Goal: Task Accomplishment & Management: Manage account settings

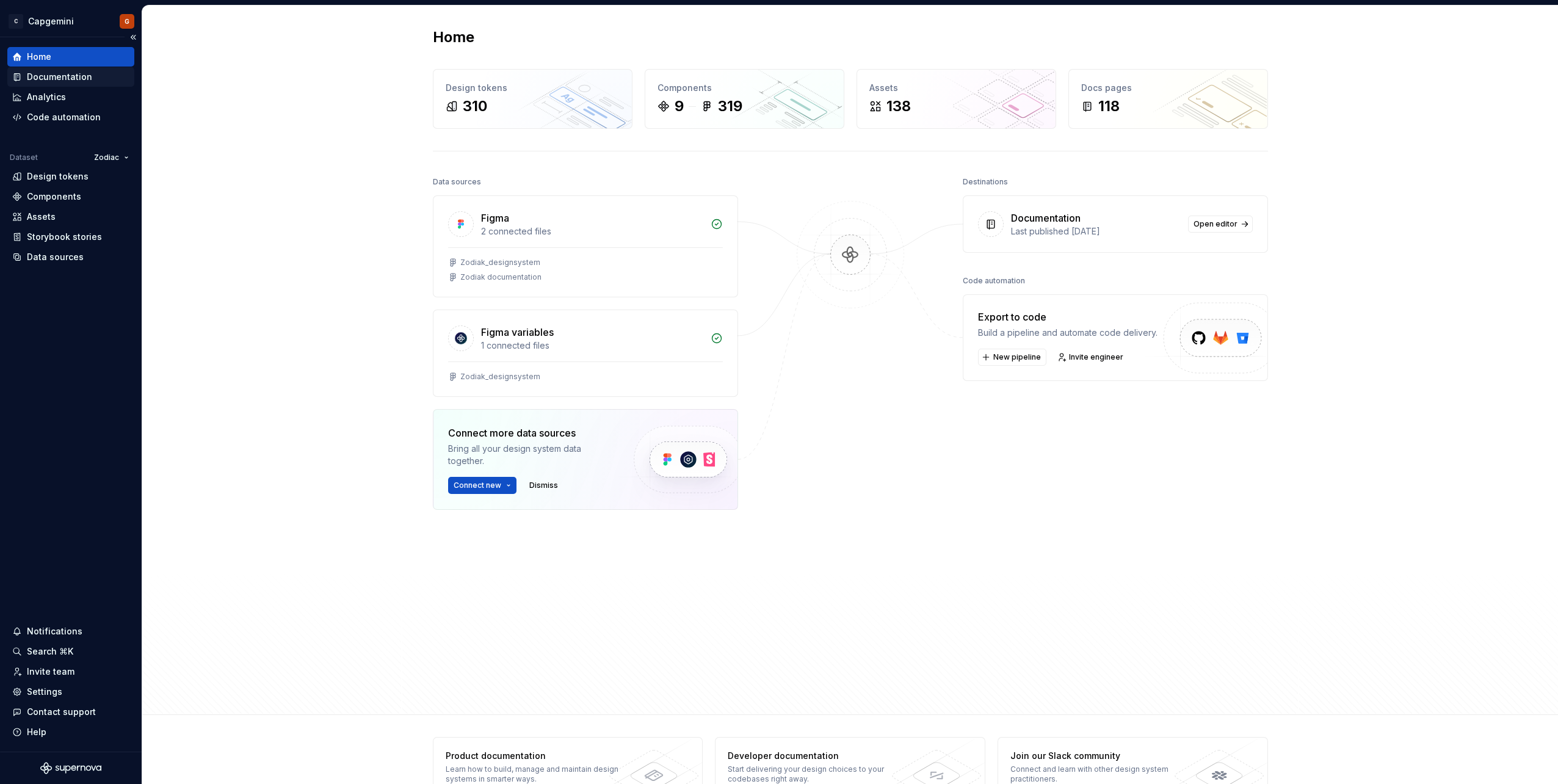
click at [69, 76] on div "Documentation" at bounding box center [59, 76] width 65 height 12
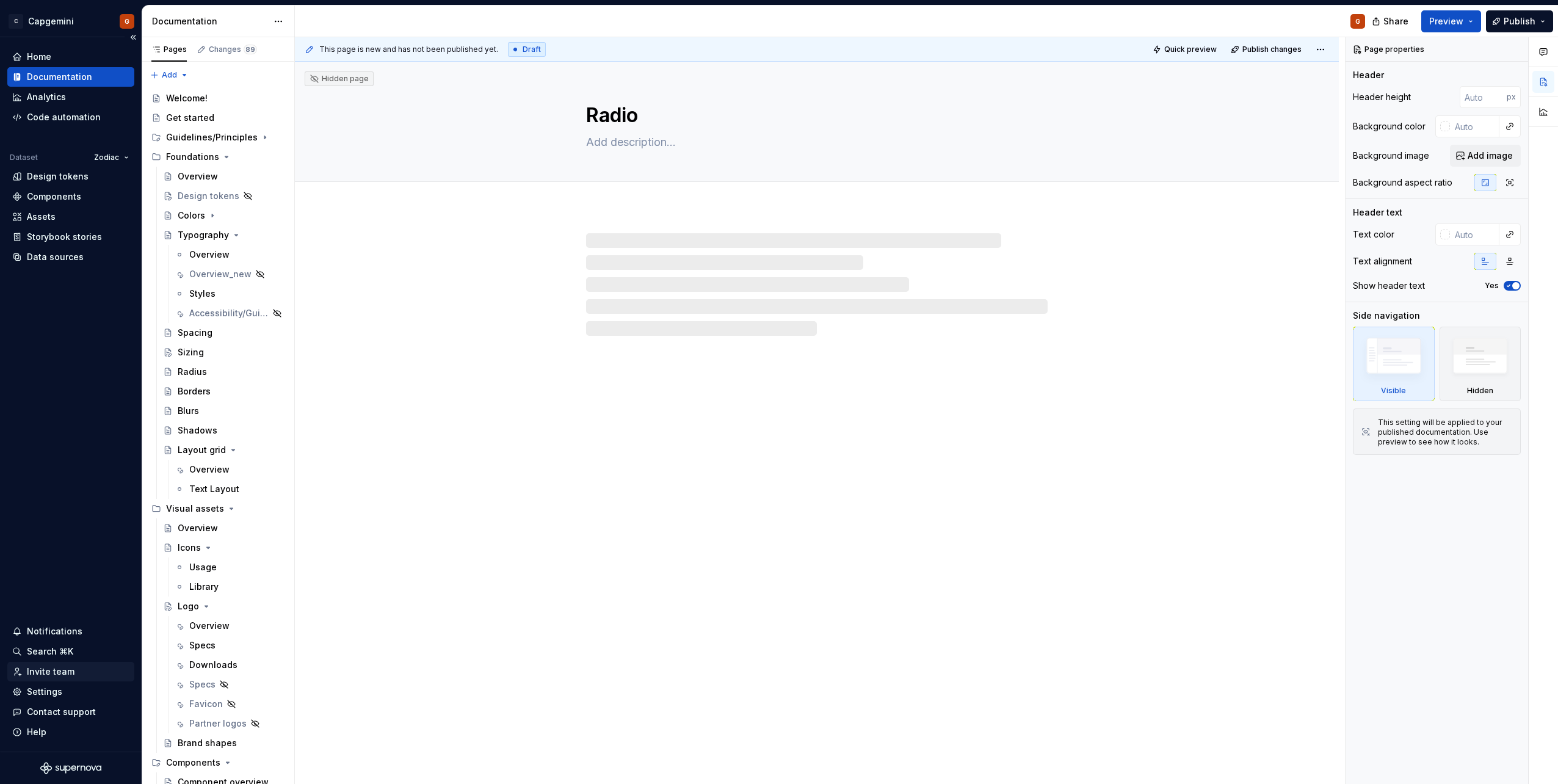
type textarea "*"
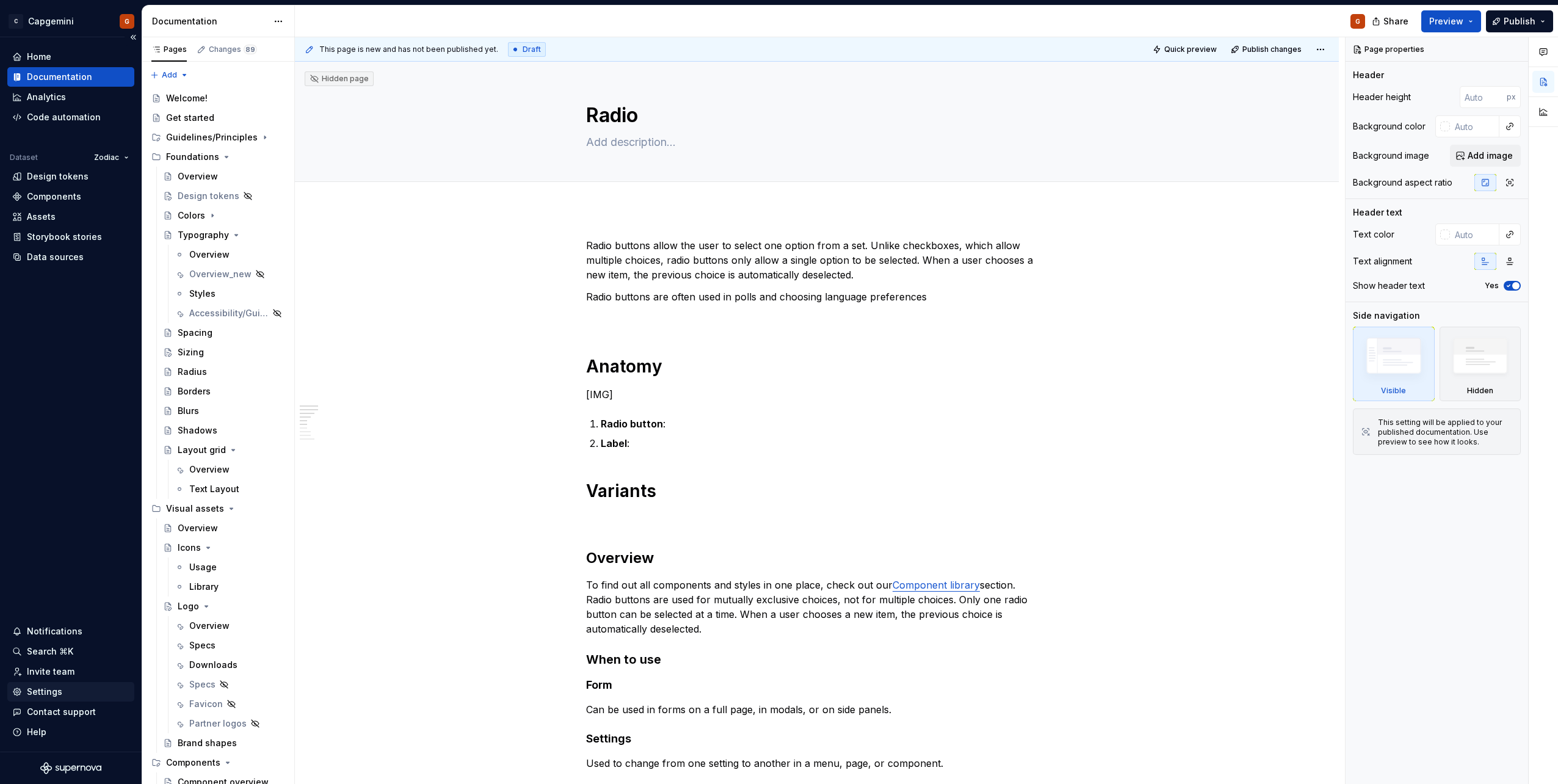
click at [63, 690] on div "Settings" at bounding box center [71, 691] width 117 height 12
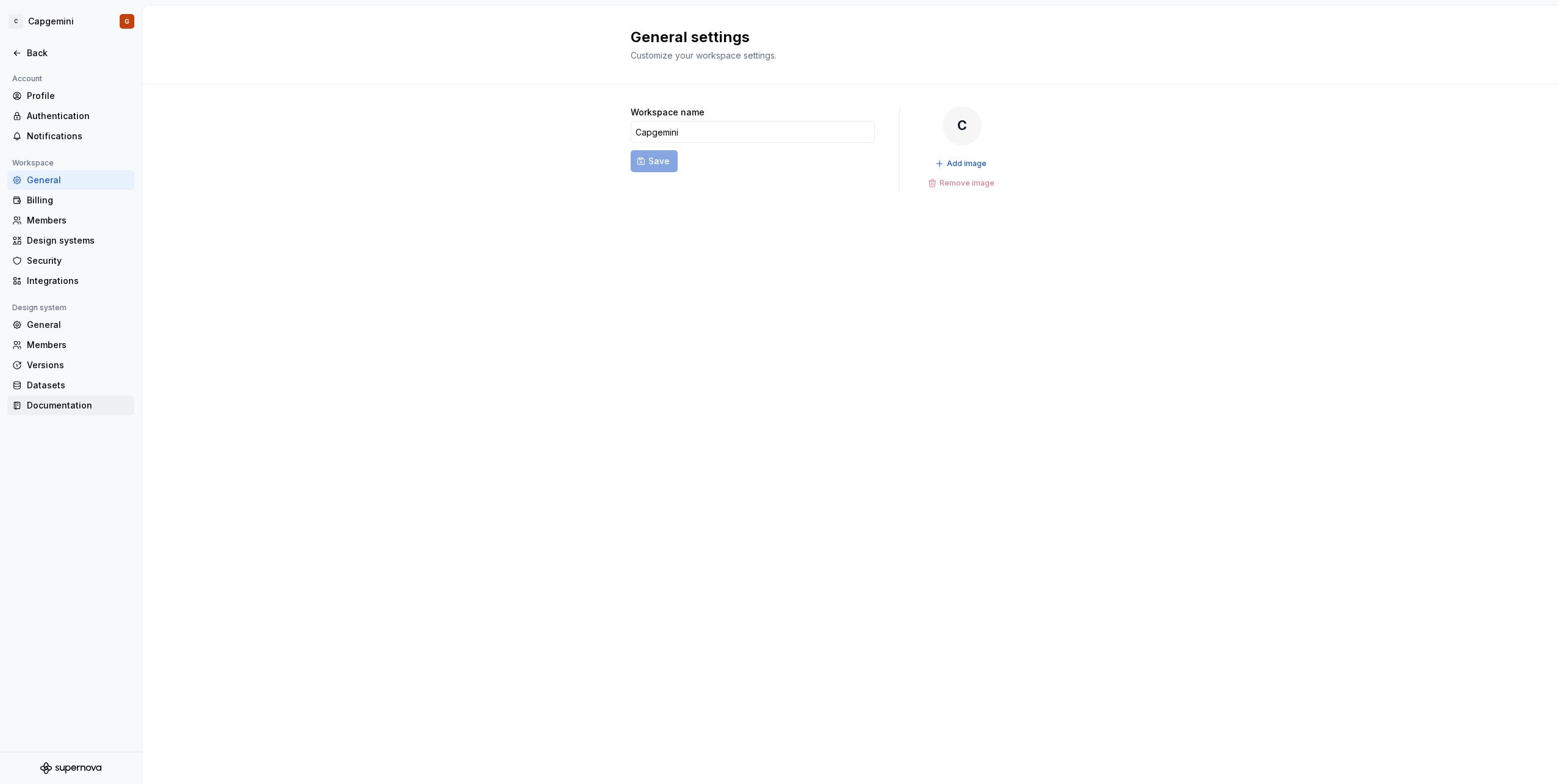
click at [79, 403] on div "Documentation" at bounding box center [78, 405] width 102 height 12
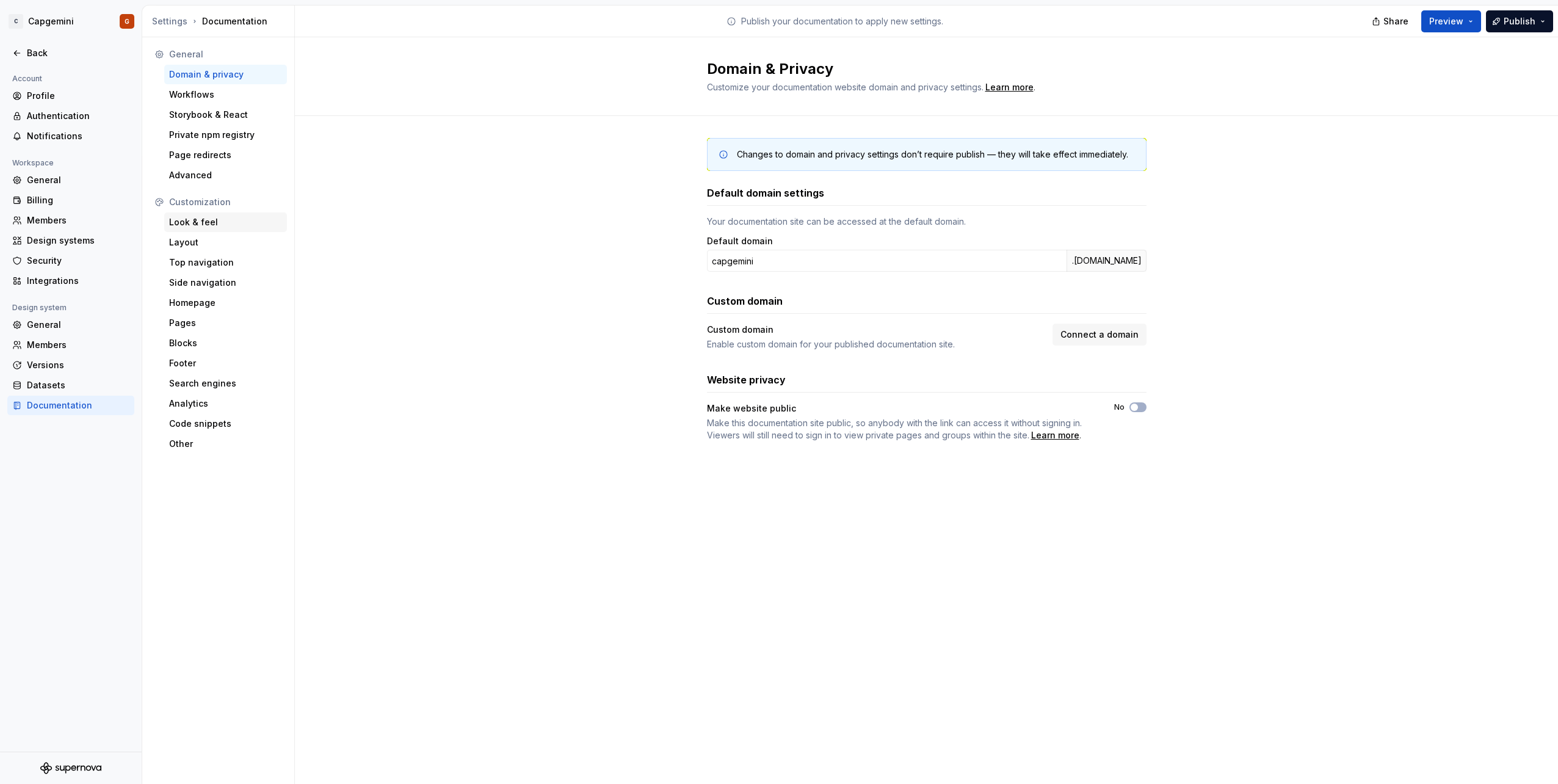
click at [216, 219] on div "Look & feel" at bounding box center [225, 222] width 113 height 12
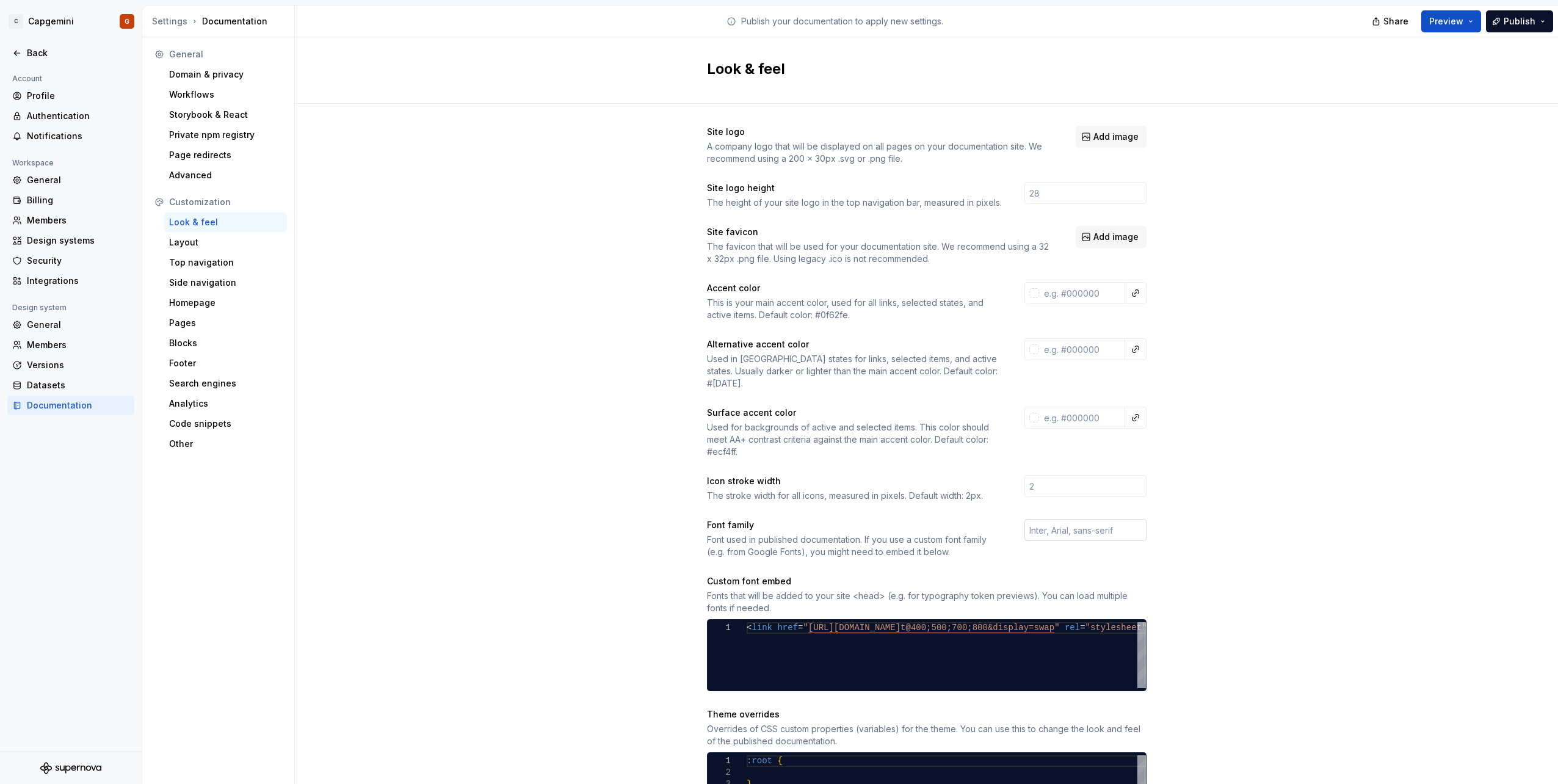
click at [1073, 521] on input "text" at bounding box center [1085, 530] width 122 height 22
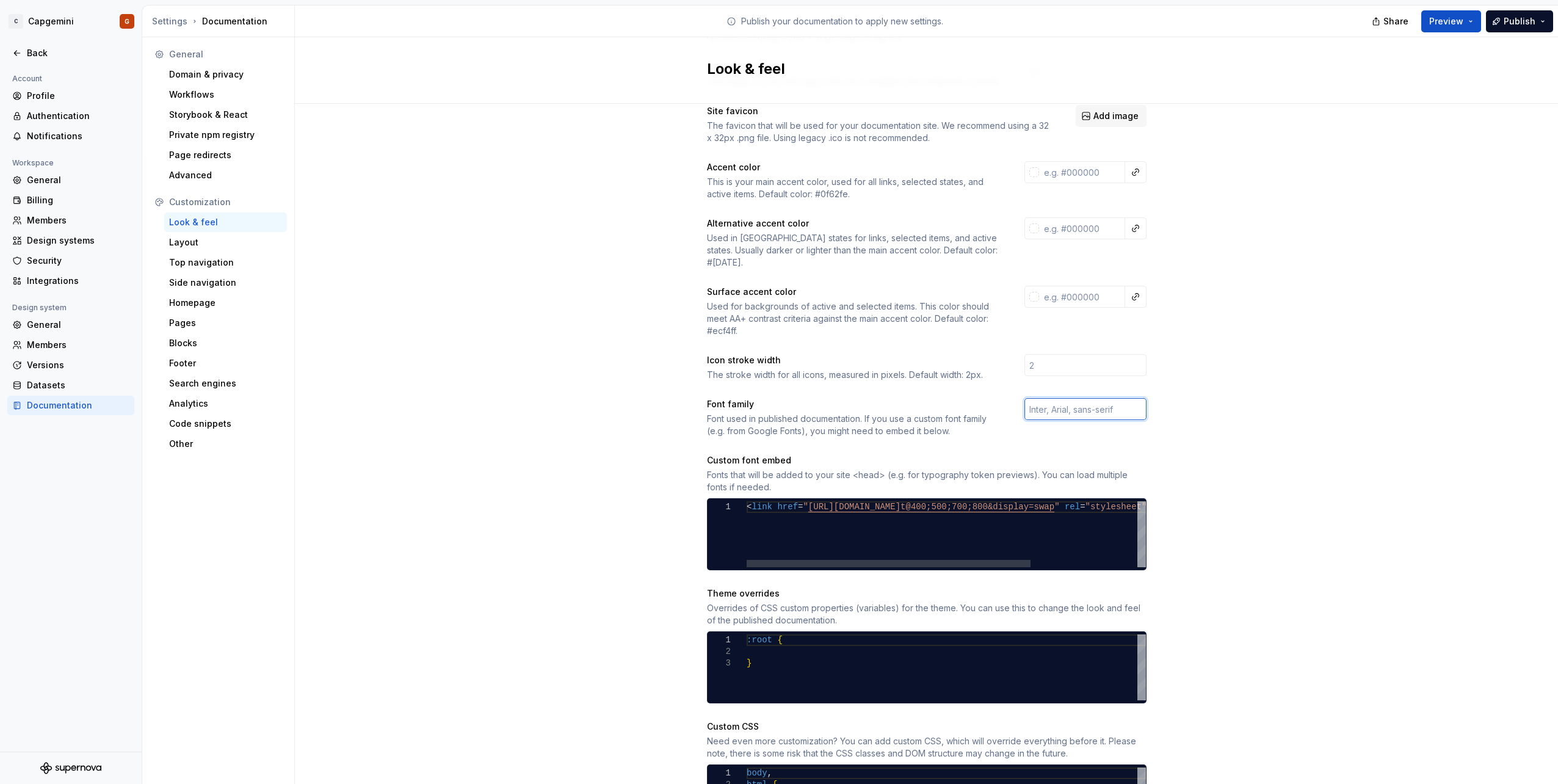
scroll to position [122, 0]
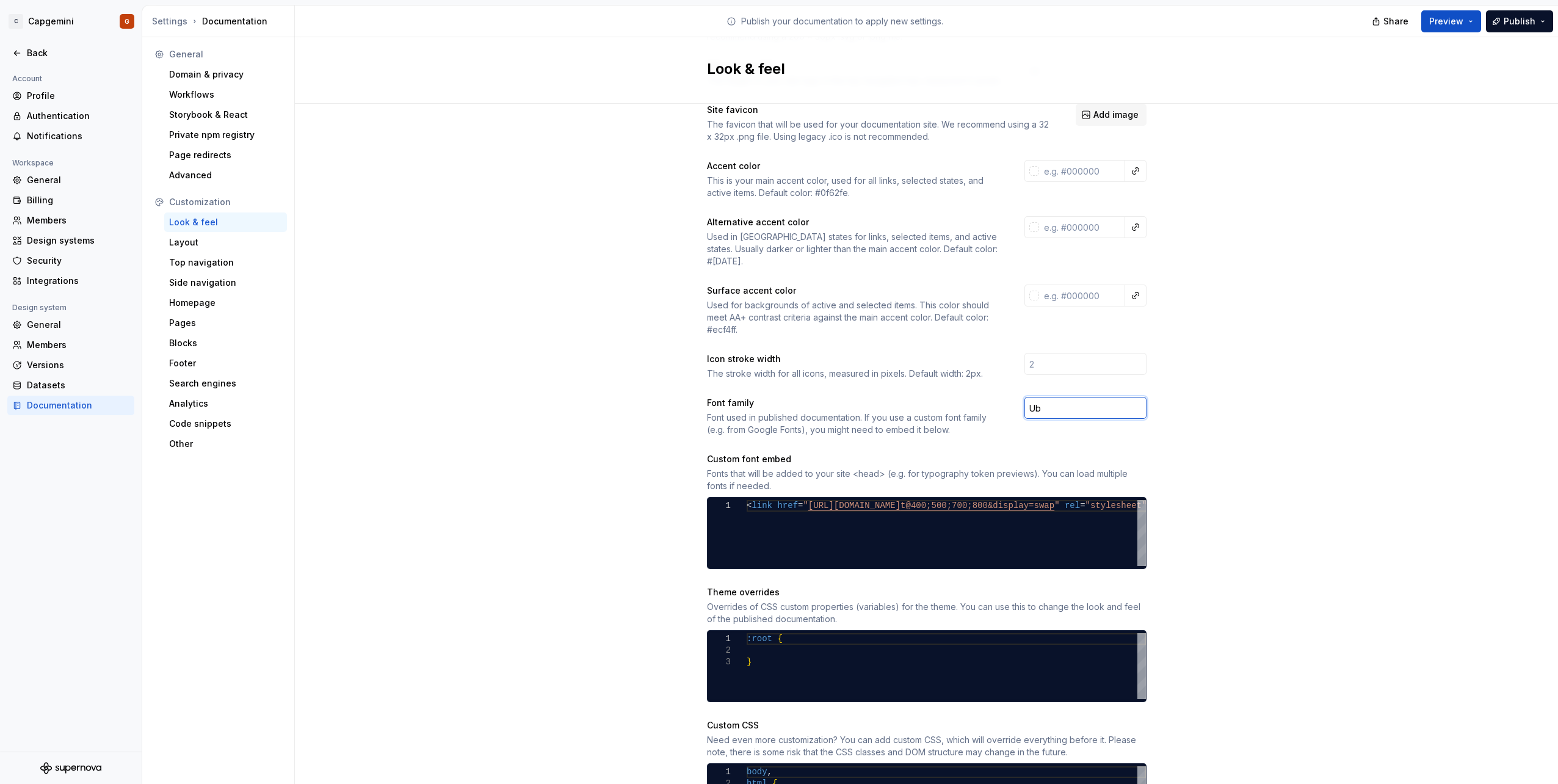
type input "U"
click at [853, 311] on div "Used for backgrounds of active and selected items. This color should meet AA+ c…" at bounding box center [855, 317] width 295 height 37
click at [714, 322] on div "Used for backgrounds of active and selected items. This color should meet AA+ c…" at bounding box center [855, 317] width 295 height 37
click at [716, 321] on div "Used for backgrounds of active and selected items. This color should meet AA+ c…" at bounding box center [855, 317] width 295 height 37
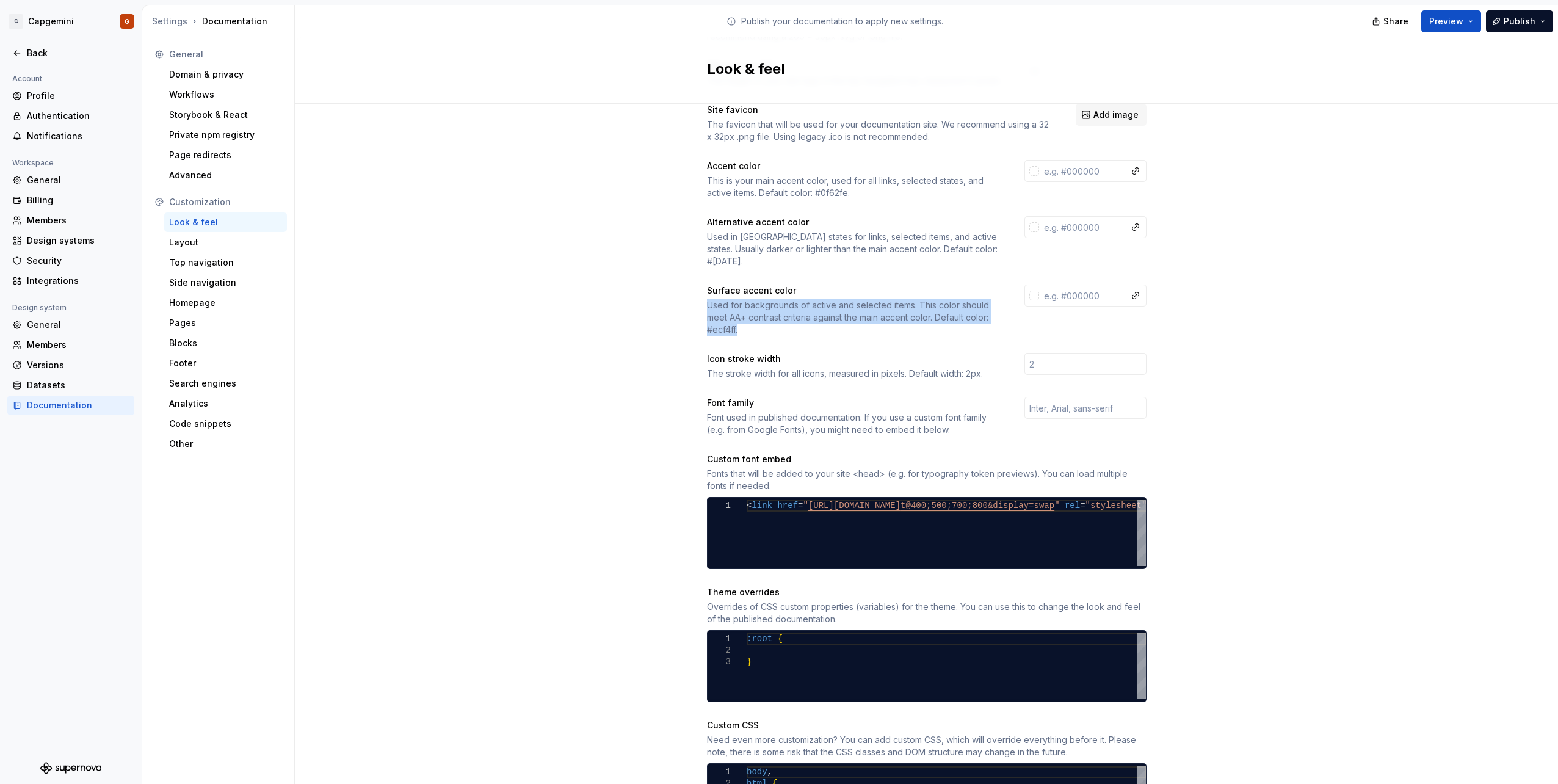
click at [717, 320] on div "Used for backgrounds of active and selected items. This color should meet AA+ c…" at bounding box center [855, 317] width 295 height 37
click at [721, 319] on div "Used for backgrounds of active and selected items. This color should meet AA+ c…" at bounding box center [855, 317] width 295 height 37
drag, startPoint x: 721, startPoint y: 319, endPoint x: 745, endPoint y: 298, distance: 31.9
click at [745, 299] on div "Used for backgrounds of active and selected items. This color should meet AA+ c…" at bounding box center [855, 317] width 295 height 37
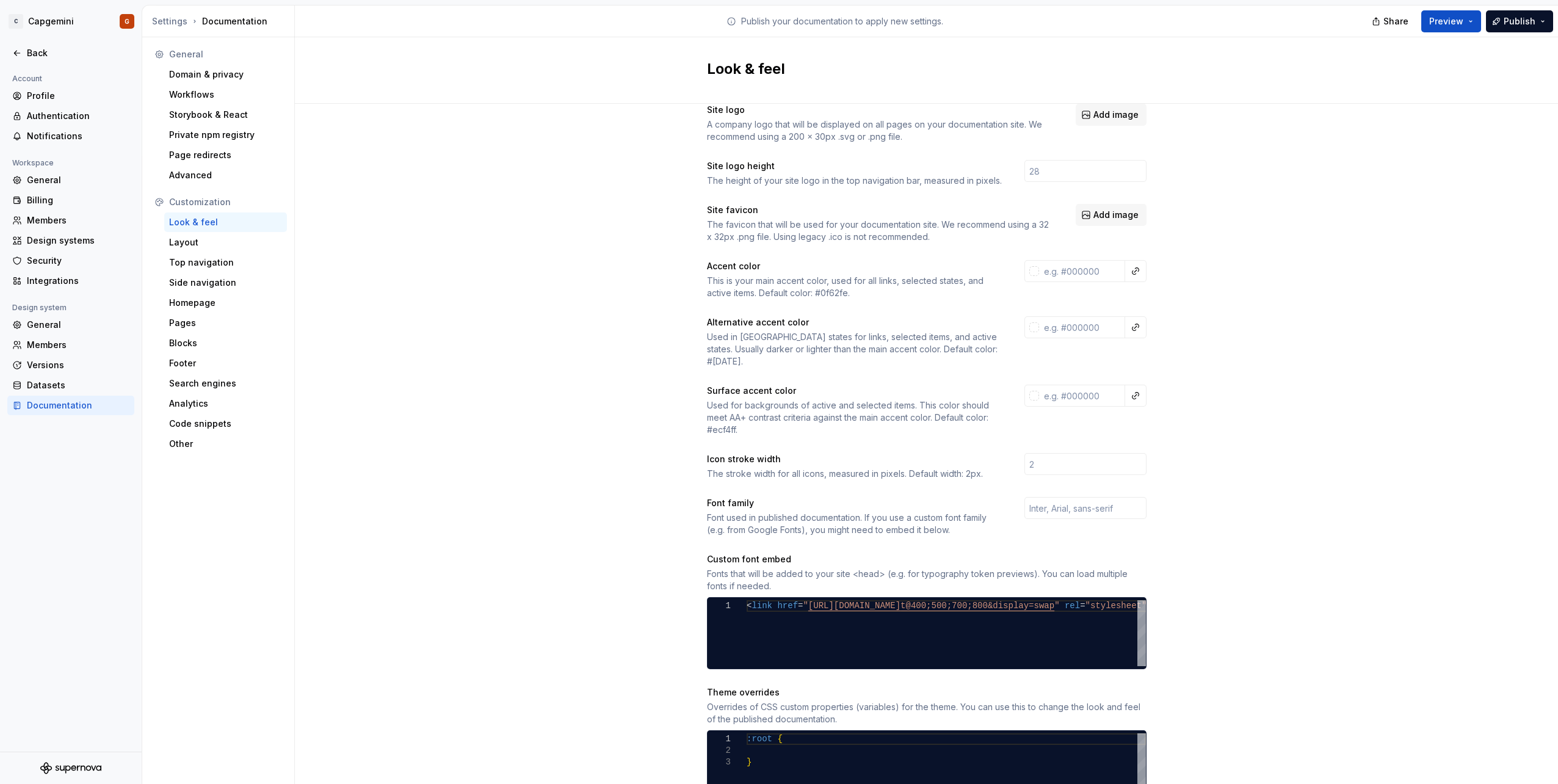
scroll to position [0, 0]
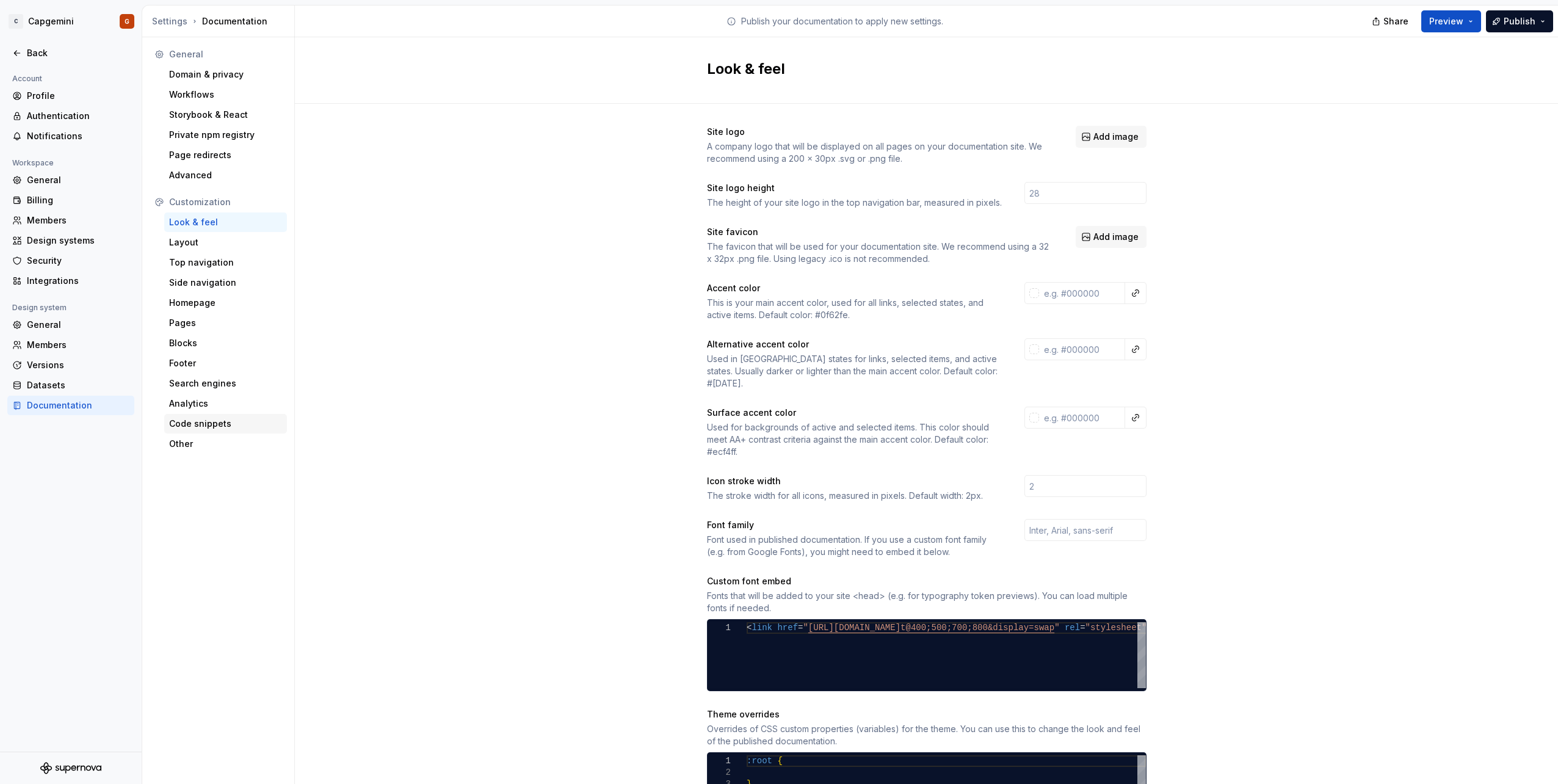
click at [220, 421] on div "Code snippets" at bounding box center [225, 423] width 113 height 12
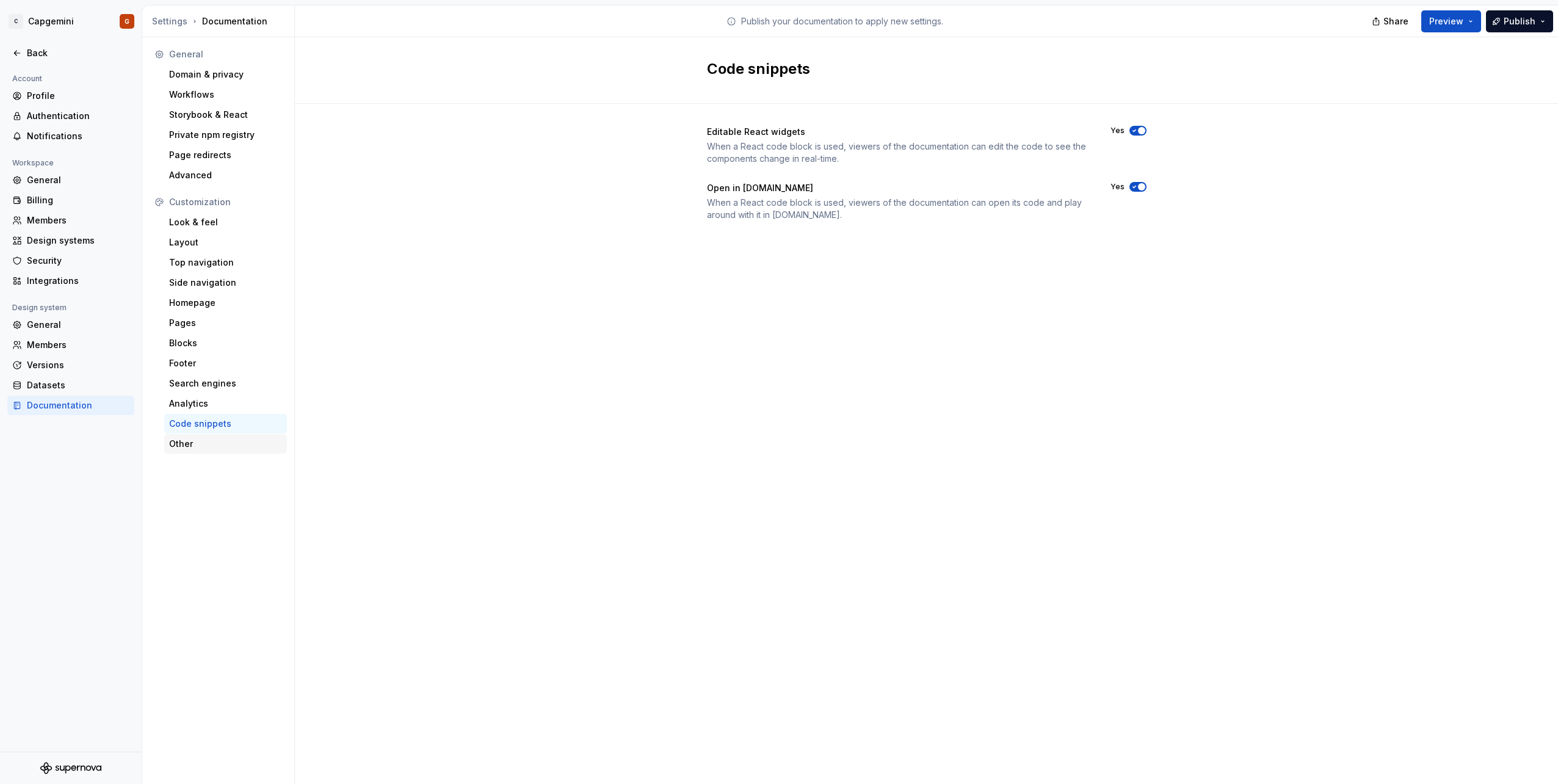
click at [216, 434] on div "Other" at bounding box center [226, 443] width 123 height 19
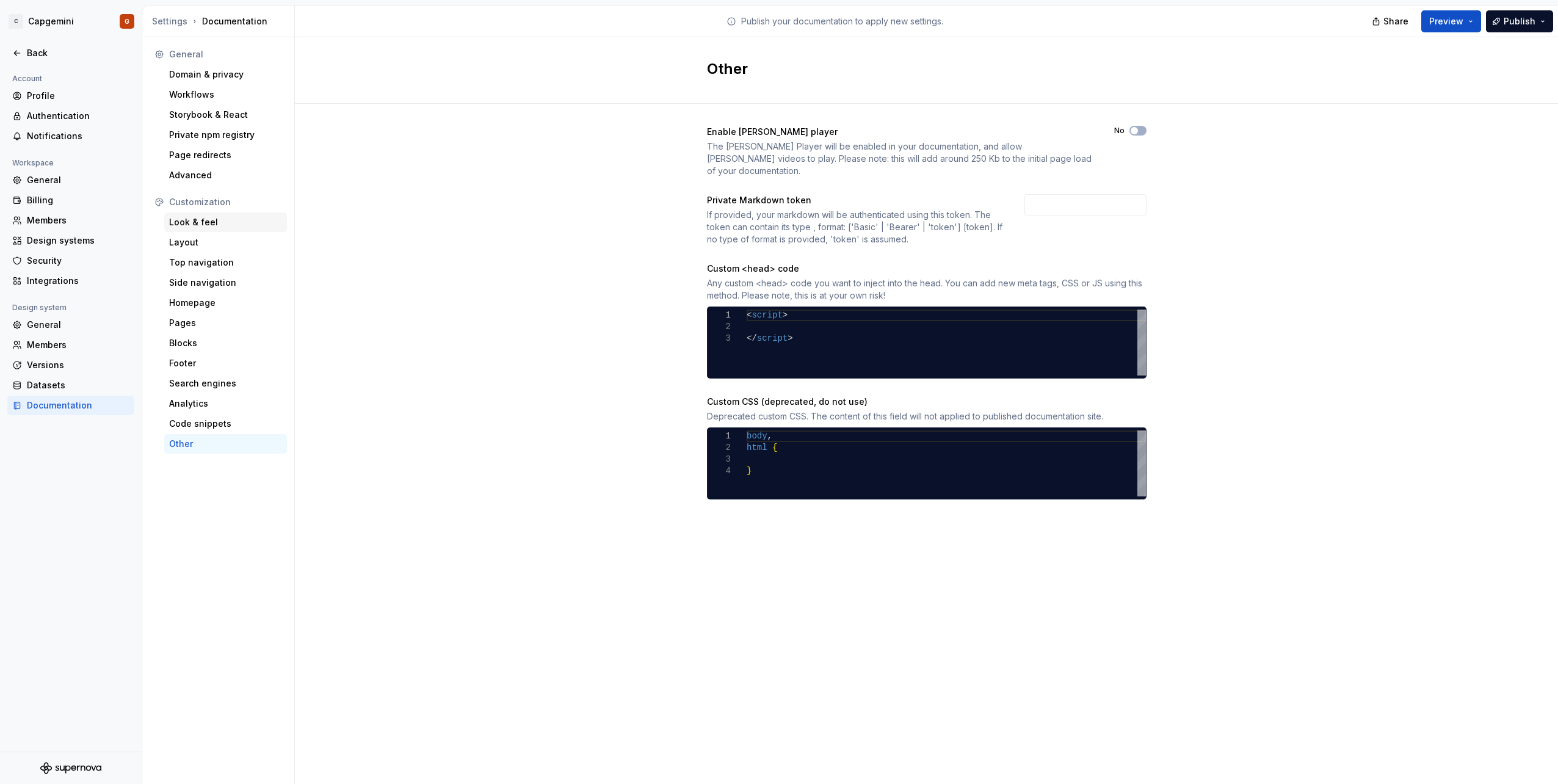
click at [231, 225] on div "Look & feel" at bounding box center [225, 222] width 113 height 12
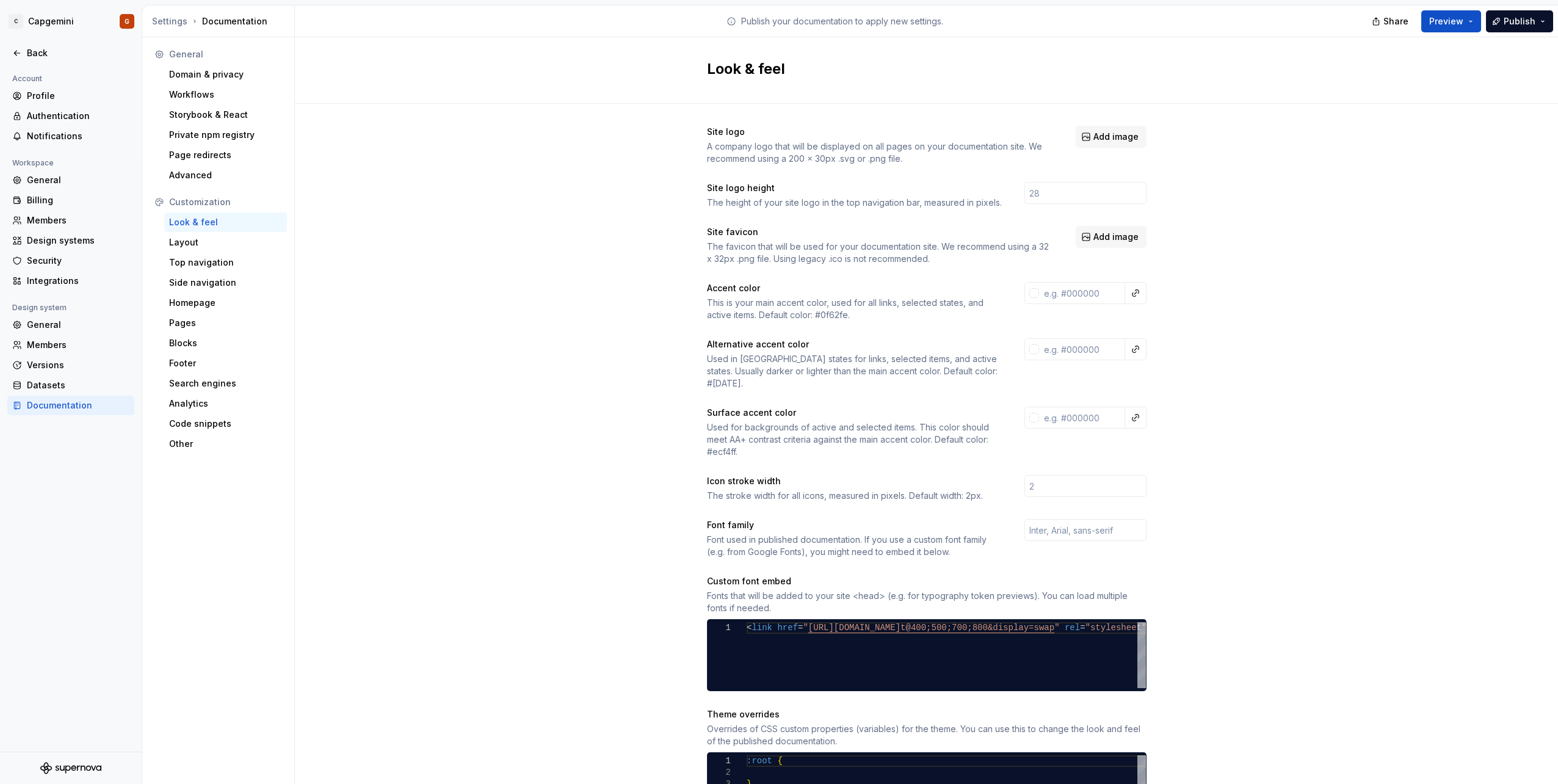
scroll to position [202, 0]
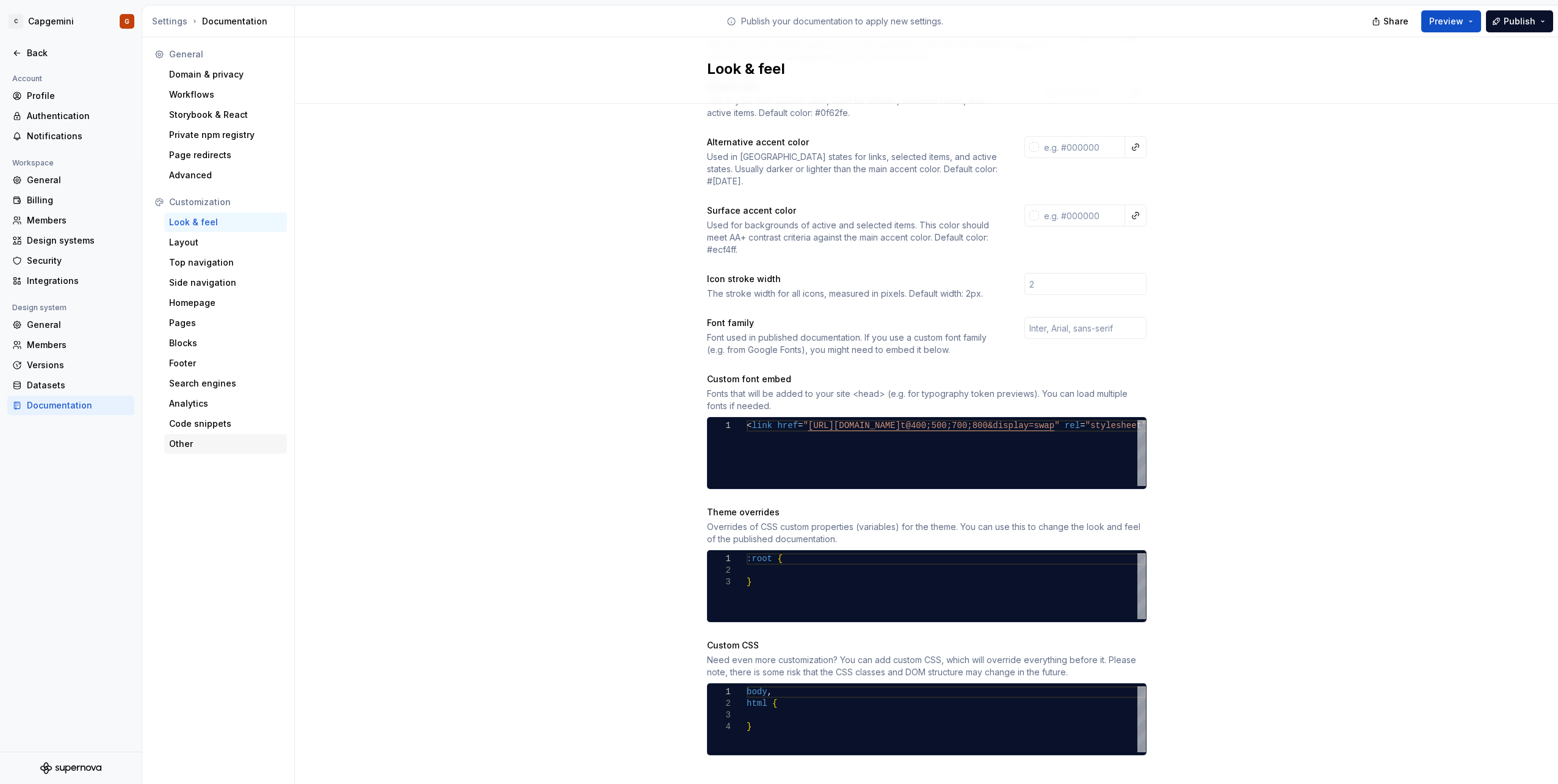
click at [190, 448] on div "Other" at bounding box center [225, 443] width 113 height 12
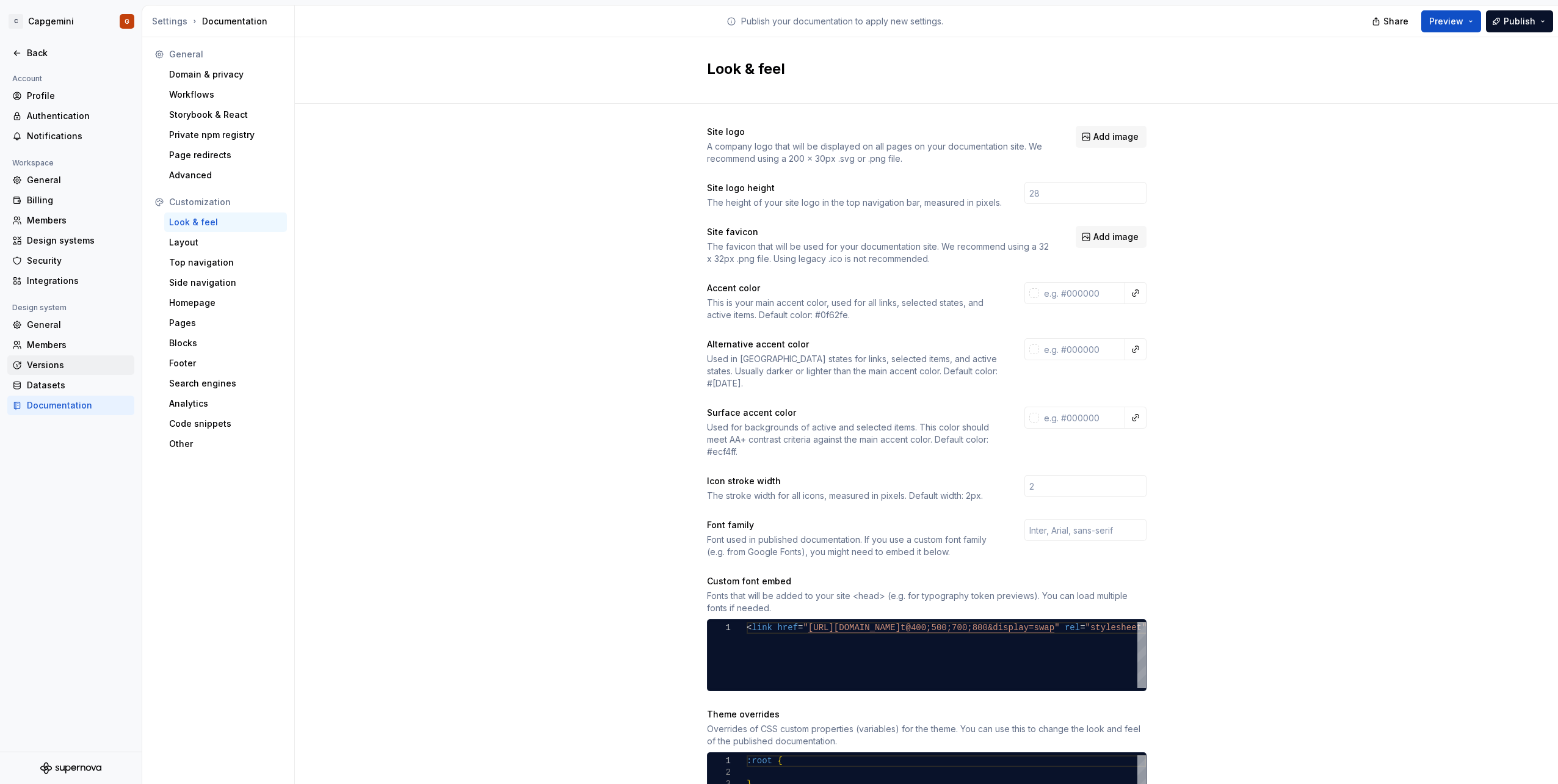
click at [32, 368] on div "Versions" at bounding box center [78, 364] width 102 height 12
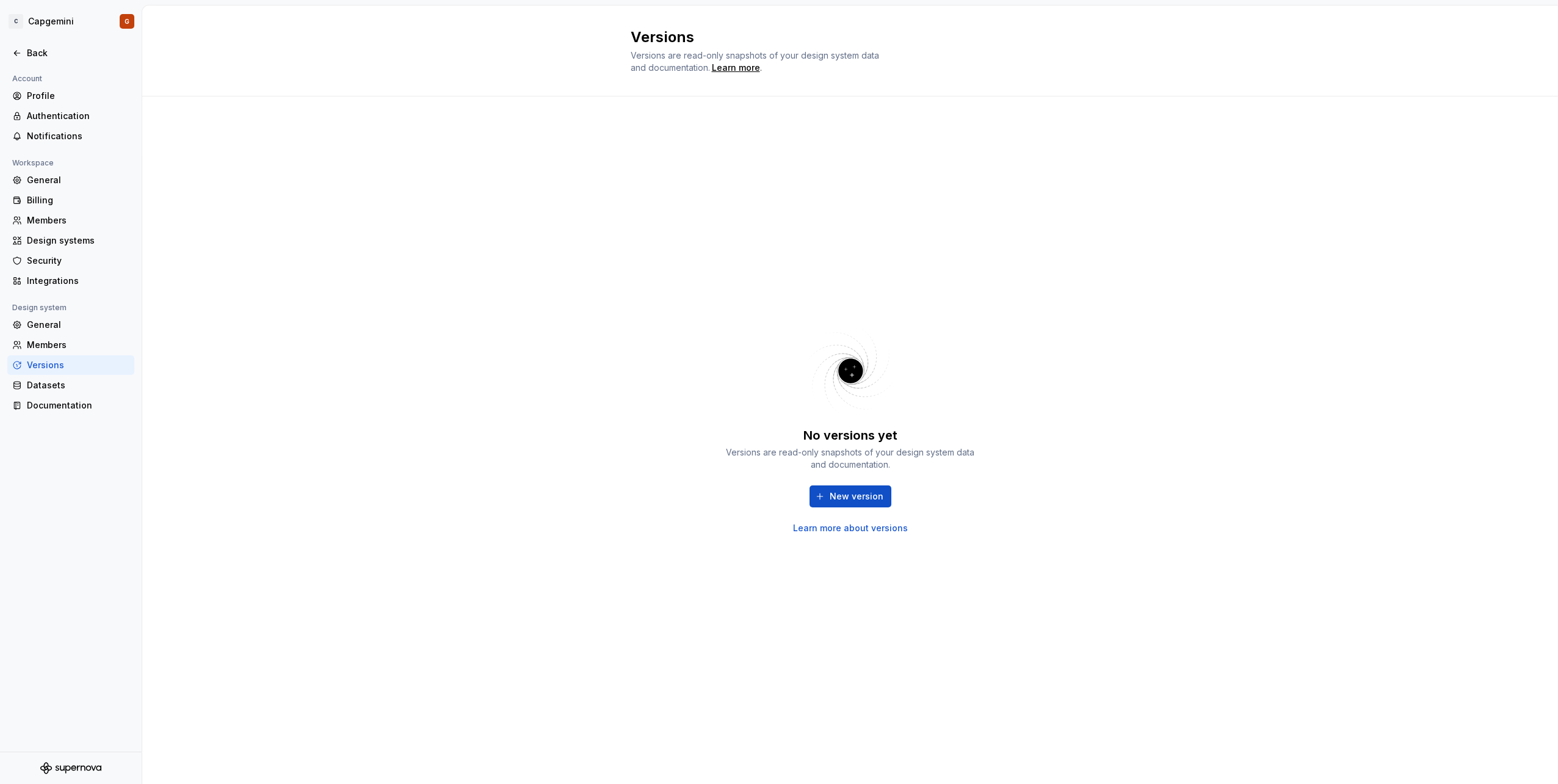
click at [872, 530] on link "Learn more about versions" at bounding box center [850, 528] width 115 height 12
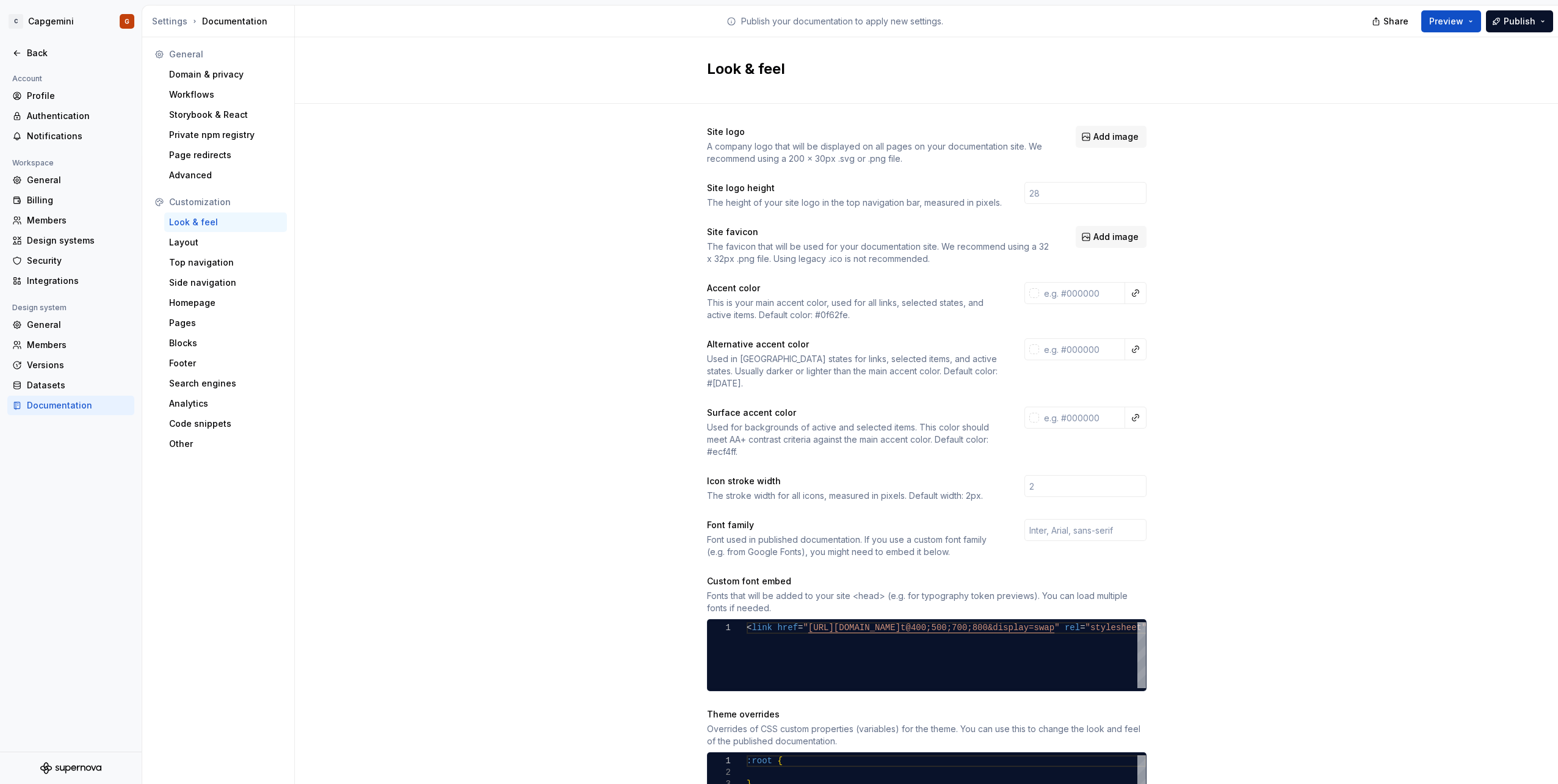
click at [831, 313] on div "This is your main accent color, used for all links, selected states, and active…" at bounding box center [855, 309] width 295 height 25
drag, startPoint x: 831, startPoint y: 313, endPoint x: 839, endPoint y: 315, distance: 8.2
click at [839, 315] on div "This is your main accent color, used for all links, selected states, and active…" at bounding box center [855, 309] width 295 height 25
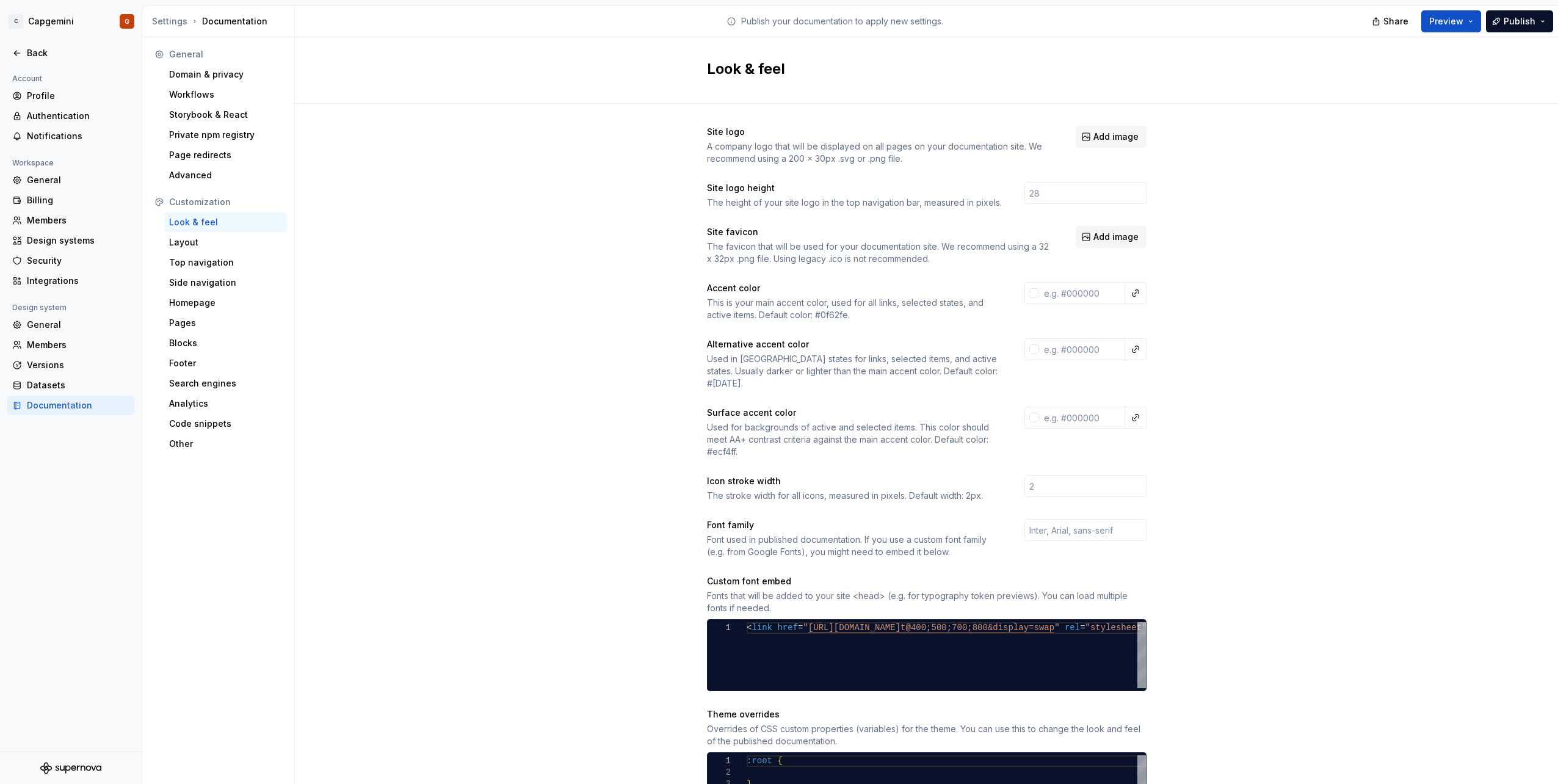
click at [833, 317] on div "This is your main accent color, used for all links, selected states, and active…" at bounding box center [855, 309] width 295 height 25
copy div "0f62fe"
click at [1067, 293] on input "text" at bounding box center [1082, 293] width 86 height 22
click at [1135, 287] on button "button" at bounding box center [1135, 293] width 17 height 17
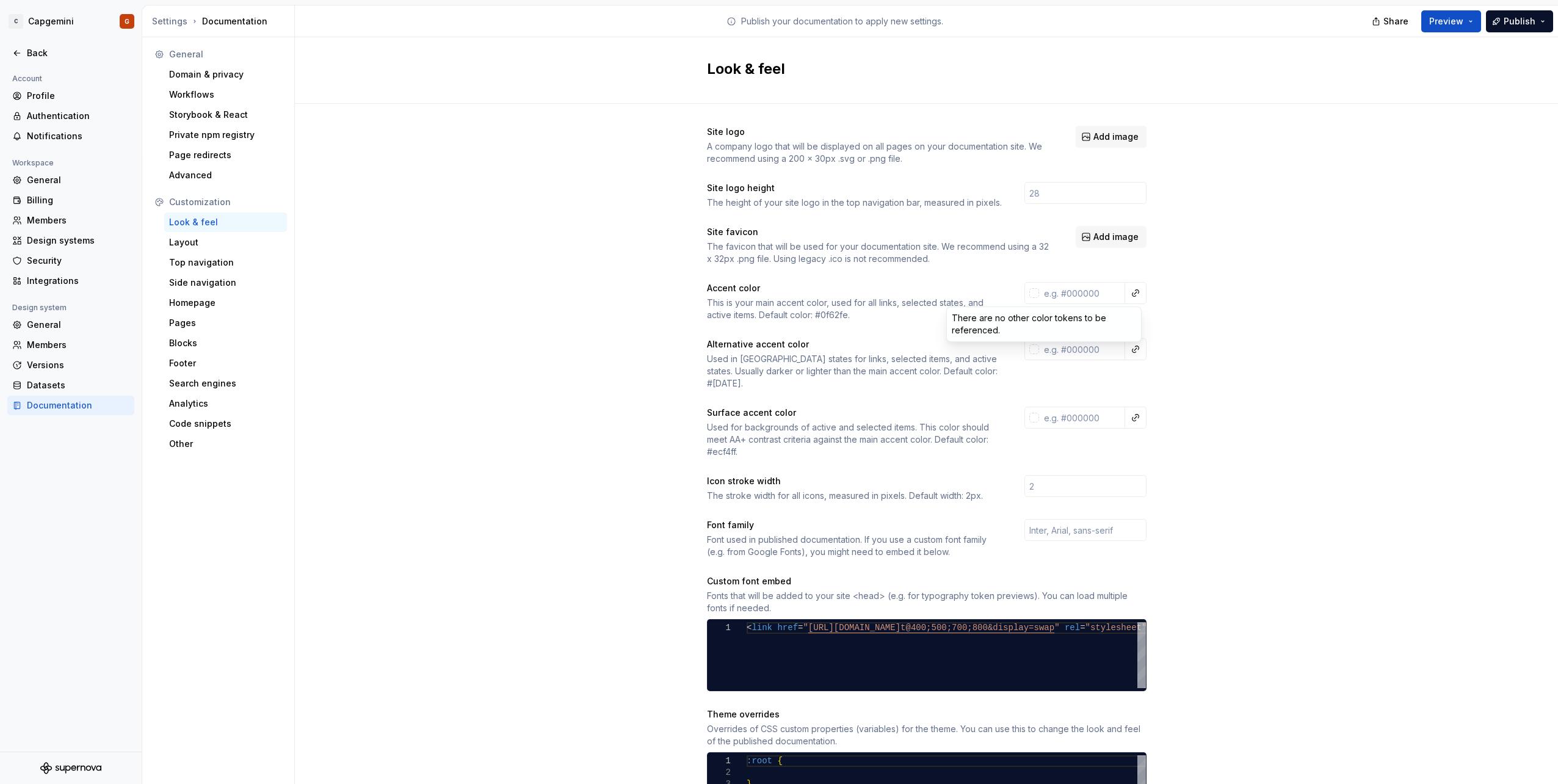
click at [1084, 290] on html "C Capgemini G Back Account Profile Authentication Notifications Workspace Gener…" at bounding box center [779, 392] width 1558 height 784
click at [1129, 297] on button "button" at bounding box center [1135, 293] width 17 height 17
click at [1030, 293] on html "C Capgemini G Back Account Profile Authentication Notifications Workspace Gener…" at bounding box center [779, 392] width 1558 height 784
click at [1030, 293] on div at bounding box center [1034, 293] width 10 height 10
click at [1221, 335] on html "C Capgemini G Back Account Profile Authentication Notifications Workspace Gener…" at bounding box center [779, 392] width 1558 height 784
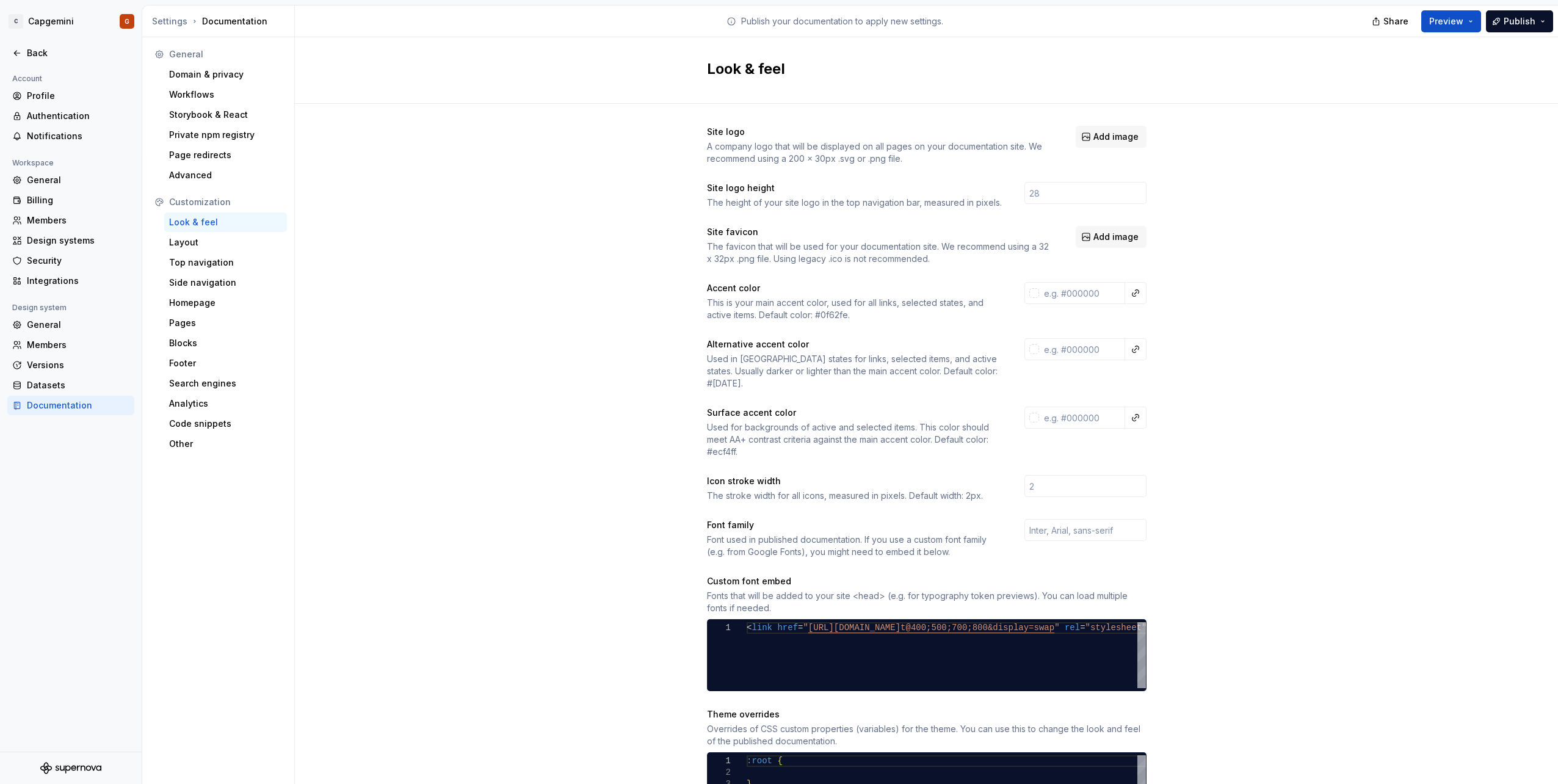
click at [725, 443] on div "Used for backgrounds of active and selected items. This color should meet AA+ c…" at bounding box center [855, 440] width 295 height 37
copy div "ecf4ff"
click at [1070, 407] on input "text" at bounding box center [1082, 418] width 86 height 22
paste input "ecf4ff"
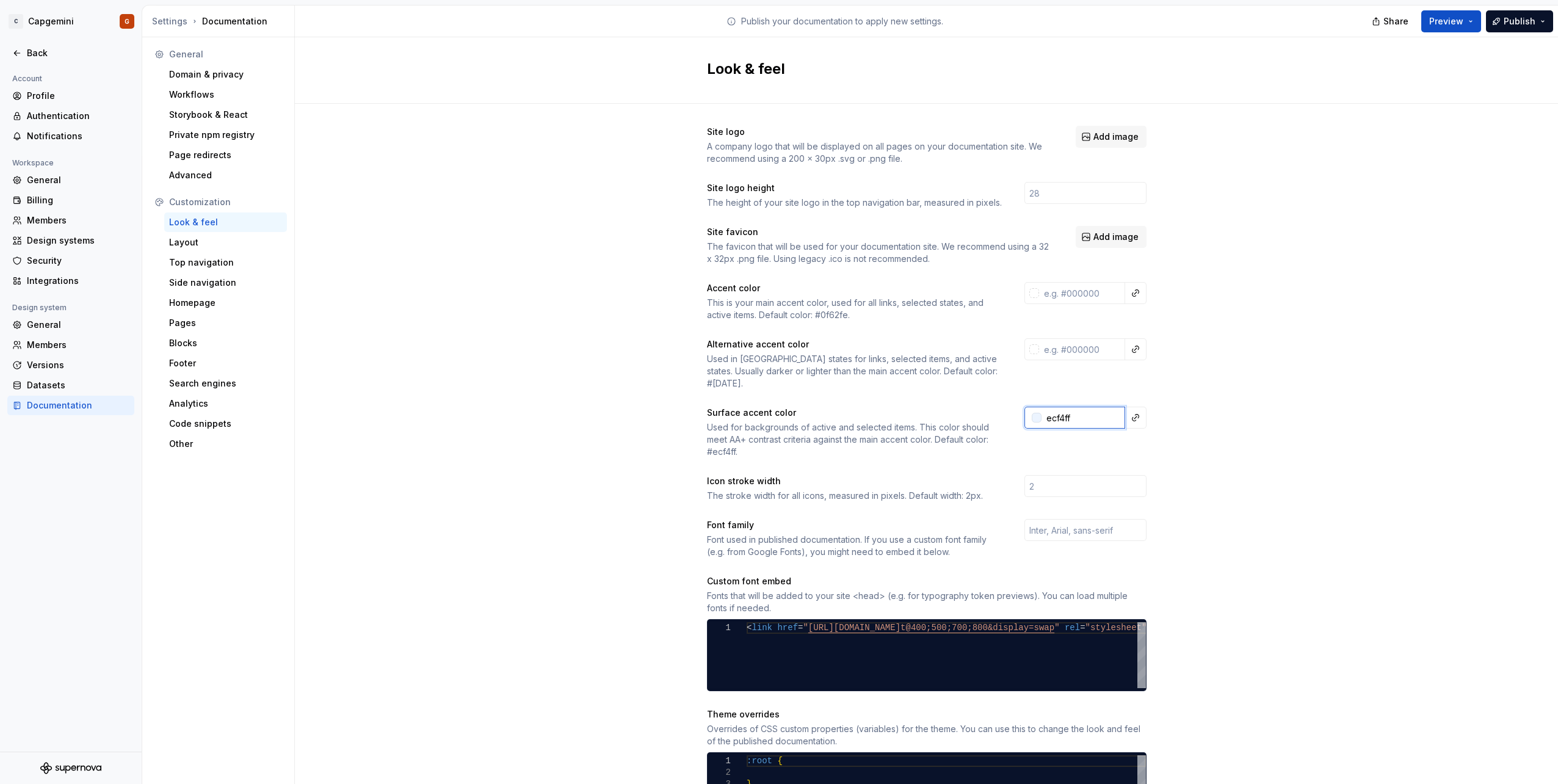
click at [1081, 409] on input "ecf4ff" at bounding box center [1083, 418] width 84 height 22
type input "e"
paste input "ecf4ff"
click at [944, 370] on div "Used in [GEOGRAPHIC_DATA] states for links, selected items, and active states. …" at bounding box center [855, 371] width 295 height 37
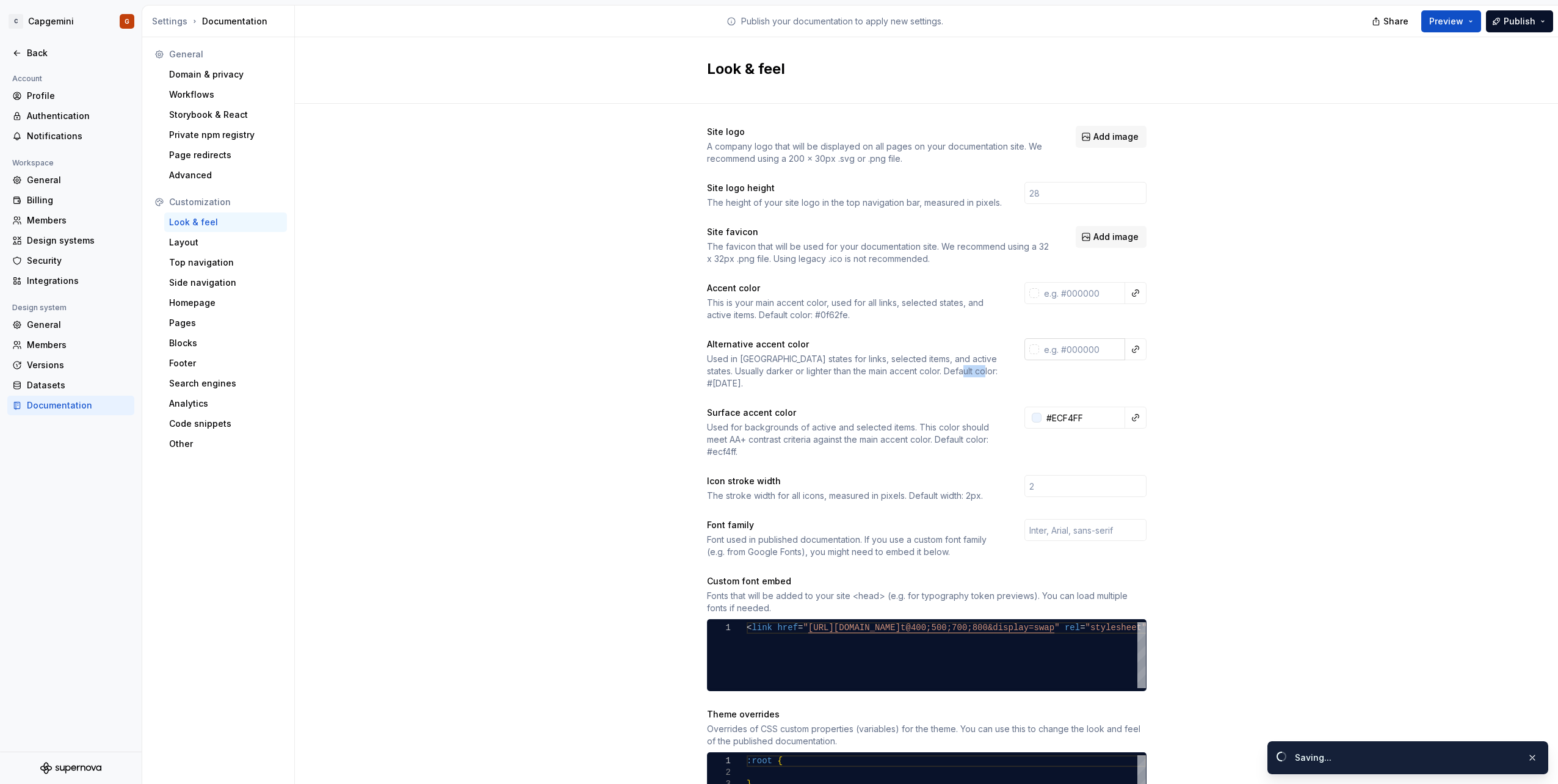
copy div "[DATE]"
type input "#ecf4ffff"
click at [1067, 351] on input "text" at bounding box center [1082, 349] width 86 height 22
paste input "[DATE]"
click at [824, 314] on div "This is your main accent color, used for all links, selected states, and active…" at bounding box center [855, 309] width 295 height 25
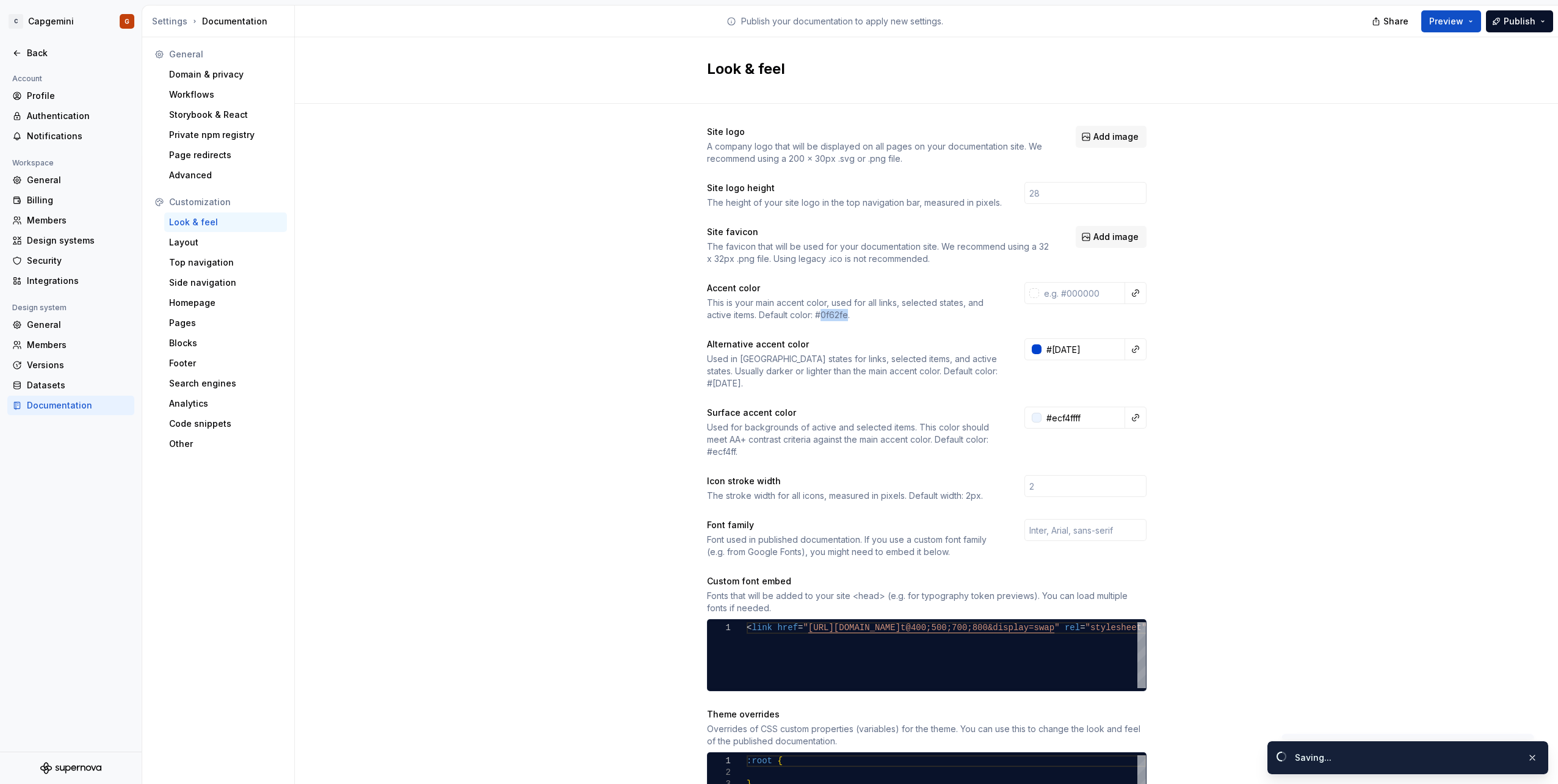
click at [824, 314] on div "This is your main accent color, used for all links, selected states, and active…" at bounding box center [855, 309] width 295 height 25
copy div "0f62fe"
type input "#0043ceff"
click at [1075, 294] on input "text" at bounding box center [1082, 293] width 86 height 22
paste input "0f62fe"
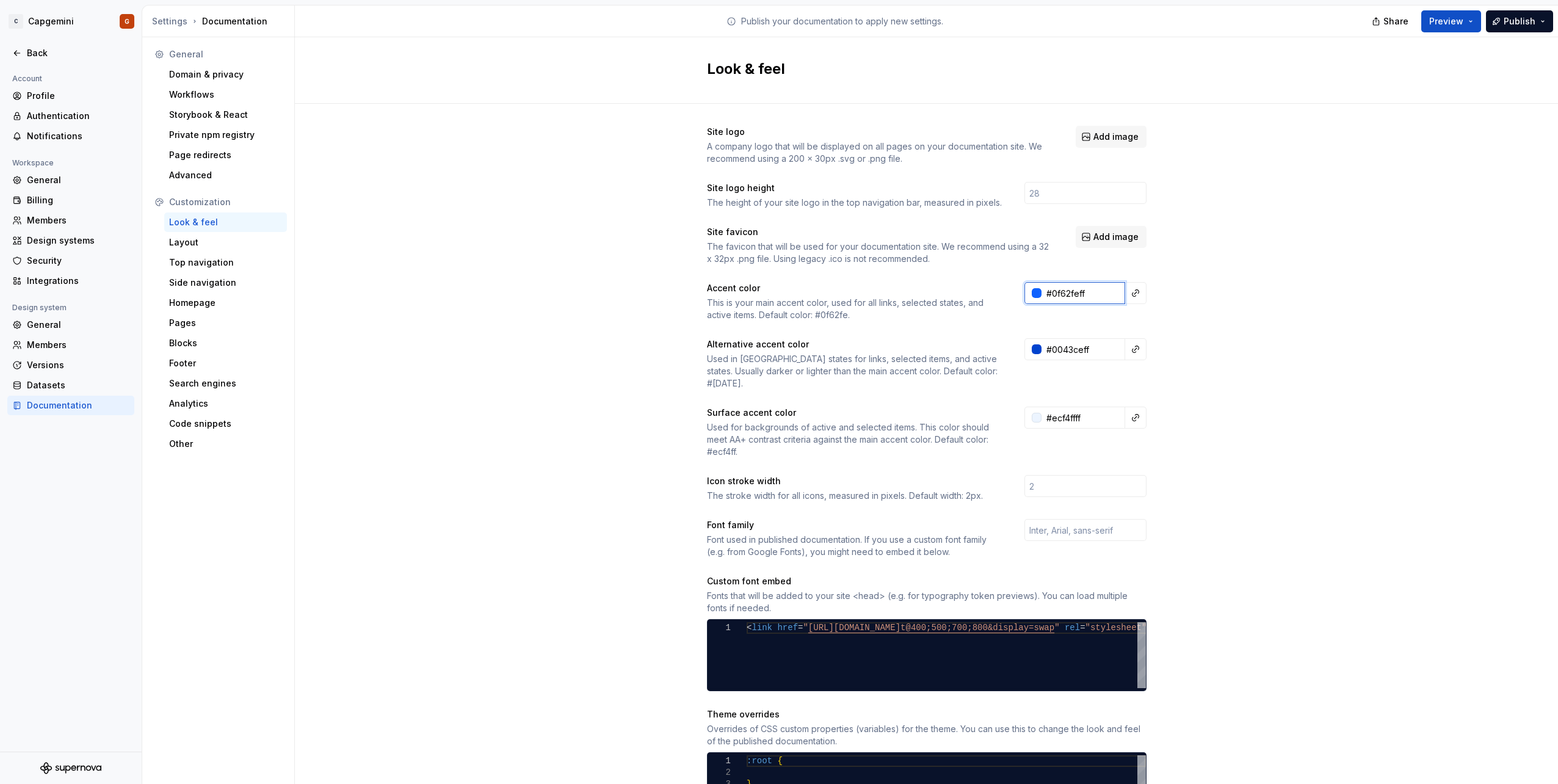
click at [1065, 297] on input "#0f62feff" at bounding box center [1083, 293] width 84 height 22
paste input "0324D"
click at [1205, 310] on div "Site logo A company logo that will be displayed on all pages on your documentat…" at bounding box center [926, 554] width 1263 height 900
click at [1079, 291] on input "#00324dff" at bounding box center [1083, 293] width 84 height 22
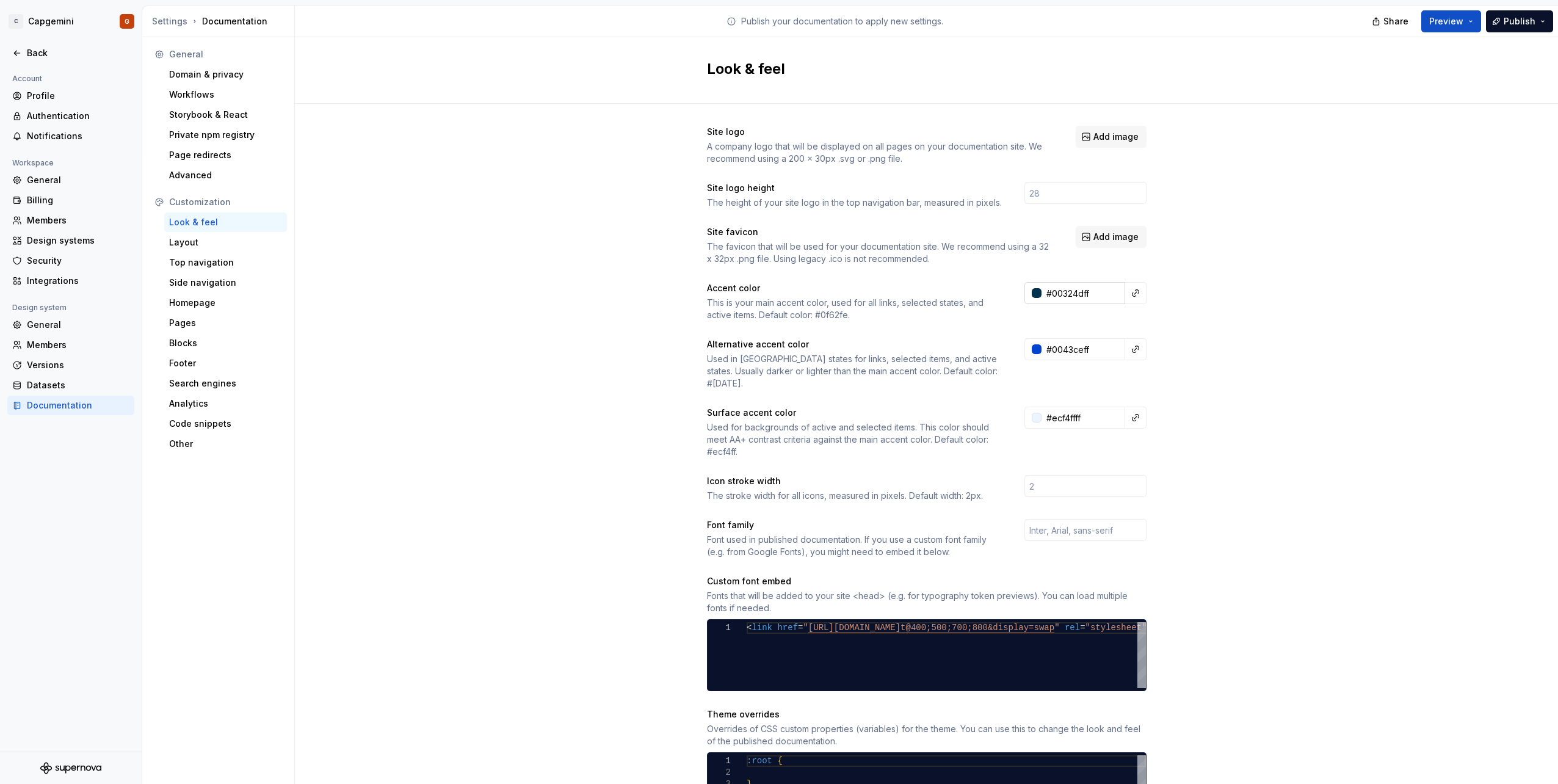
click at [1079, 291] on input "#00324dff" at bounding box center [1083, 293] width 84 height 22
paste input "00476D"
click at [1202, 328] on div "Site logo A company logo that will be displayed on all pages on your documentat…" at bounding box center [926, 554] width 1263 height 900
click at [1078, 288] on input "#00476dff" at bounding box center [1083, 293] width 84 height 22
click at [1083, 287] on input "#00476DFF" at bounding box center [1083, 293] width 84 height 22
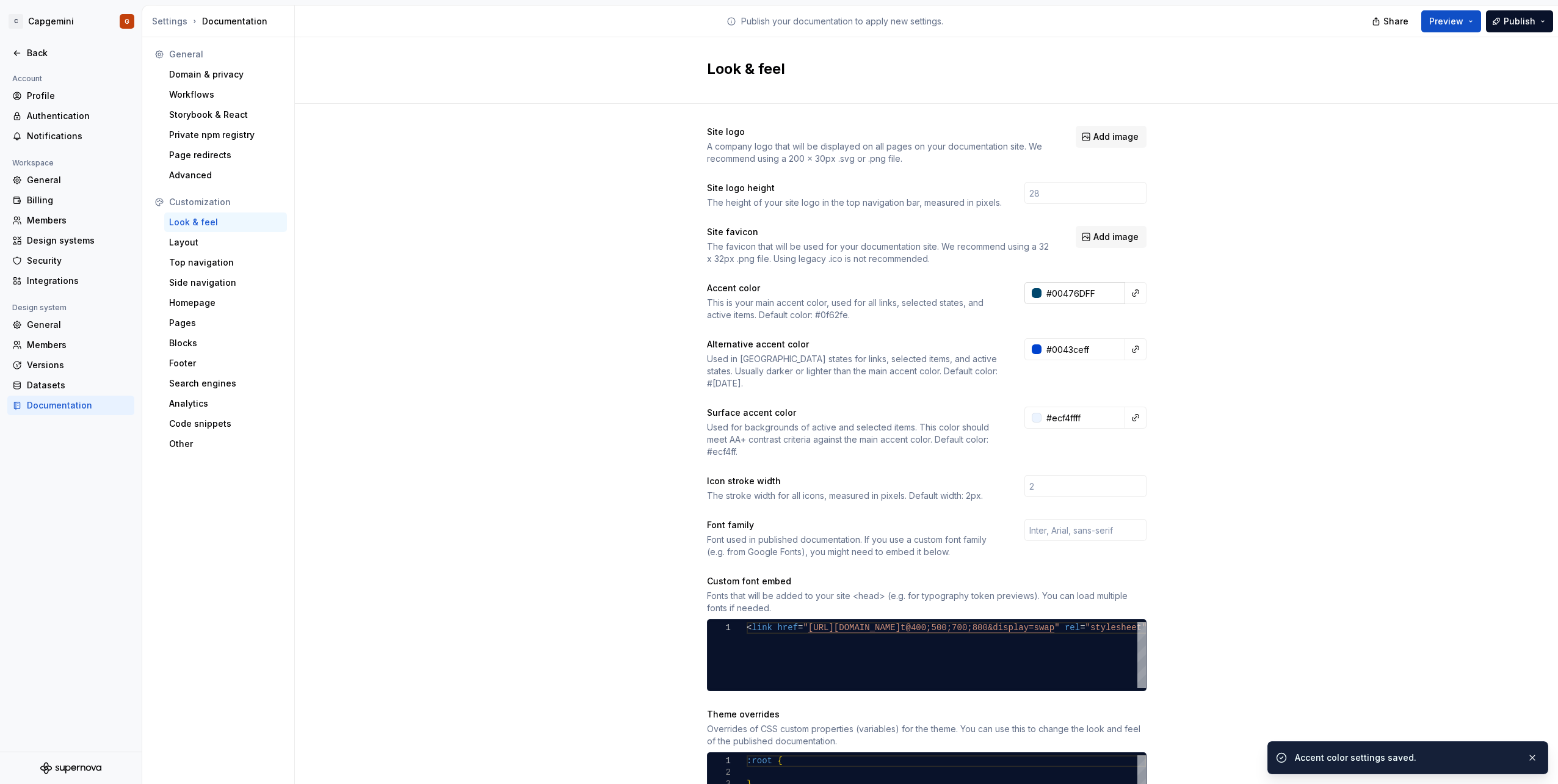
click at [1083, 287] on input "#00476DFF" at bounding box center [1083, 293] width 84 height 22
paste input "text"
type input "#00476D"
click at [1232, 312] on div "Site logo A company logo that will be displayed on all pages on your documentat…" at bounding box center [926, 554] width 1263 height 900
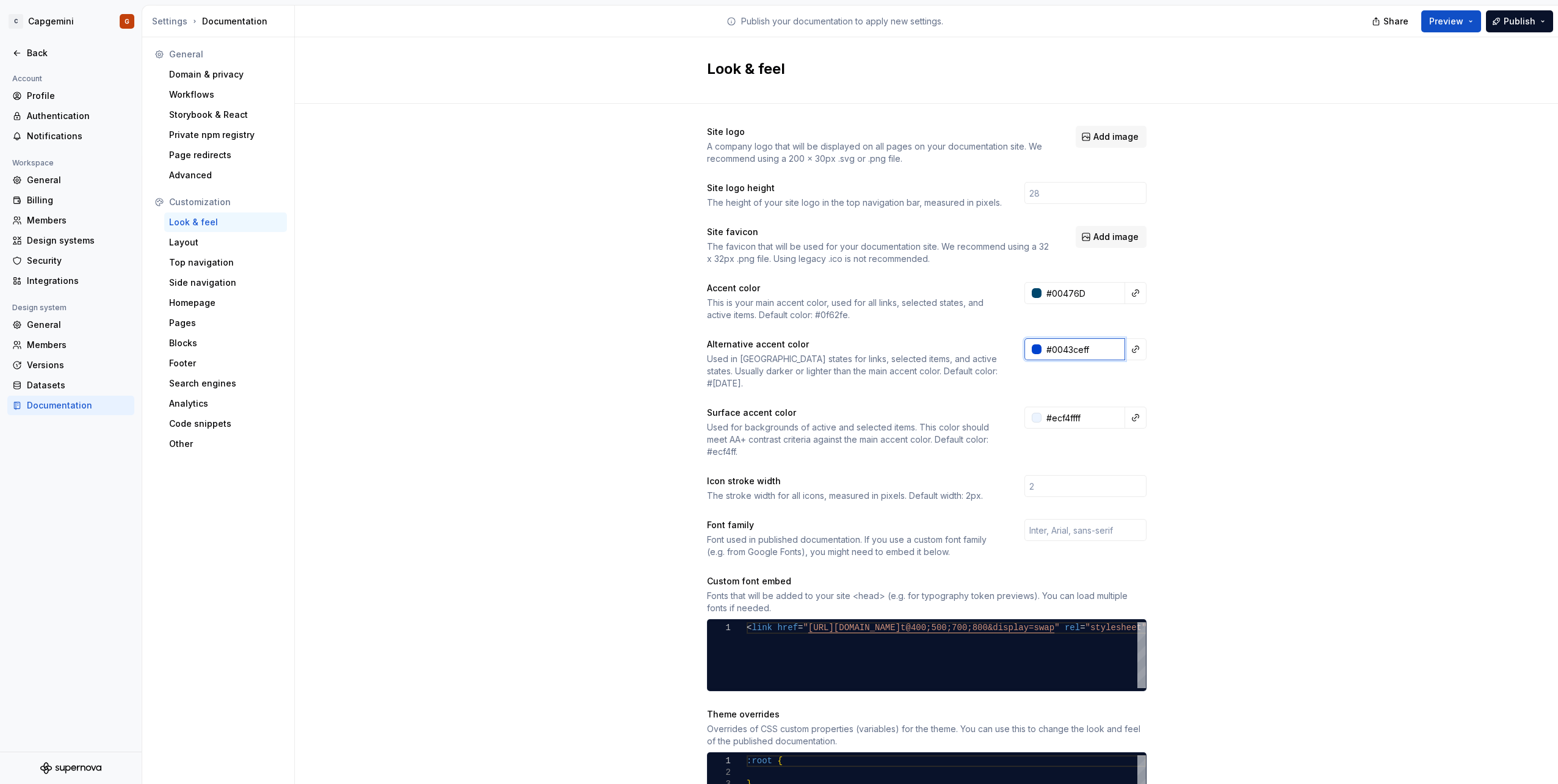
click at [1056, 353] on input "#0043ceff" at bounding box center [1083, 349] width 84 height 22
click at [1051, 353] on input "#0043ceff" at bounding box center [1083, 349] width 84 height 22
click at [1044, 353] on input "#0043ceff" at bounding box center [1083, 349] width 84 height 22
paste input "005786"
click at [1159, 345] on div "Site logo A company logo that will be displayed on all pages on your documentat…" at bounding box center [926, 554] width 1263 height 900
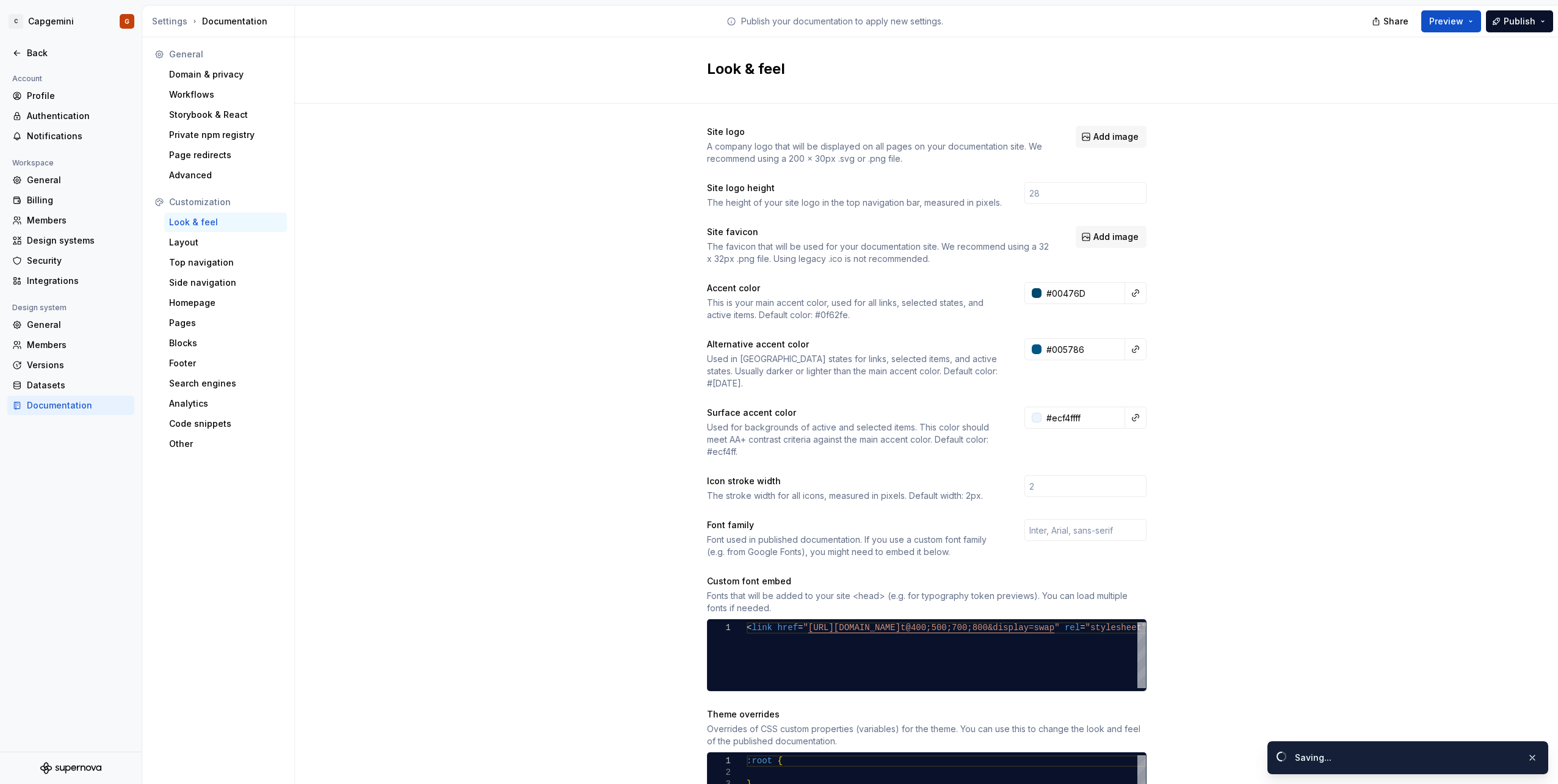
type input "#005786ff"
click at [1032, 348] on div at bounding box center [1036, 349] width 10 height 10
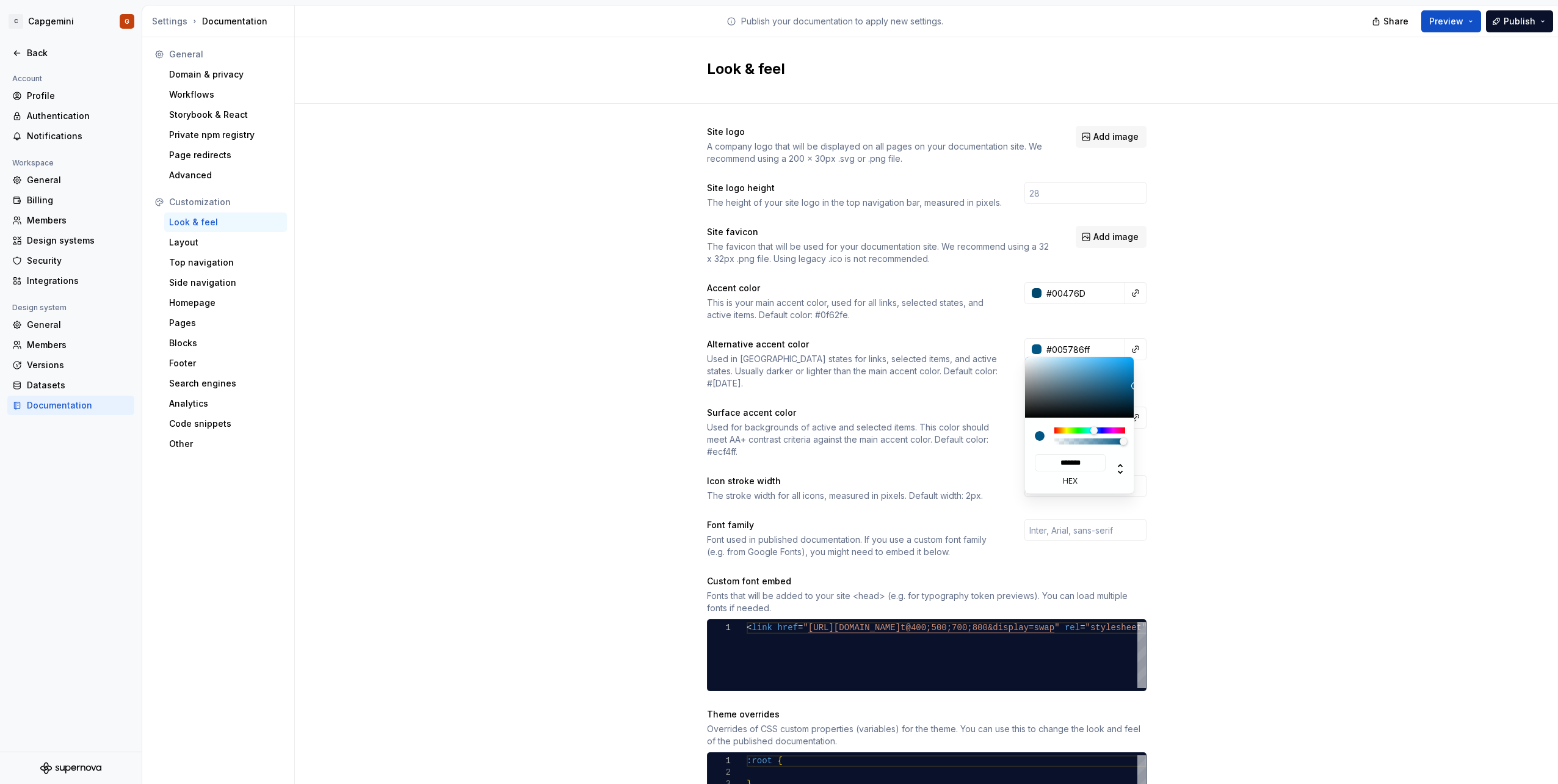
click at [1221, 452] on html "C Capgemini G Back Account Profile Authentication Notifications Workspace Gener…" at bounding box center [779, 392] width 1558 height 784
paste input "FAFAFA"
click at [1212, 425] on div "Site logo A company logo that will be displayed on all pages on your documentat…" at bounding box center [926, 554] width 1263 height 900
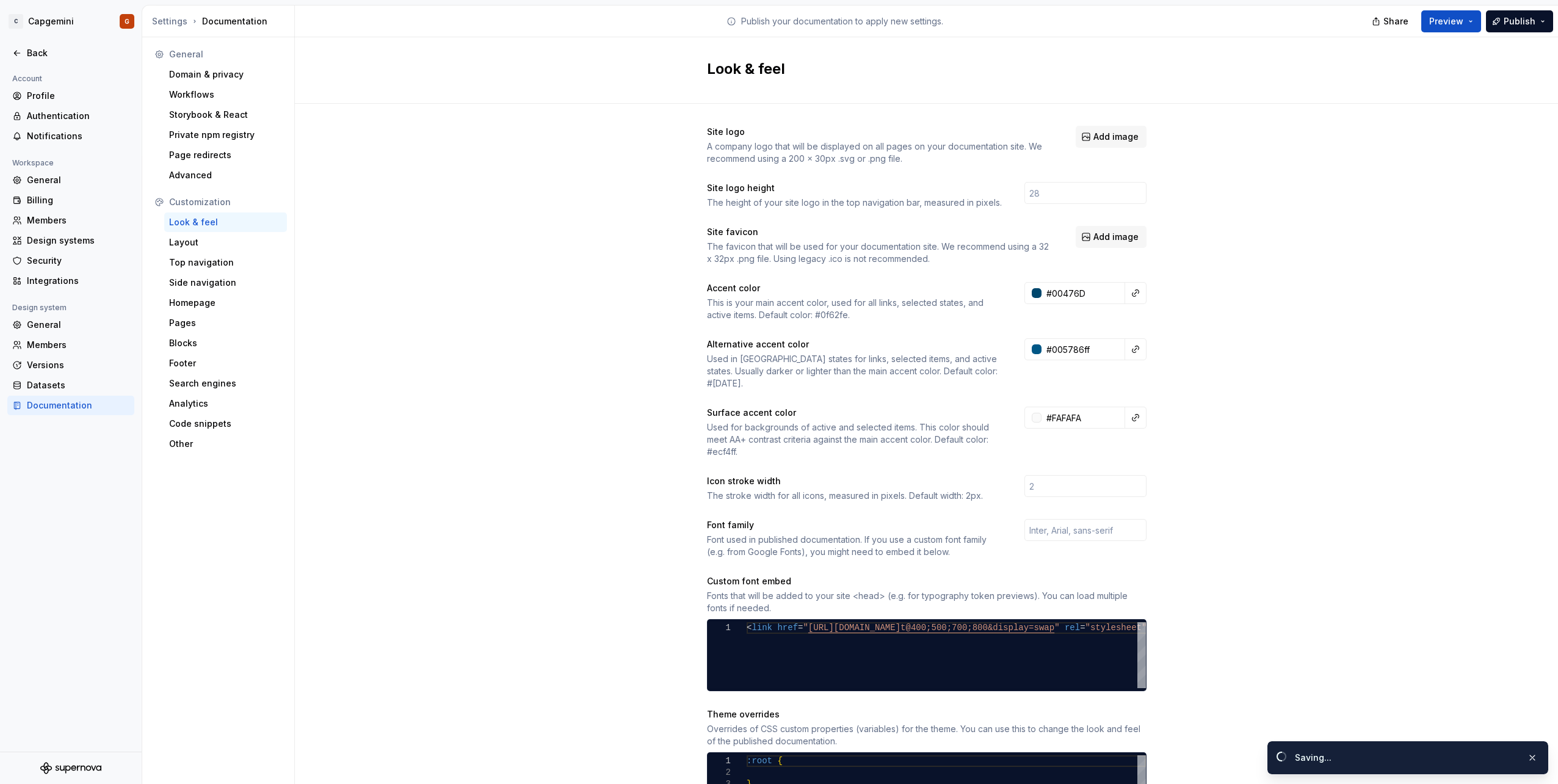
type input "#fafafaff"
click at [1085, 476] on input "number" at bounding box center [1085, 486] width 122 height 22
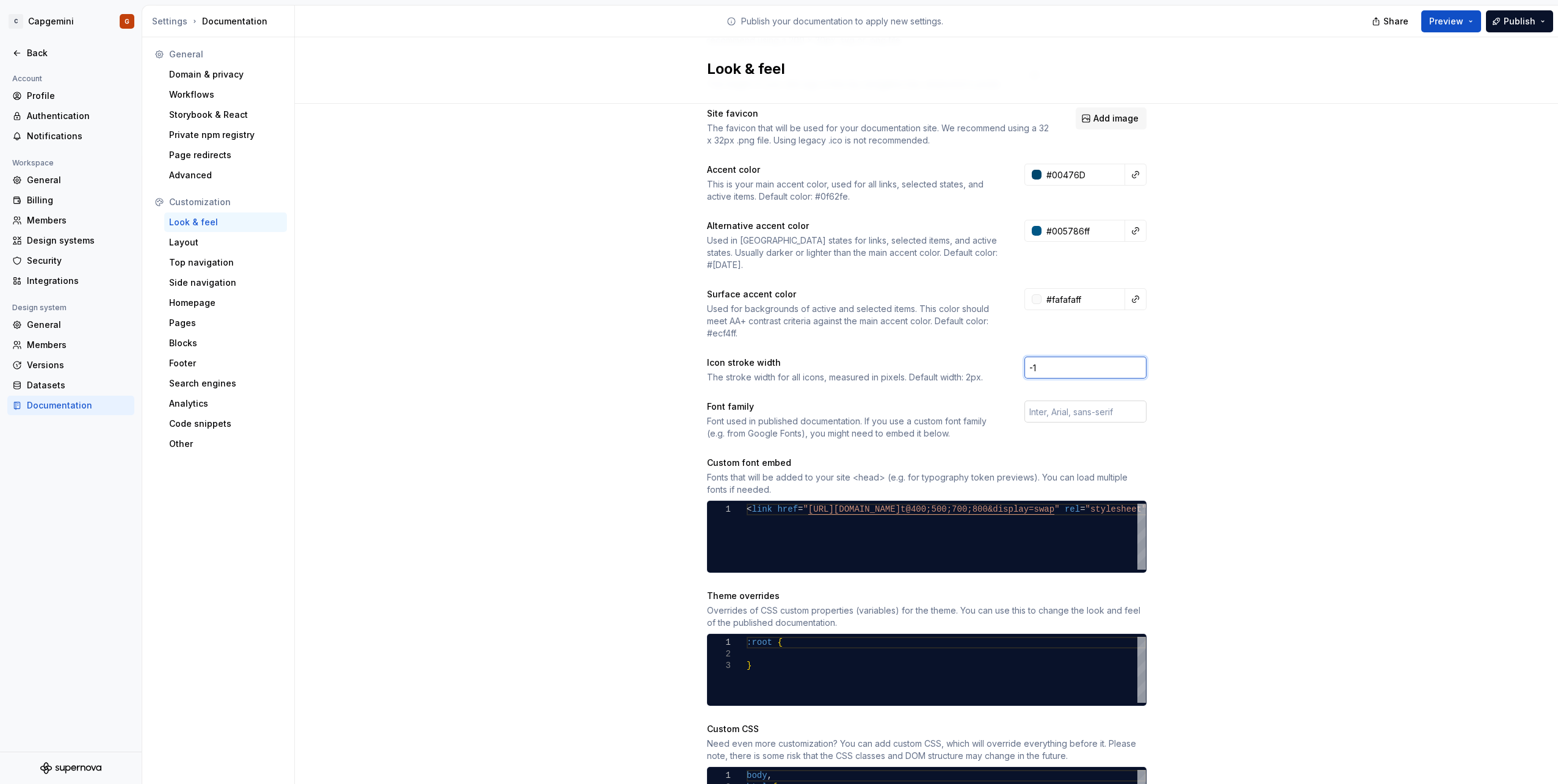
scroll to position [122, 0]
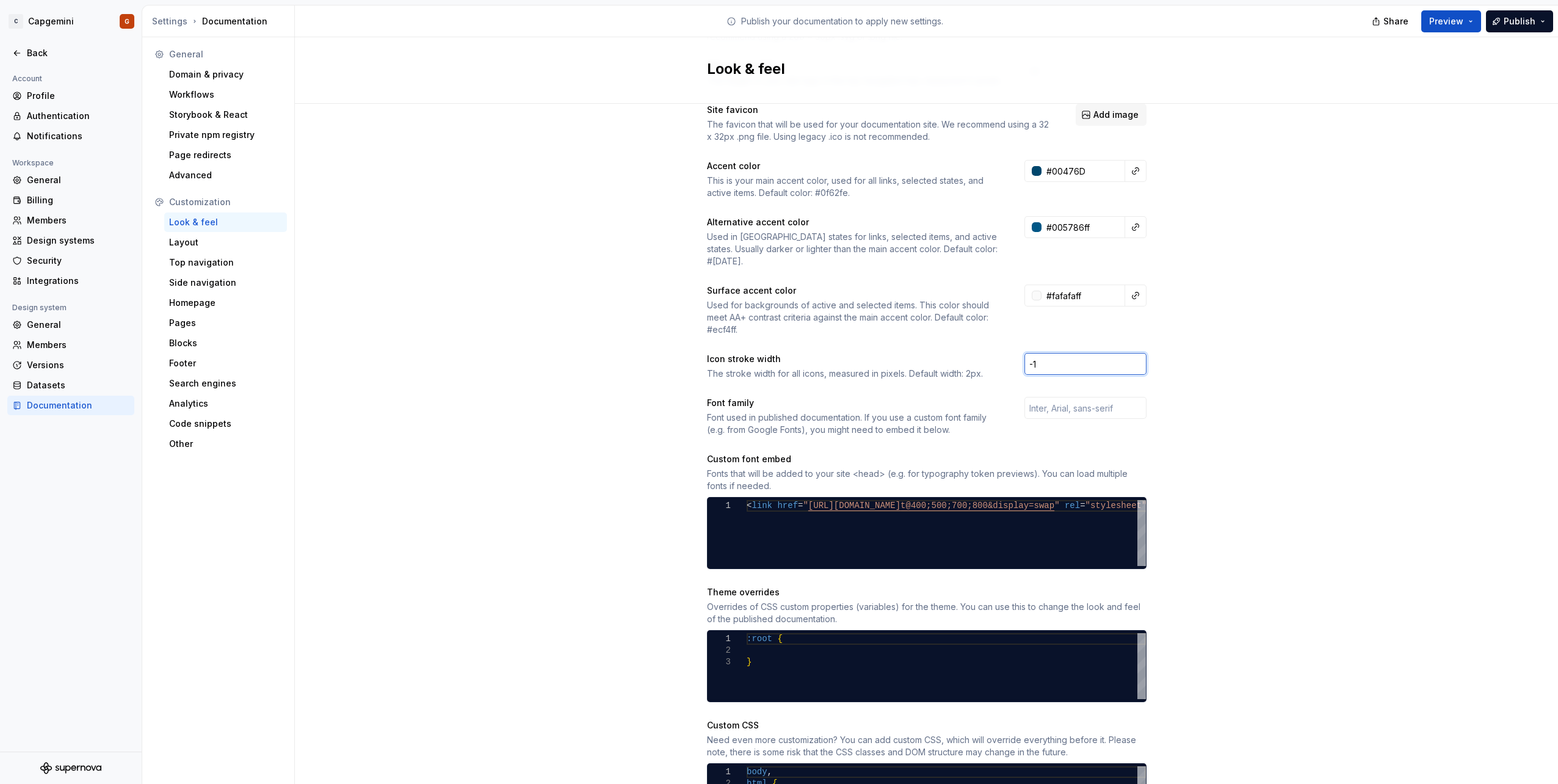
type input "-1"
click at [1159, 336] on div "Site logo A company logo that will be displayed on all pages on your documentat…" at bounding box center [926, 432] width 1263 height 900
click at [1094, 358] on input "-1" at bounding box center [1085, 364] width 122 height 22
click at [1223, 355] on div "Site logo A company logo that will be displayed on all pages on your documentat…" at bounding box center [926, 432] width 1263 height 900
click at [1078, 397] on input "text" at bounding box center [1085, 408] width 122 height 22
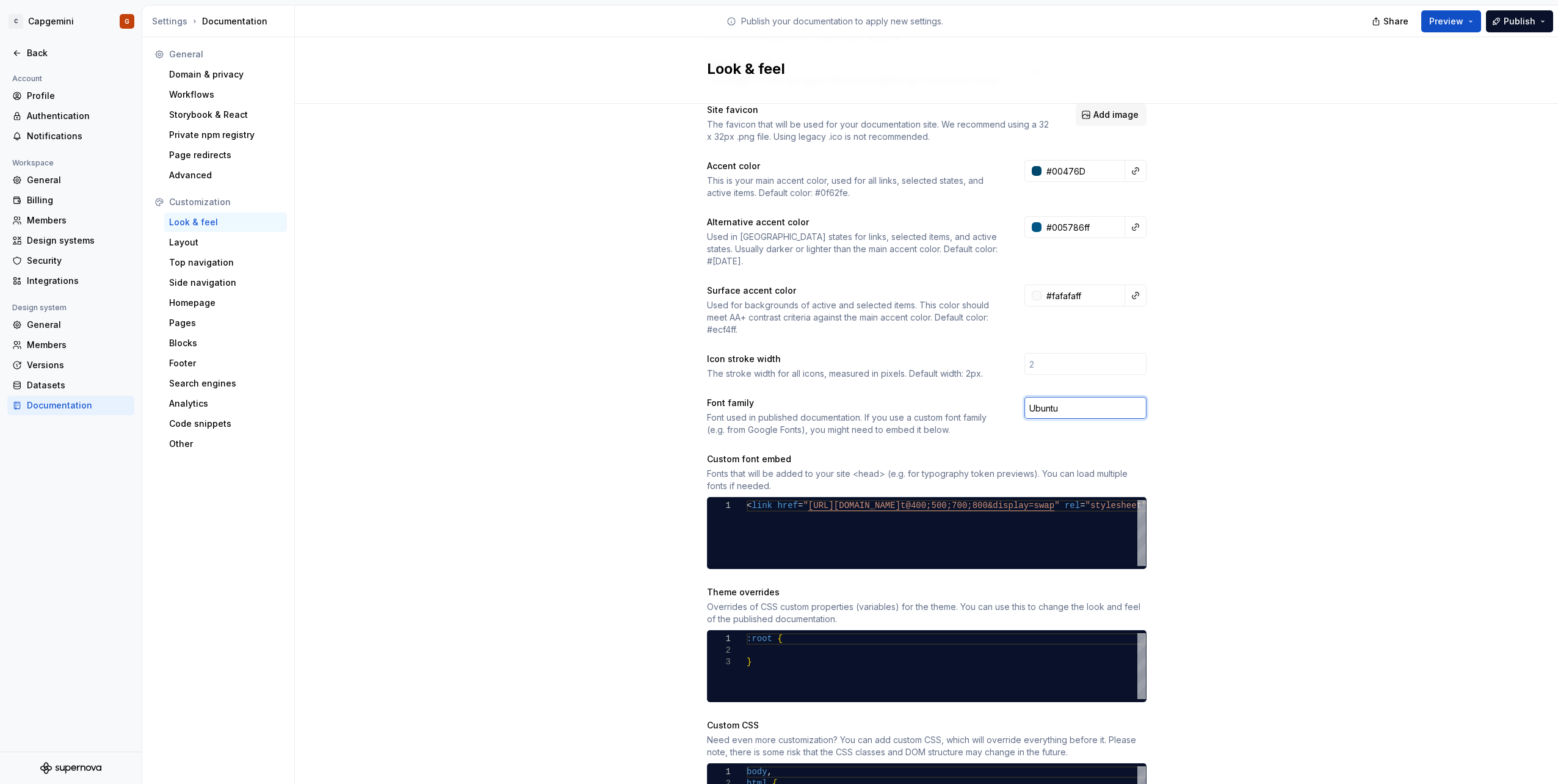
type input "Ubuntu"
click at [1190, 390] on div "Site logo A company logo that will be displayed on all pages on your documentat…" at bounding box center [926, 432] width 1263 height 900
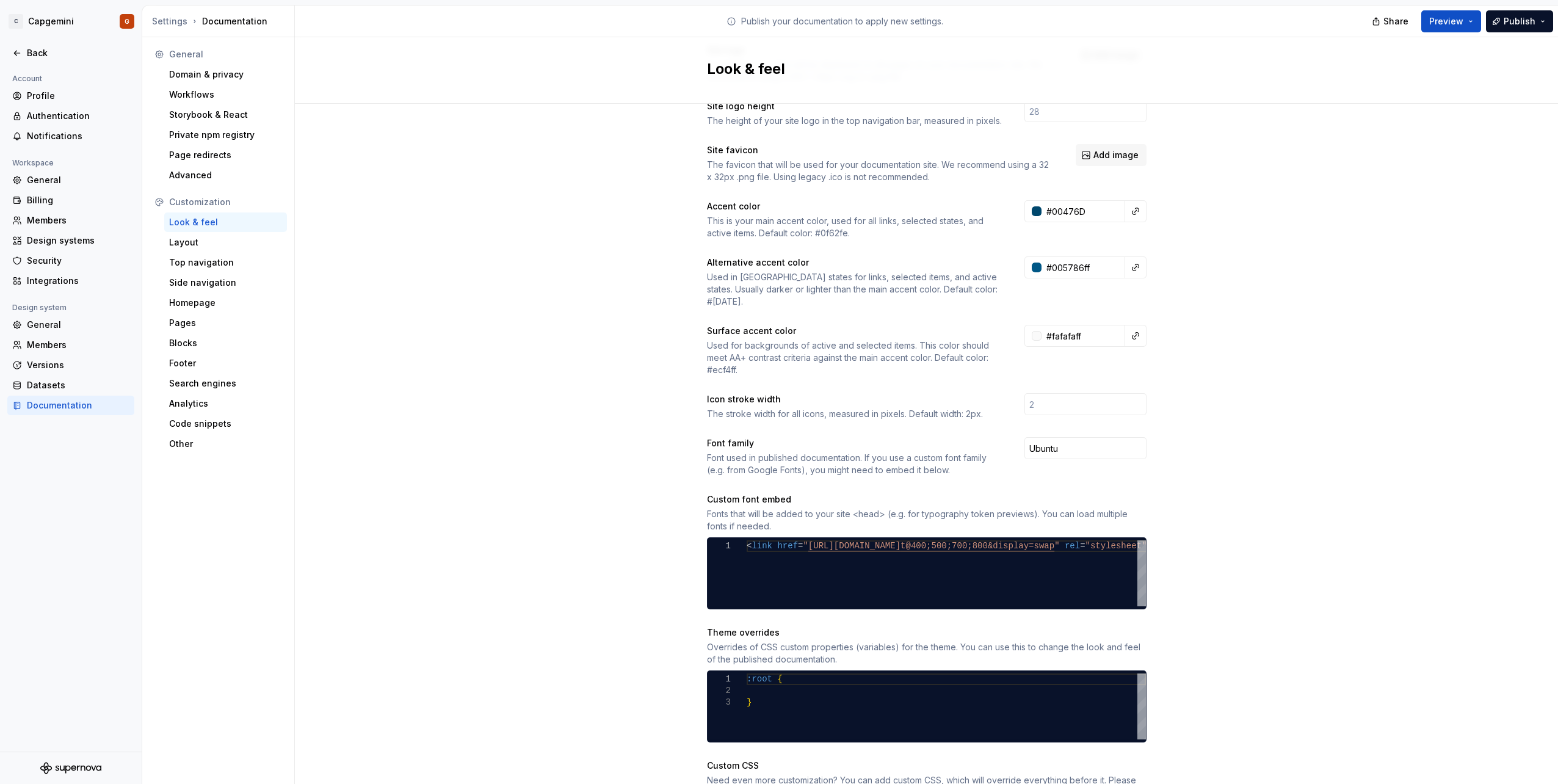
scroll to position [202, 0]
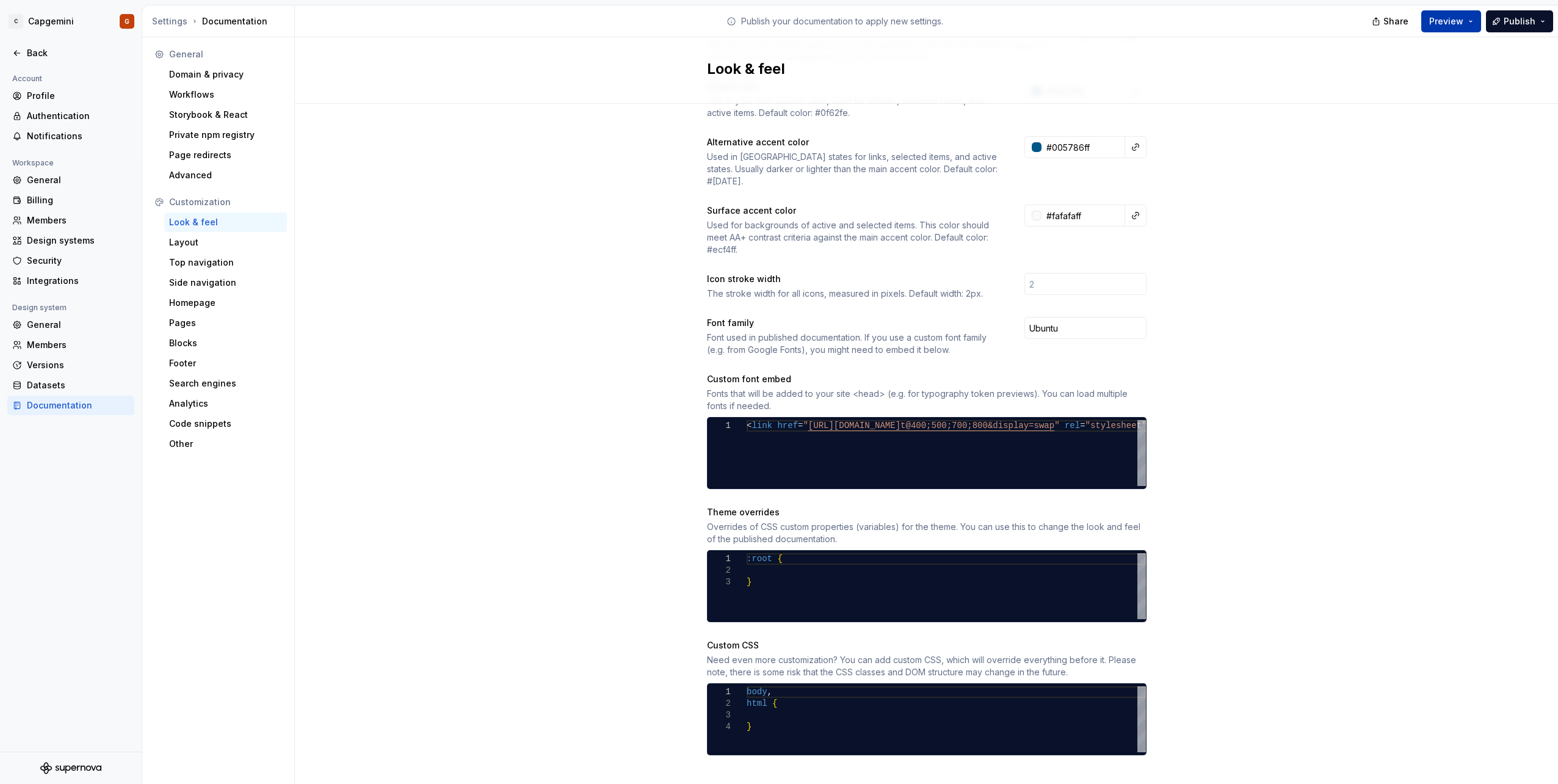
click at [1470, 16] on button "Preview" at bounding box center [1451, 21] width 60 height 22
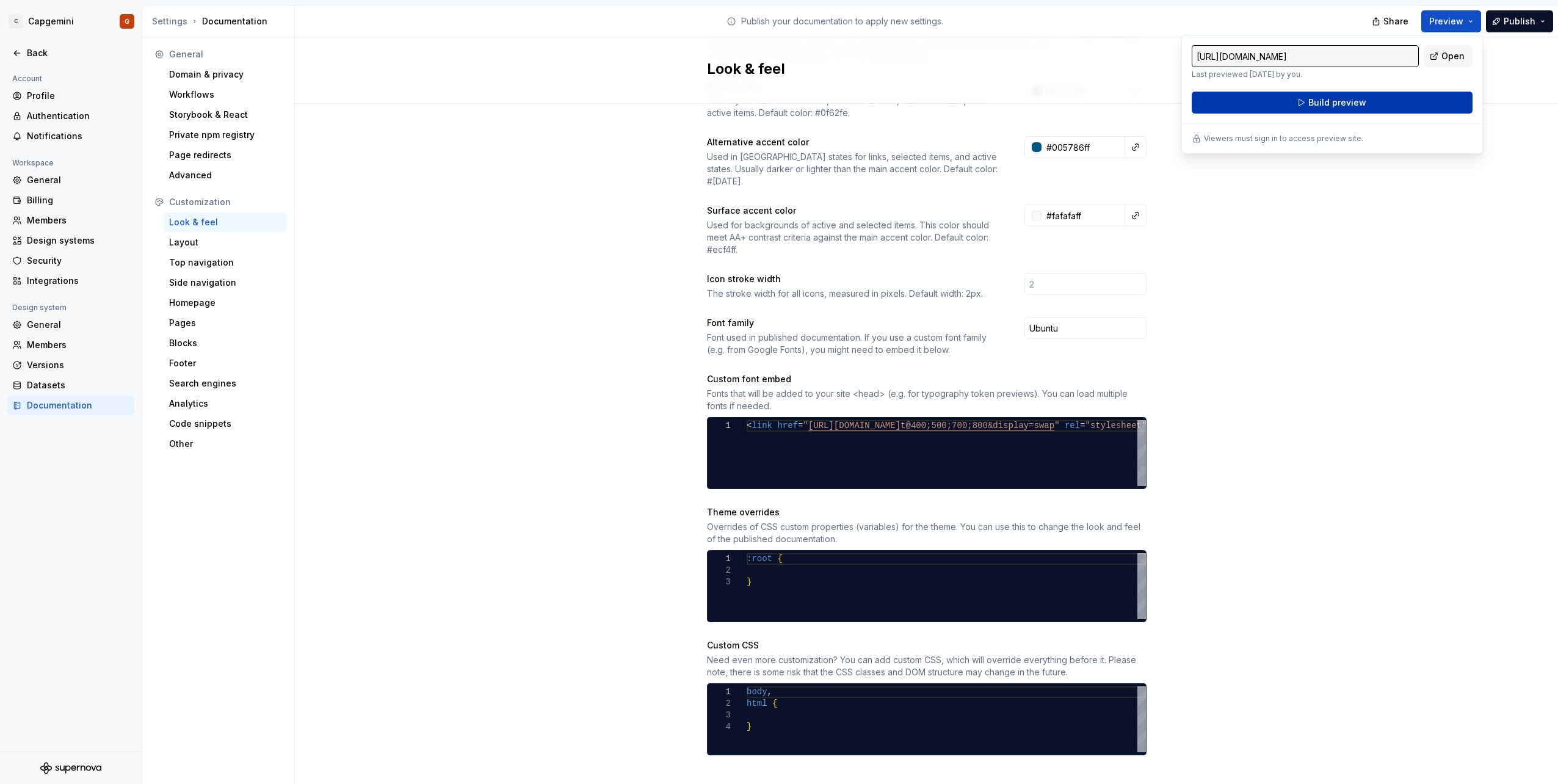
drag, startPoint x: 1470, startPoint y: 16, endPoint x: 1369, endPoint y: 99, distance: 130.7
click at [1369, 99] on button "Build preview" at bounding box center [1332, 102] width 281 height 22
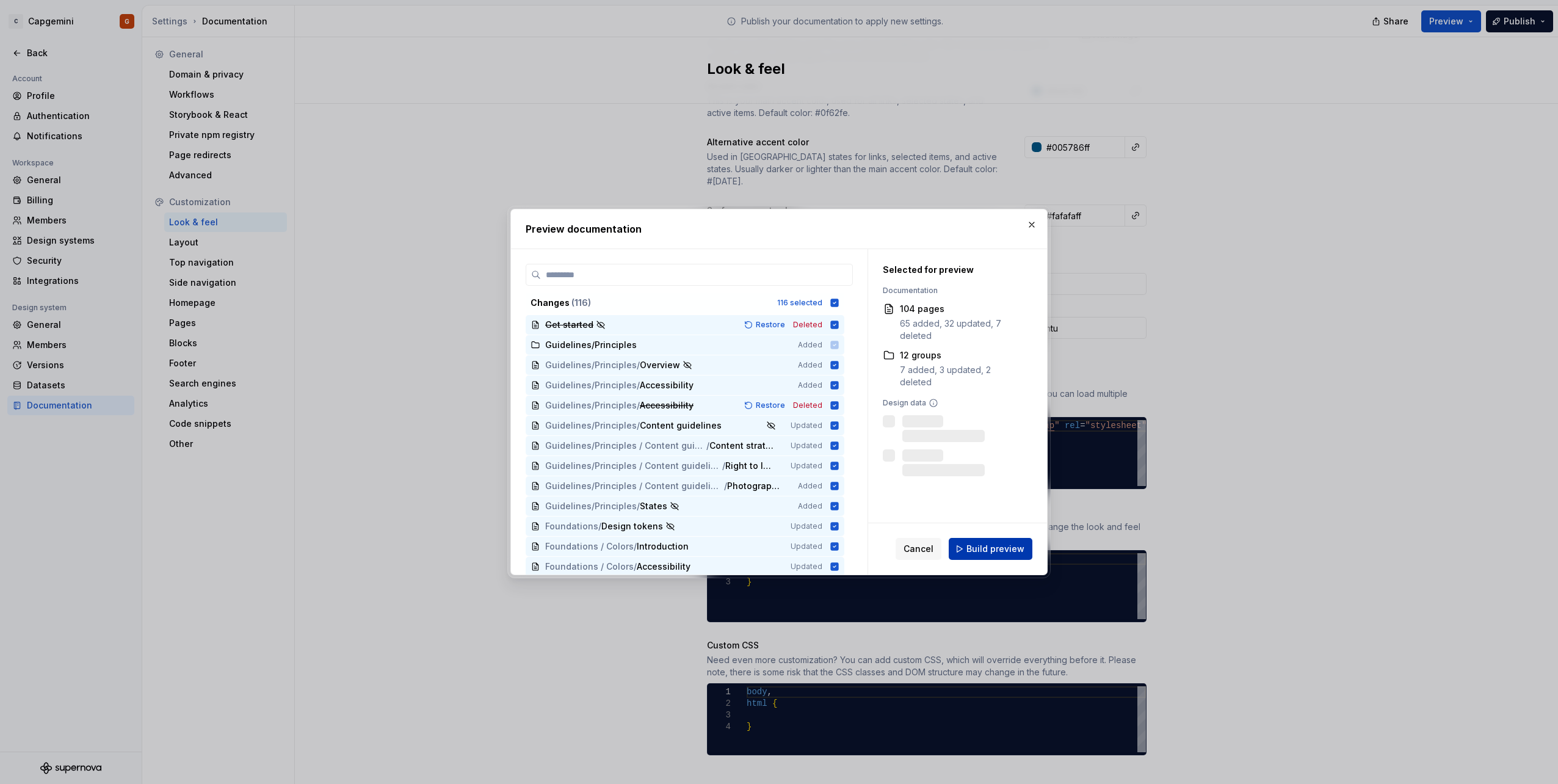
click at [990, 544] on span "Build preview" at bounding box center [995, 548] width 58 height 12
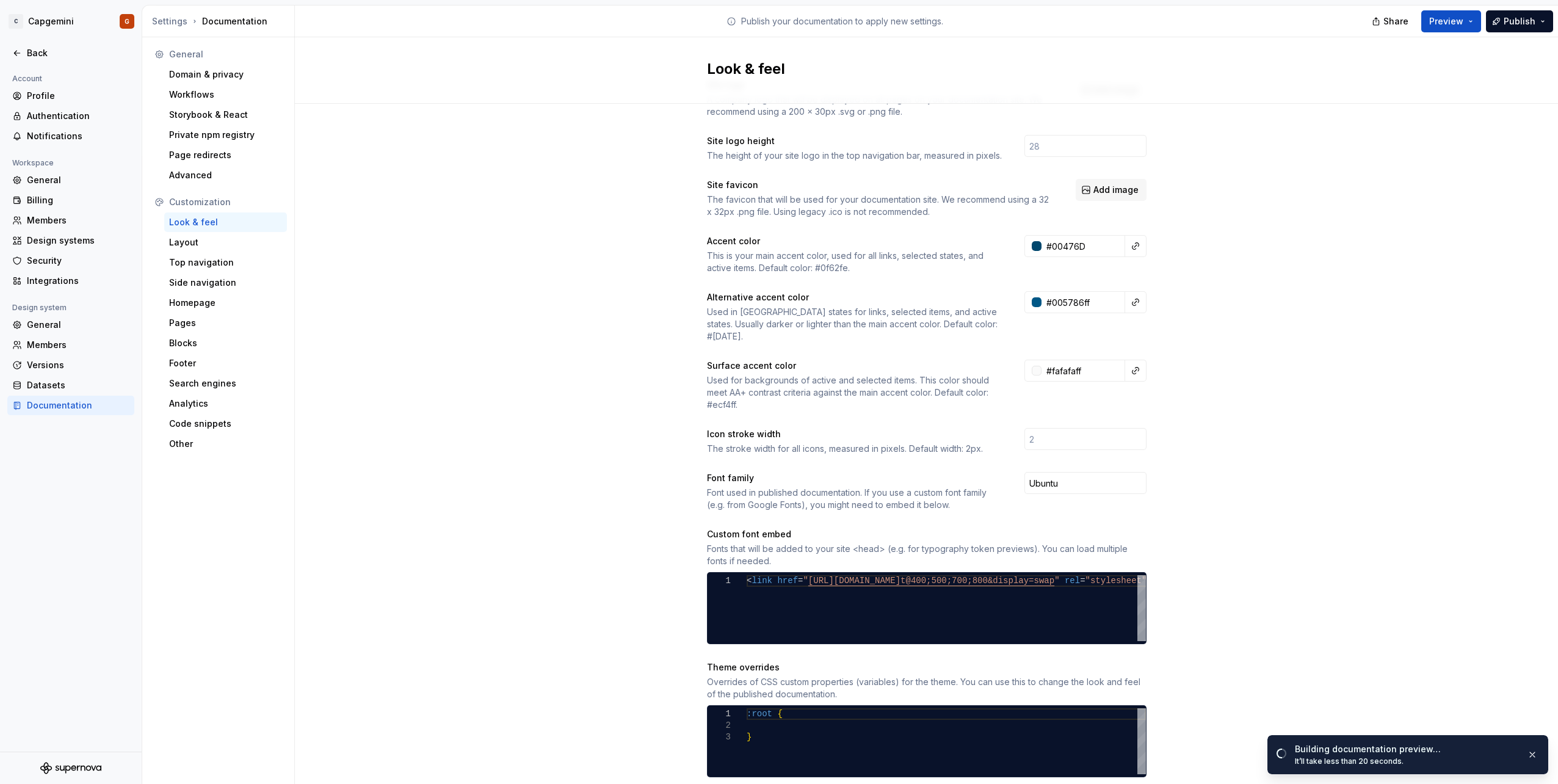
scroll to position [19, 0]
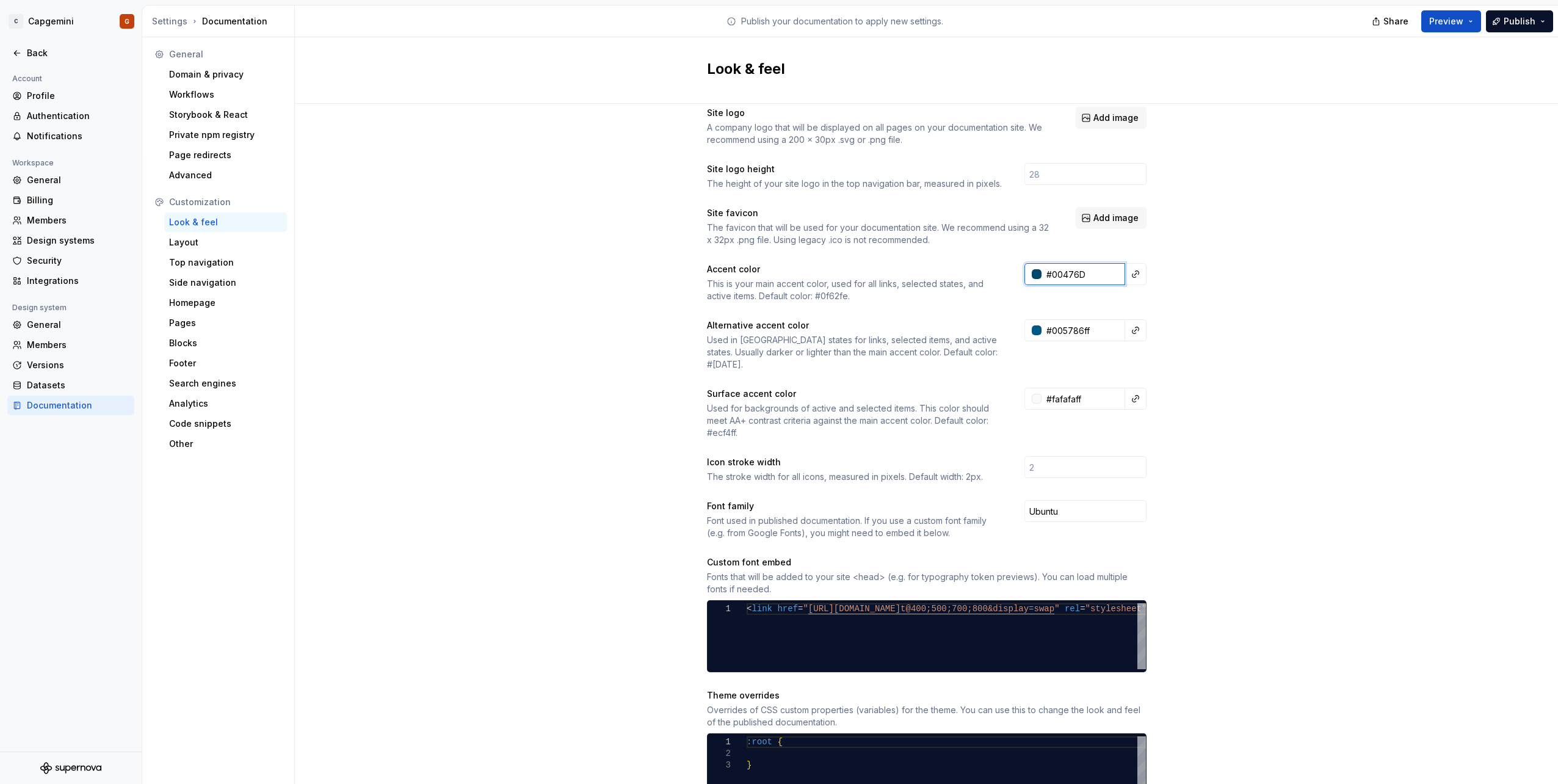
click at [1095, 276] on input "#00476D" at bounding box center [1083, 274] width 84 height 22
paste input "005786"
click at [1035, 272] on div at bounding box center [1036, 274] width 10 height 10
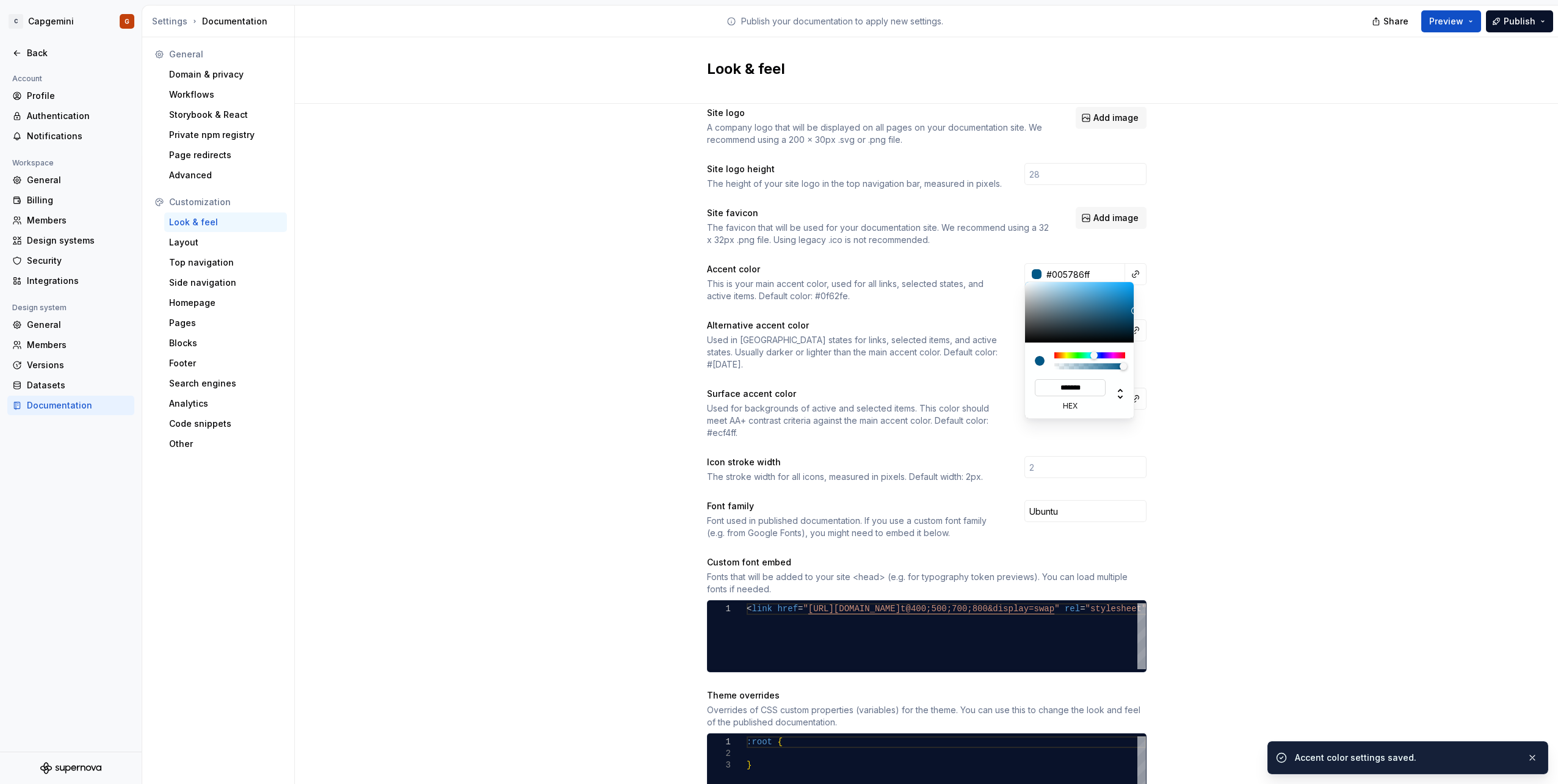
type input "#005786"
type input "*******"
click at [1215, 404] on html "C Capgemini G Back Account Profile Authentication Notifications Workspace Gener…" at bounding box center [779, 392] width 1558 height 784
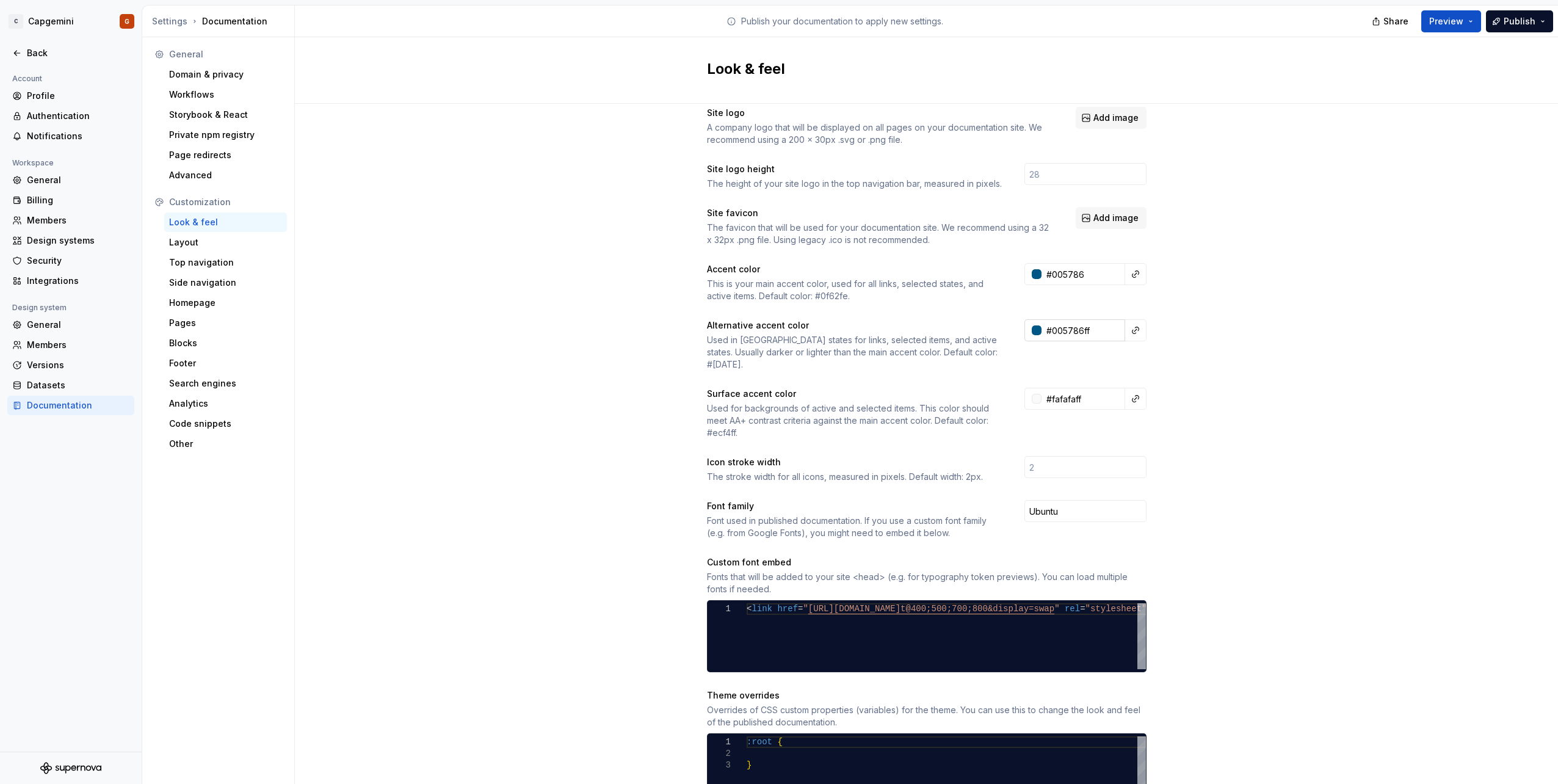
click at [1076, 330] on input "#005786ff" at bounding box center [1083, 330] width 84 height 22
paste input "[DATE]"
click at [1091, 333] on input "#[DATE]" at bounding box center [1083, 330] width 84 height 22
click at [1100, 349] on div "Alternative accent color Used in hover states for links, selected items, and ac…" at bounding box center [927, 344] width 440 height 51
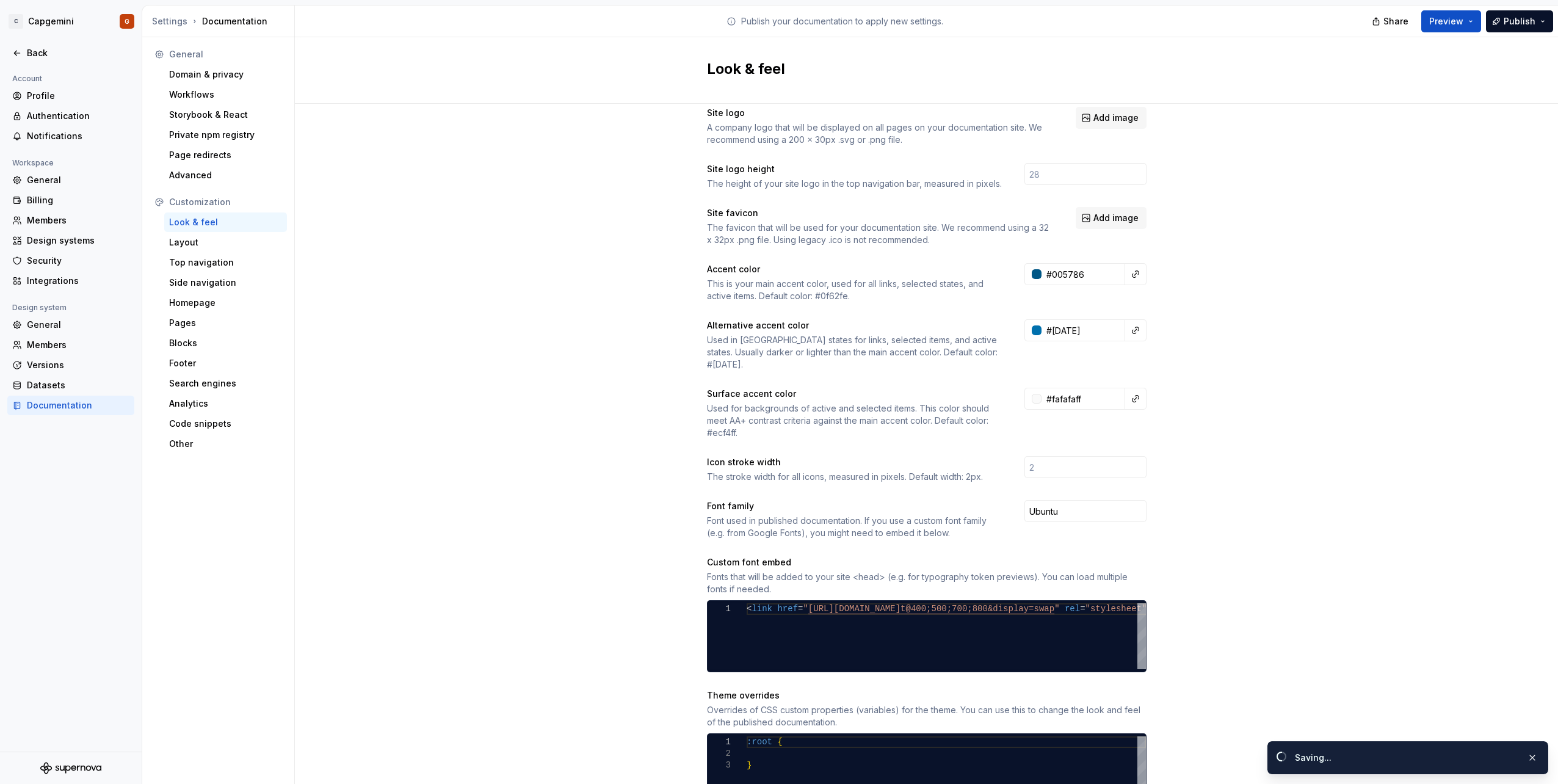
type input "#0070adff"
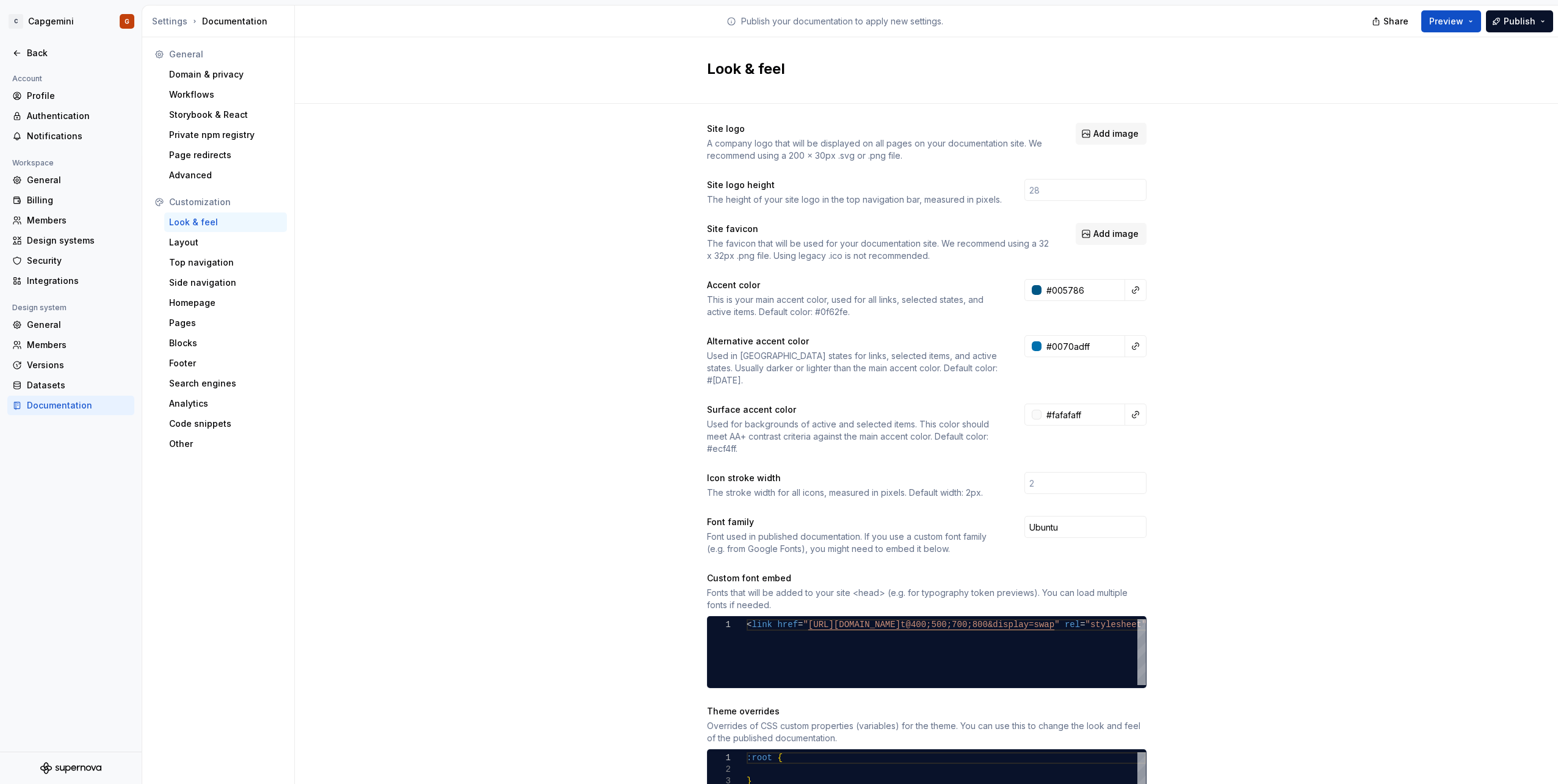
scroll to position [0, 0]
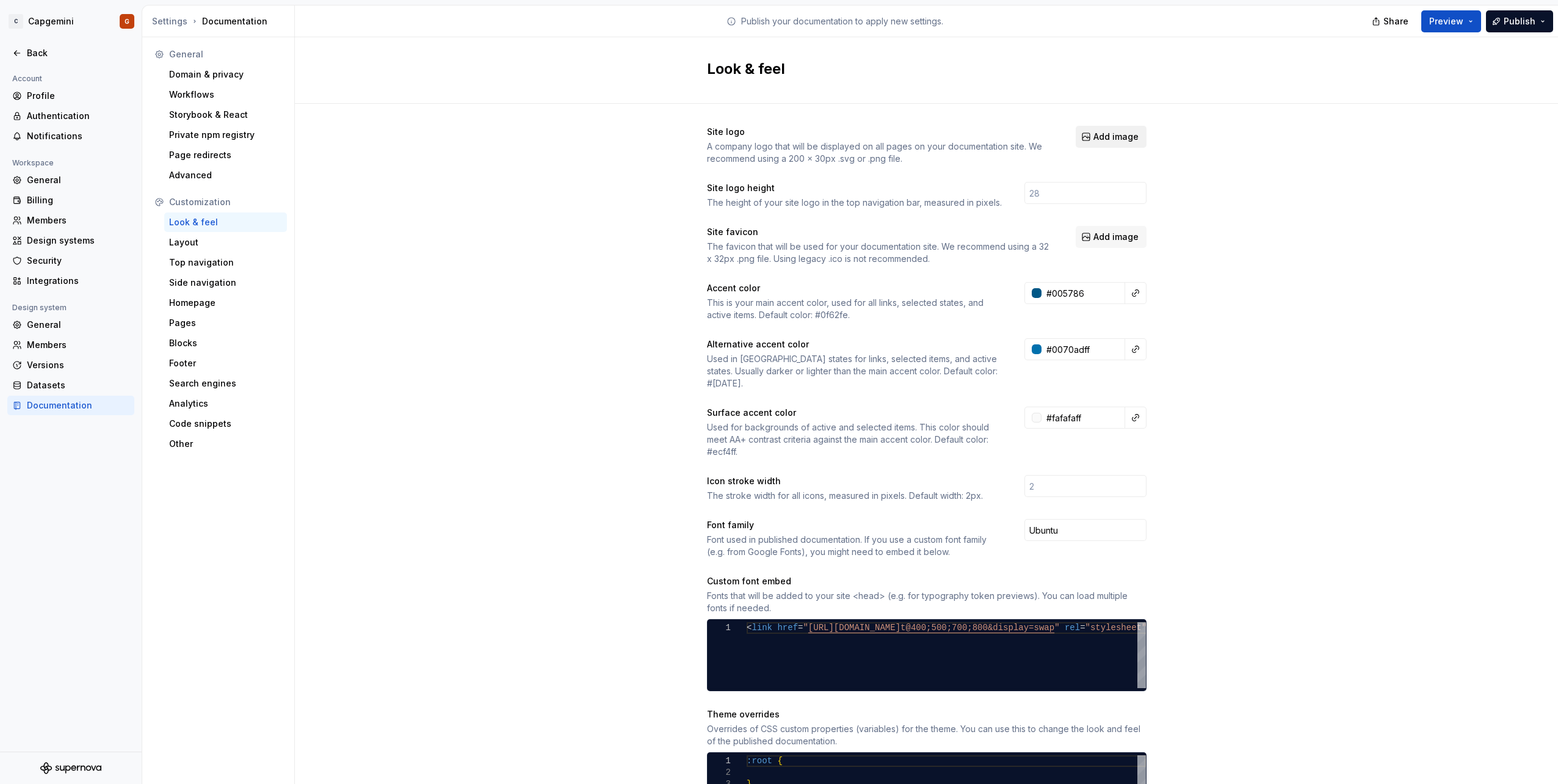
click at [1094, 140] on span "Add image" at bounding box center [1116, 137] width 45 height 12
click at [1097, 232] on span "Add image" at bounding box center [1116, 236] width 45 height 12
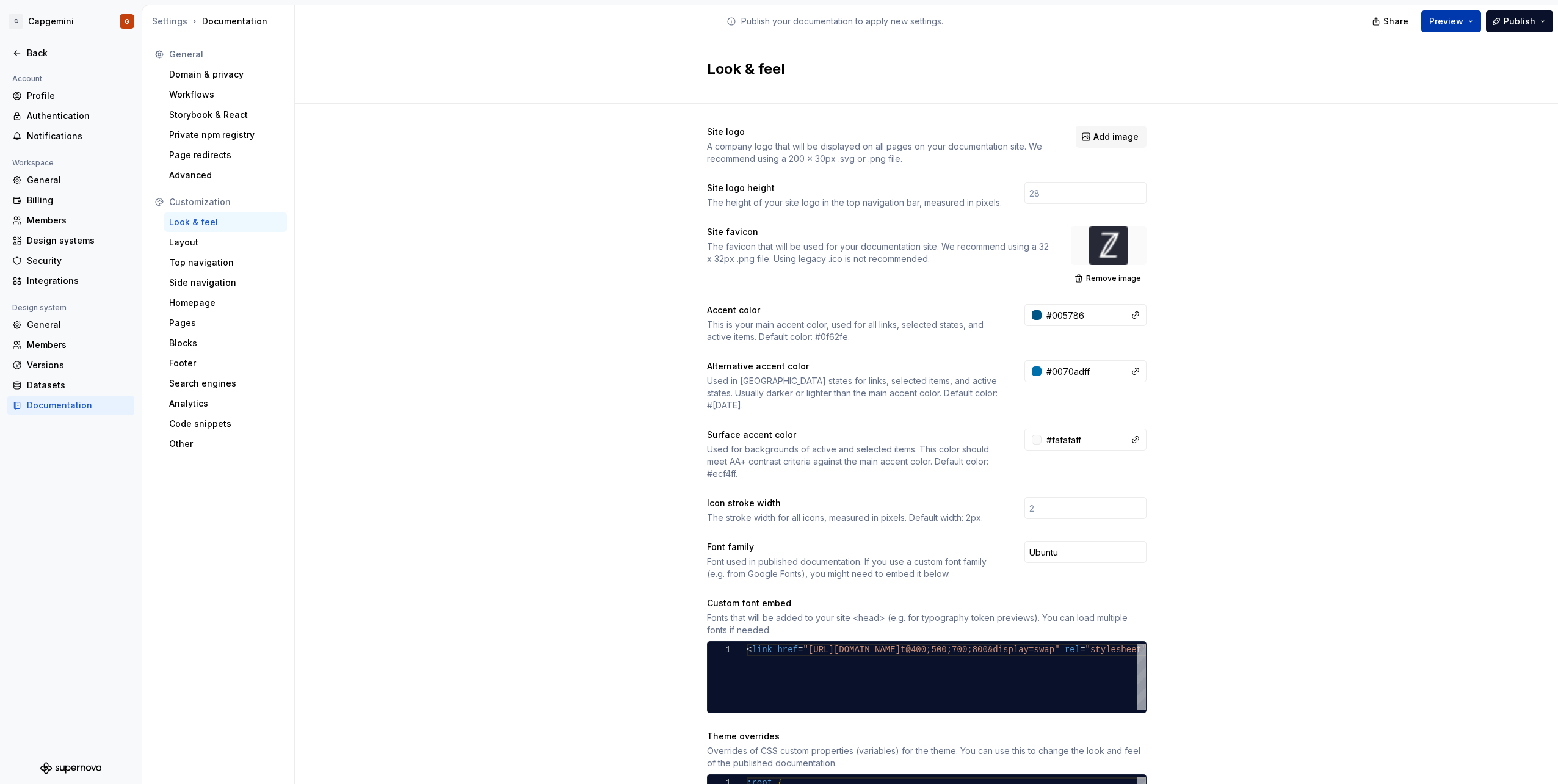
click at [1454, 25] on span "Preview" at bounding box center [1446, 21] width 34 height 12
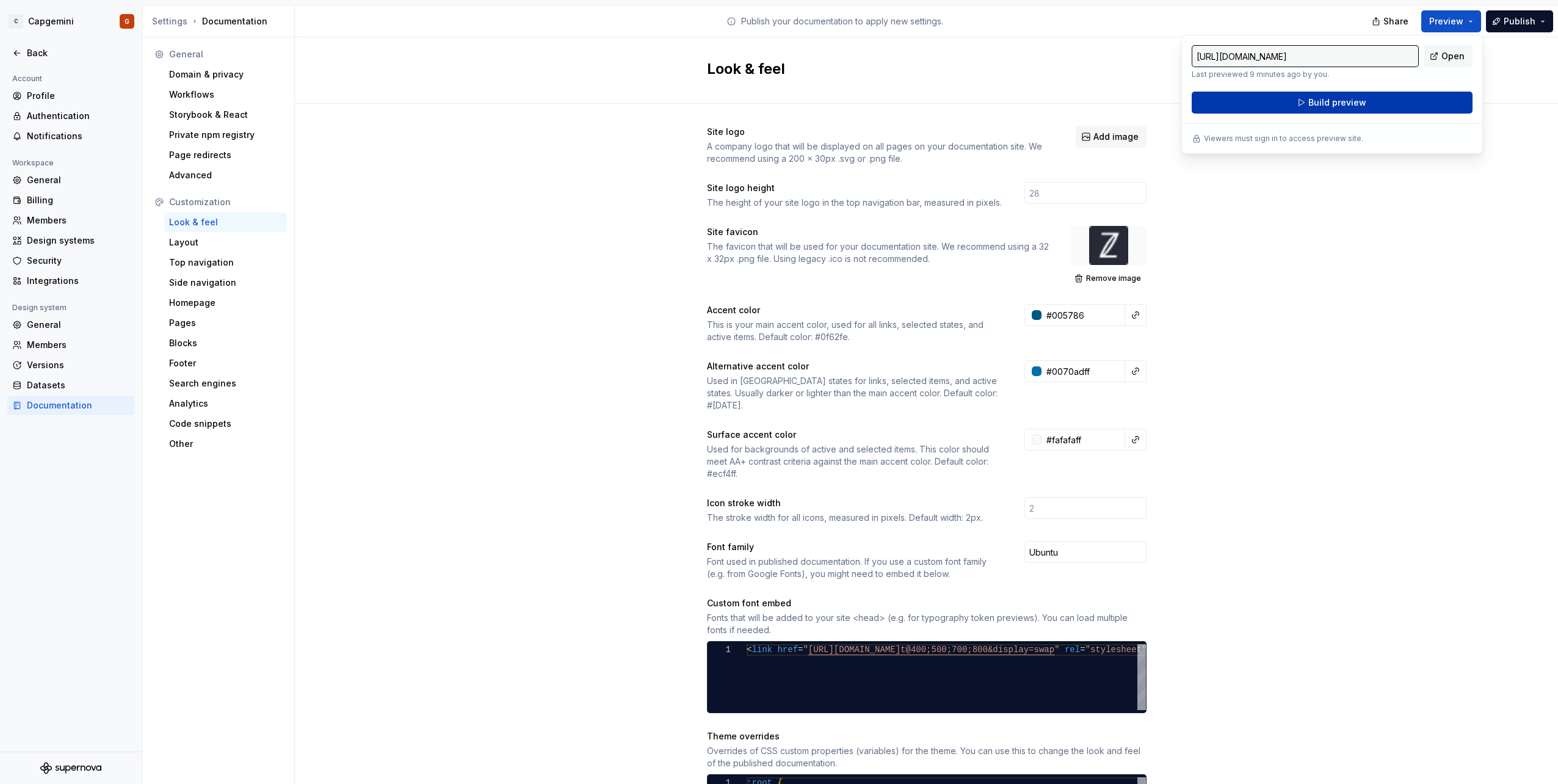
drag, startPoint x: 1454, startPoint y: 25, endPoint x: 1340, endPoint y: 105, distance: 139.3
click at [1340, 105] on span "Build preview" at bounding box center [1337, 102] width 58 height 12
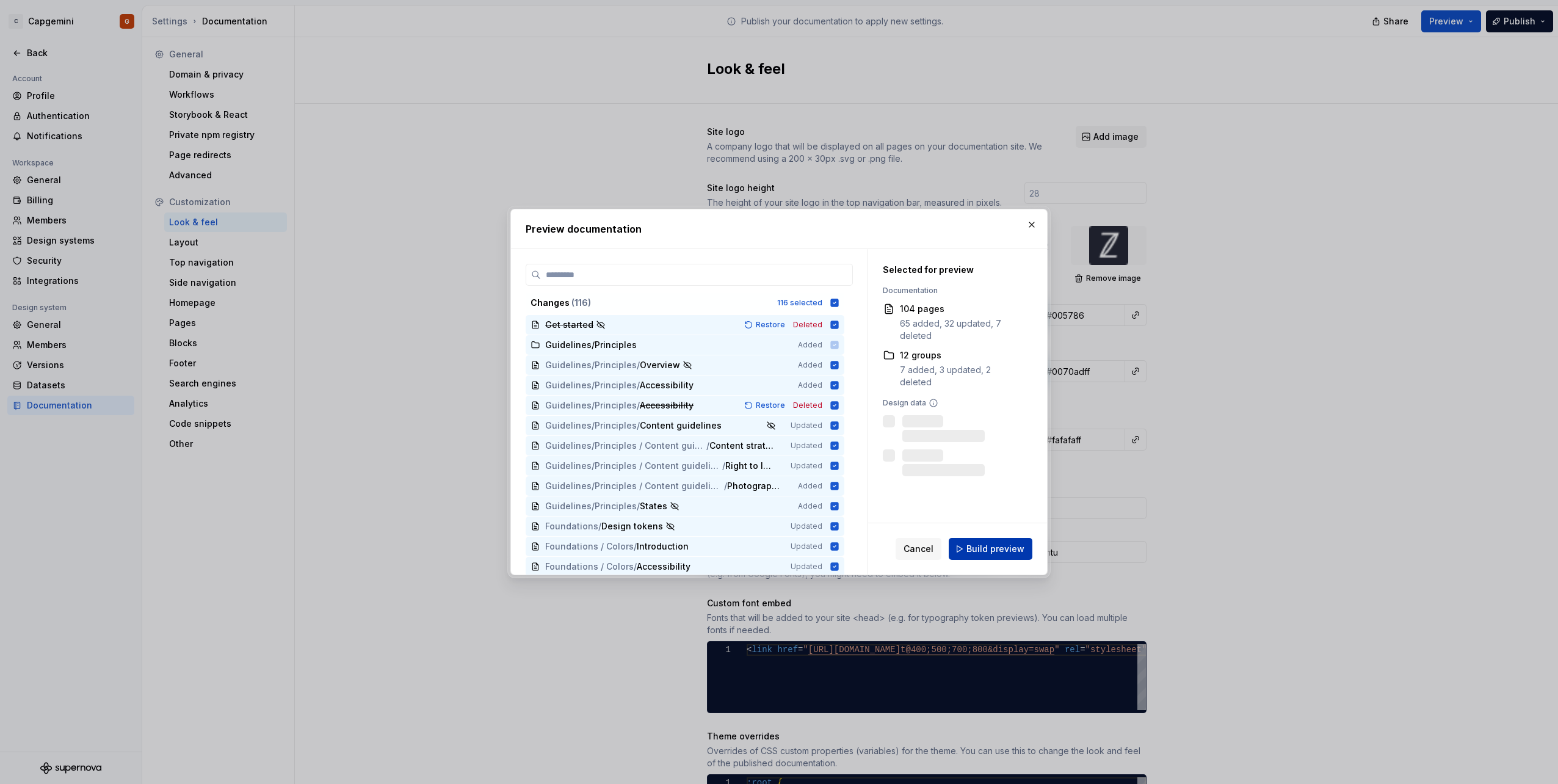
click at [1010, 549] on span "Build preview" at bounding box center [995, 548] width 58 height 12
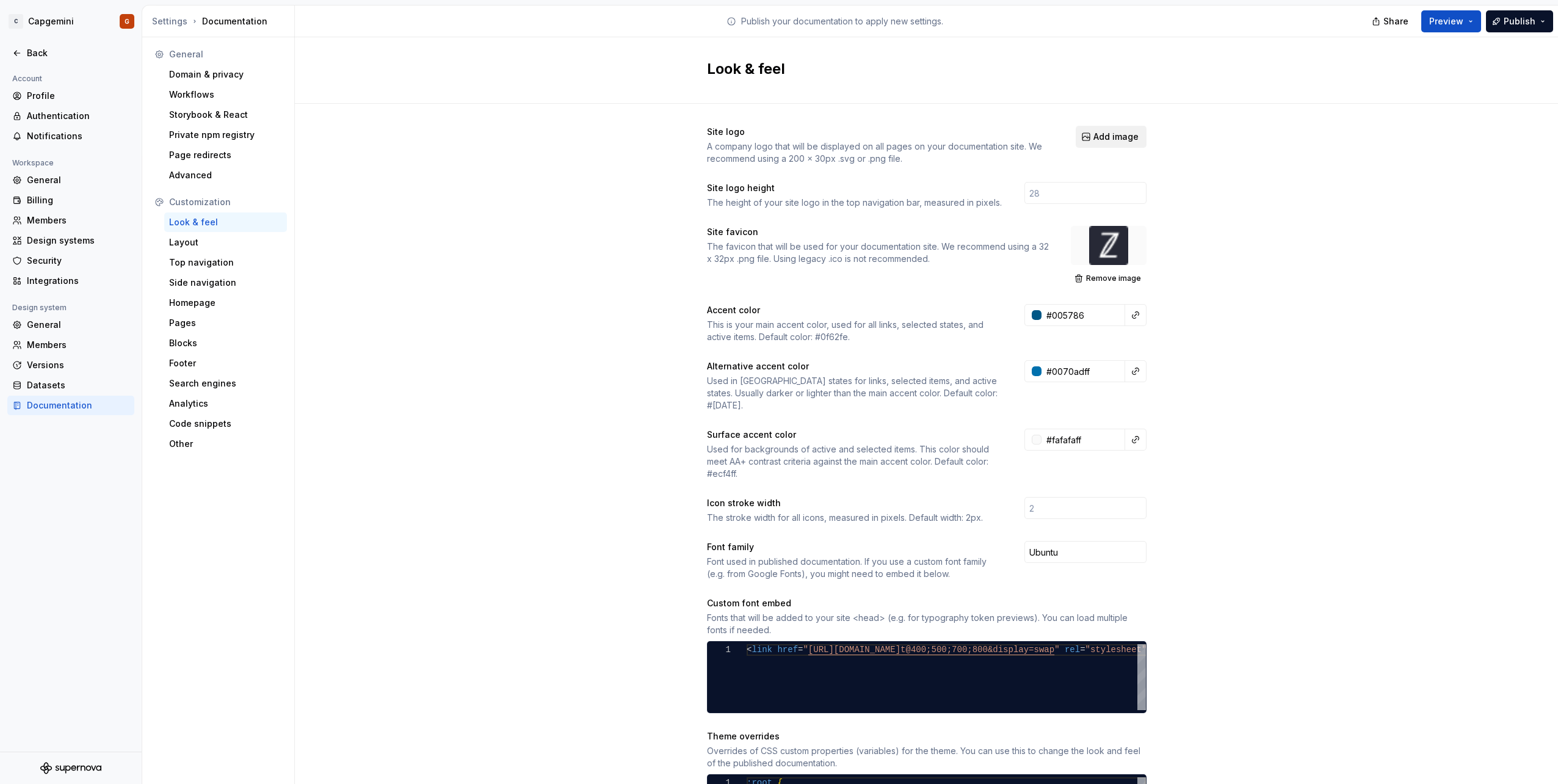
click at [1128, 138] on span "Add image" at bounding box center [1116, 137] width 45 height 12
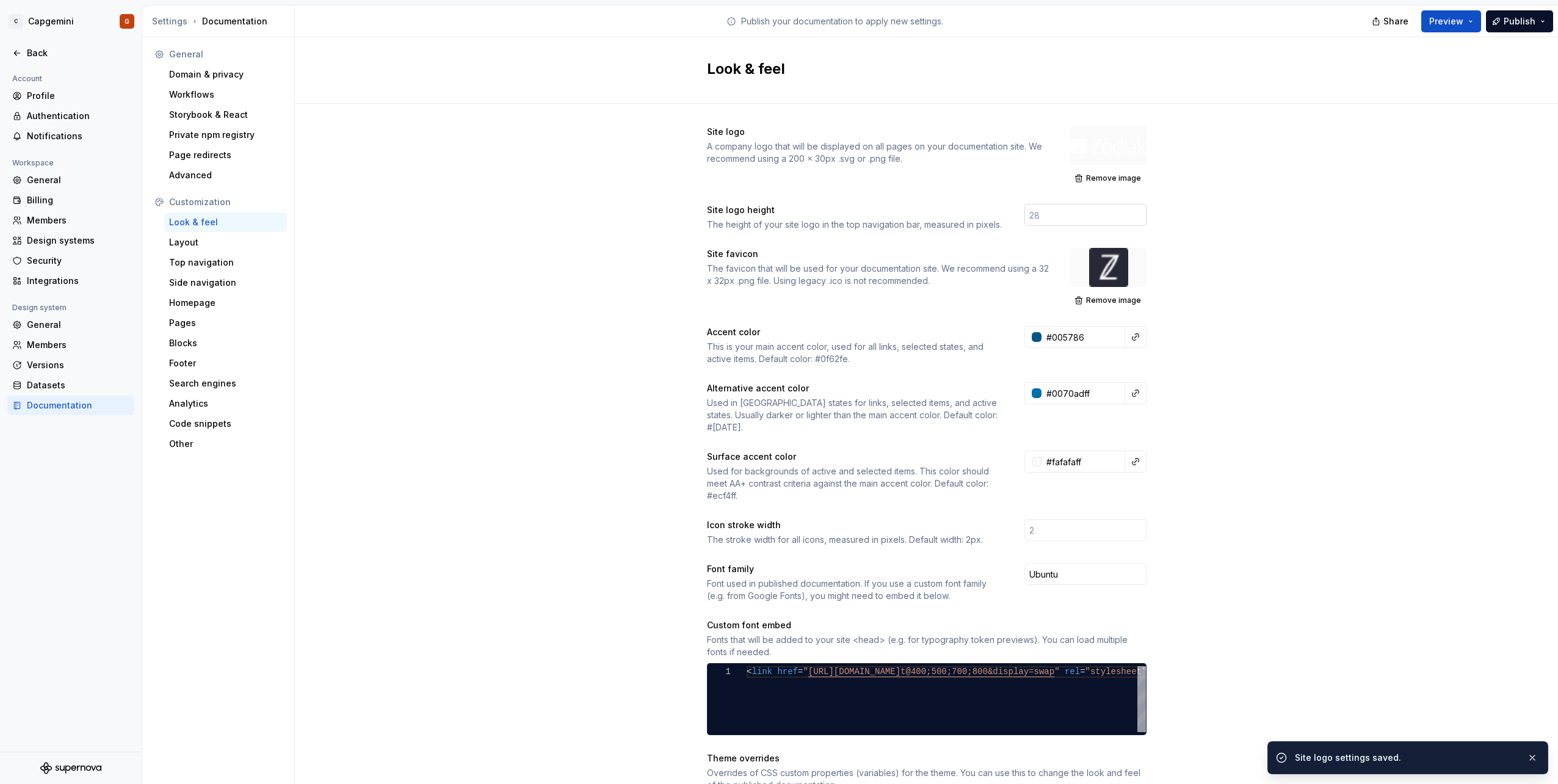
click at [1037, 215] on input "number" at bounding box center [1085, 215] width 122 height 22
click at [1059, 210] on input "number" at bounding box center [1085, 215] width 122 height 22
click at [1173, 209] on div "Site logo A company logo that will be displayed on all pages on your documentat…" at bounding box center [926, 576] width 1263 height 944
click at [1475, 35] on div "Share Preview Publish" at bounding box center [1466, 21] width 183 height 31
click at [1474, 27] on button "Preview" at bounding box center [1451, 21] width 60 height 22
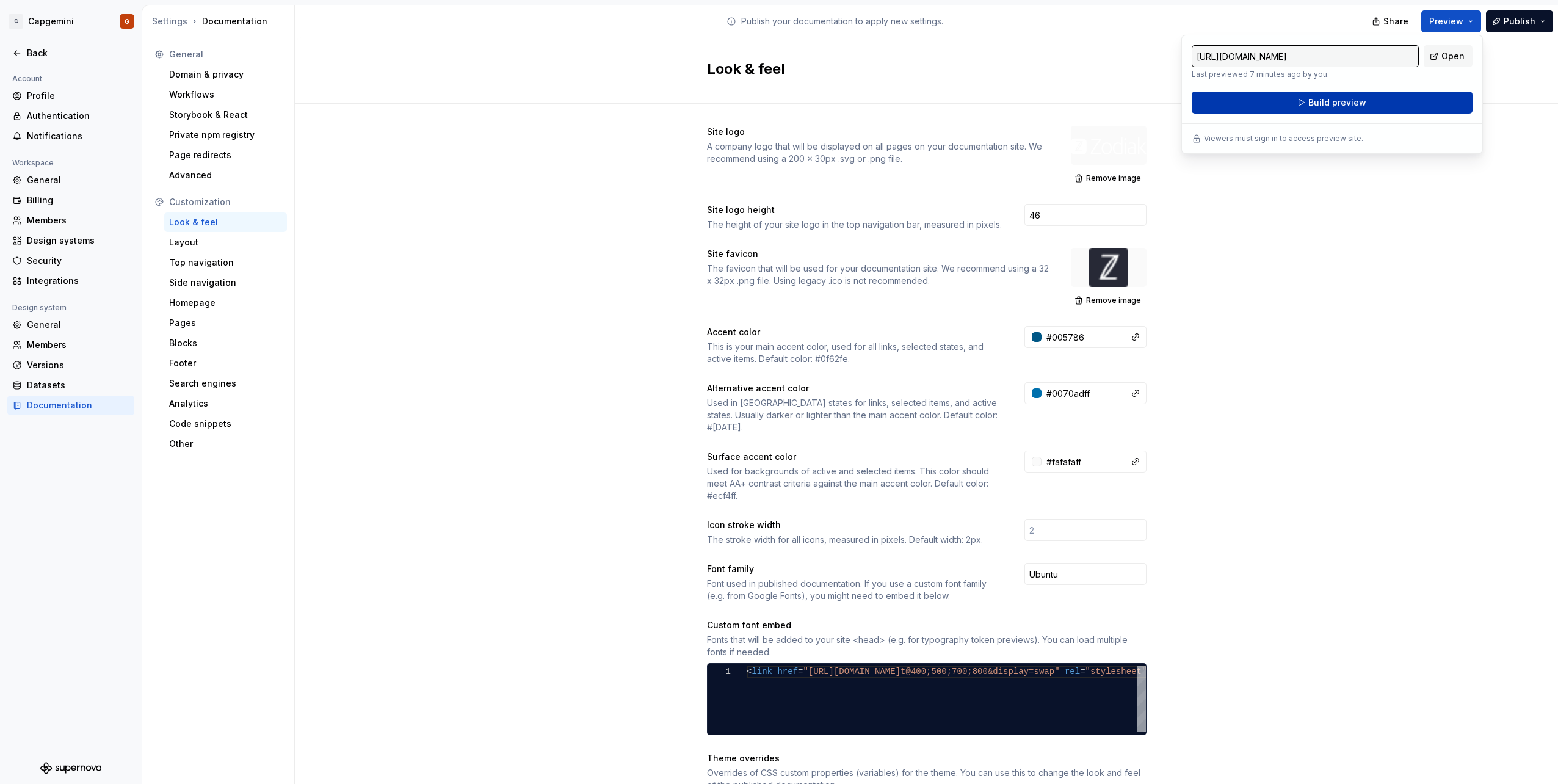
click at [1394, 102] on button "Build preview" at bounding box center [1332, 102] width 281 height 22
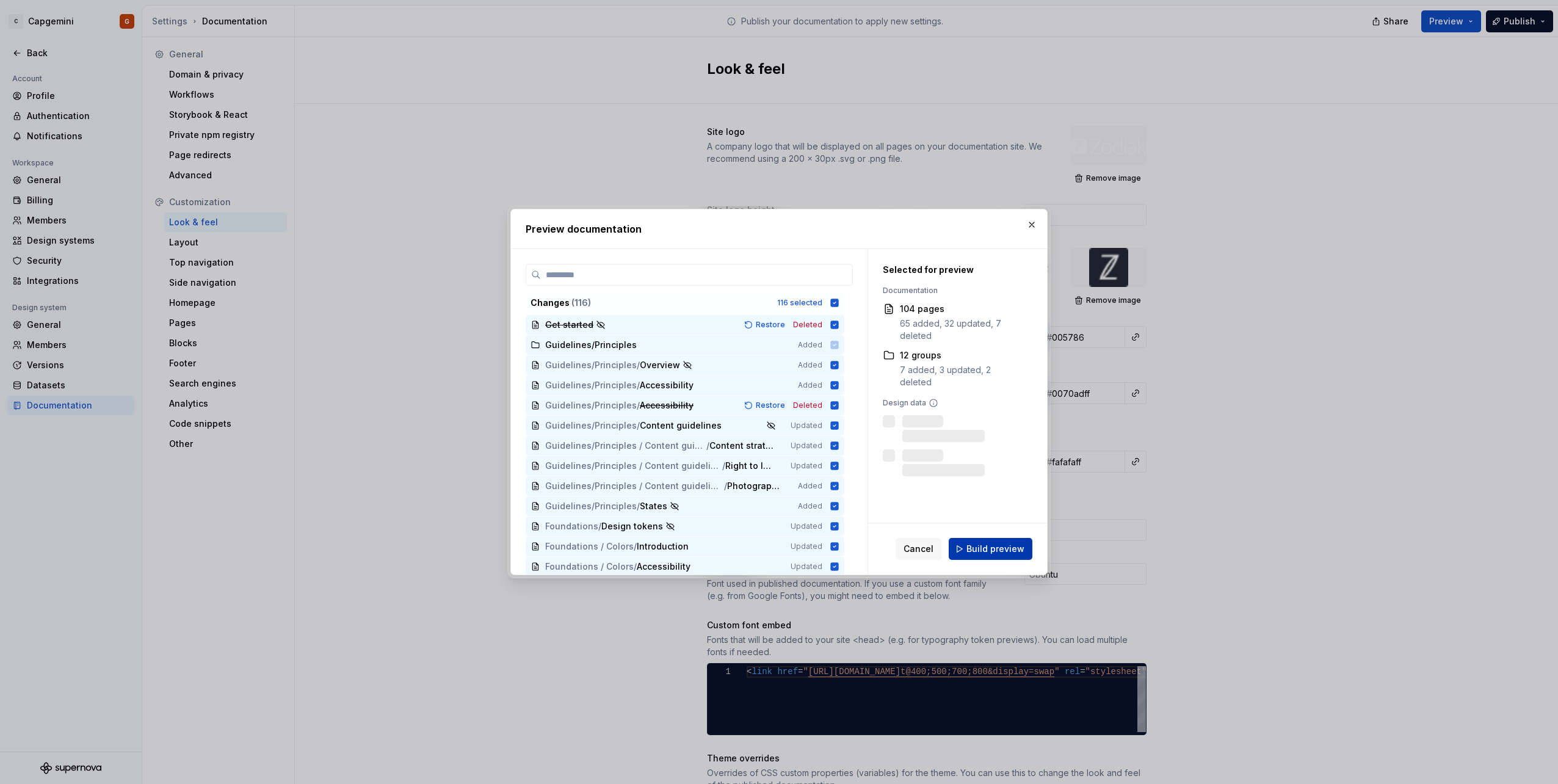
click at [998, 543] on span "Build preview" at bounding box center [995, 548] width 58 height 12
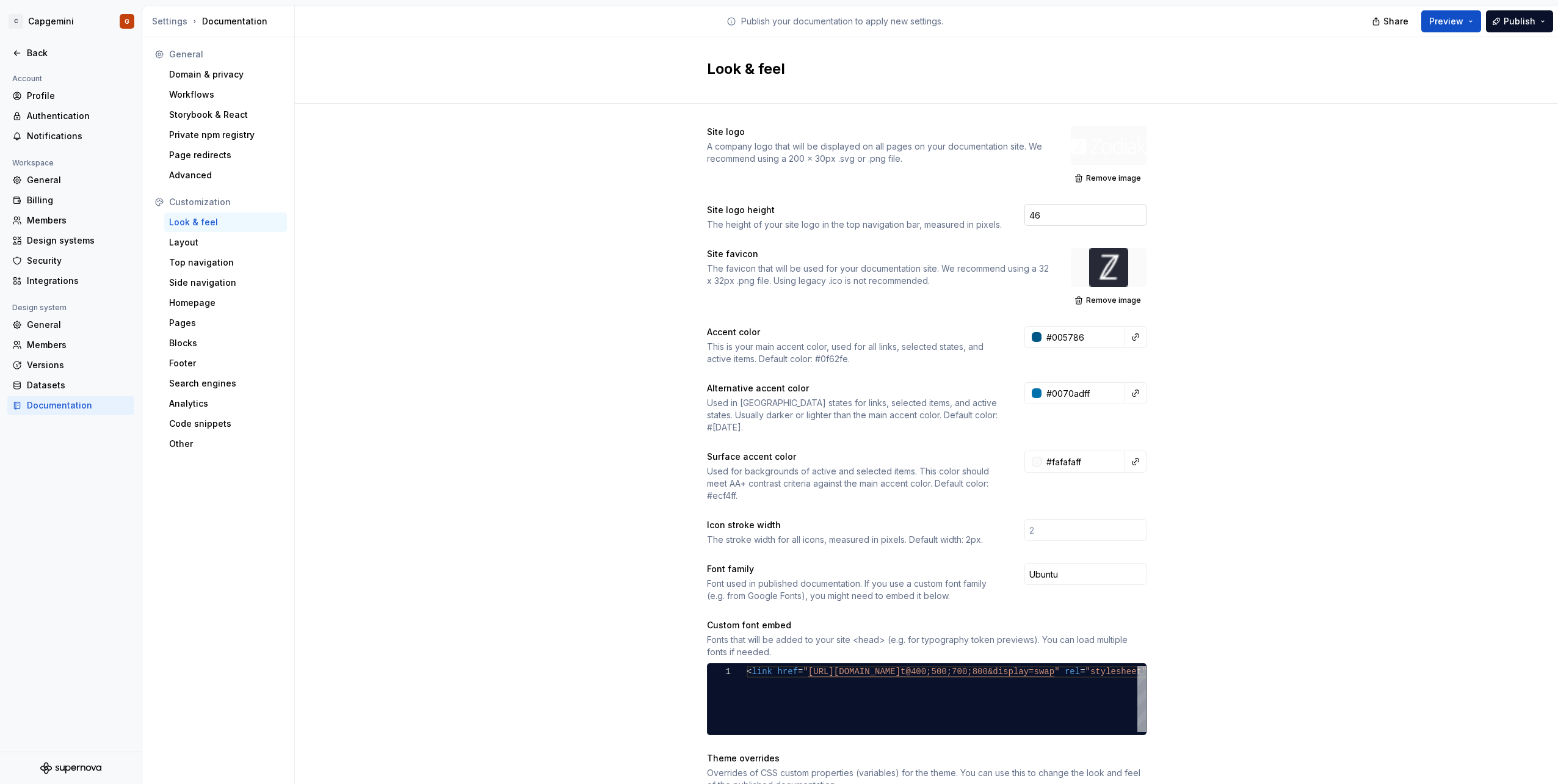
click at [1039, 217] on input "46" at bounding box center [1085, 215] width 122 height 22
type input "4"
type input "30"
click at [1294, 205] on div "Site logo A company logo that will be displayed on all pages on your documentat…" at bounding box center [926, 576] width 1263 height 944
click at [1471, 31] on button "Preview" at bounding box center [1451, 21] width 60 height 22
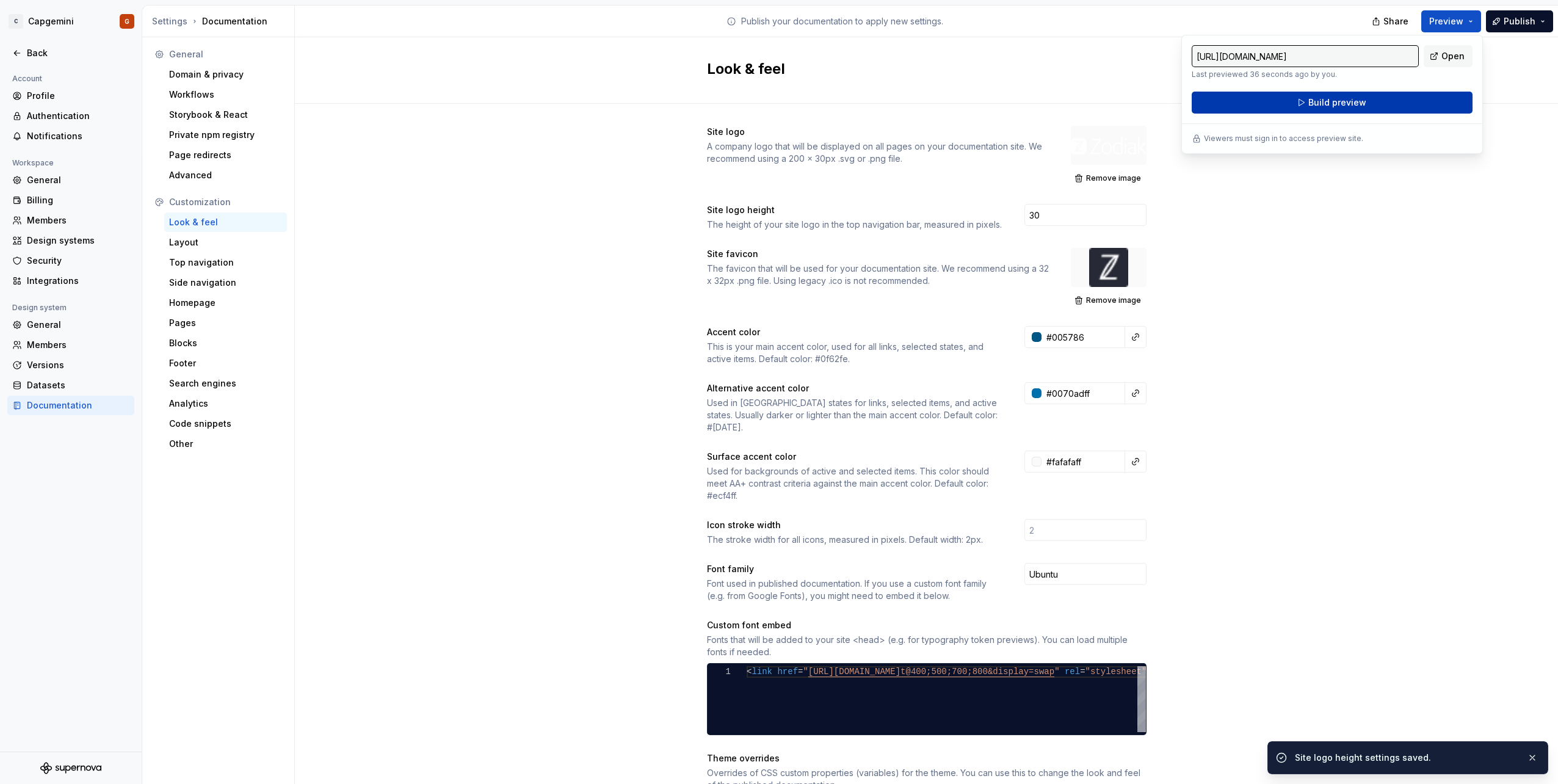
drag, startPoint x: 1471, startPoint y: 31, endPoint x: 1383, endPoint y: 98, distance: 110.6
click at [1383, 98] on button "Build preview" at bounding box center [1332, 102] width 281 height 22
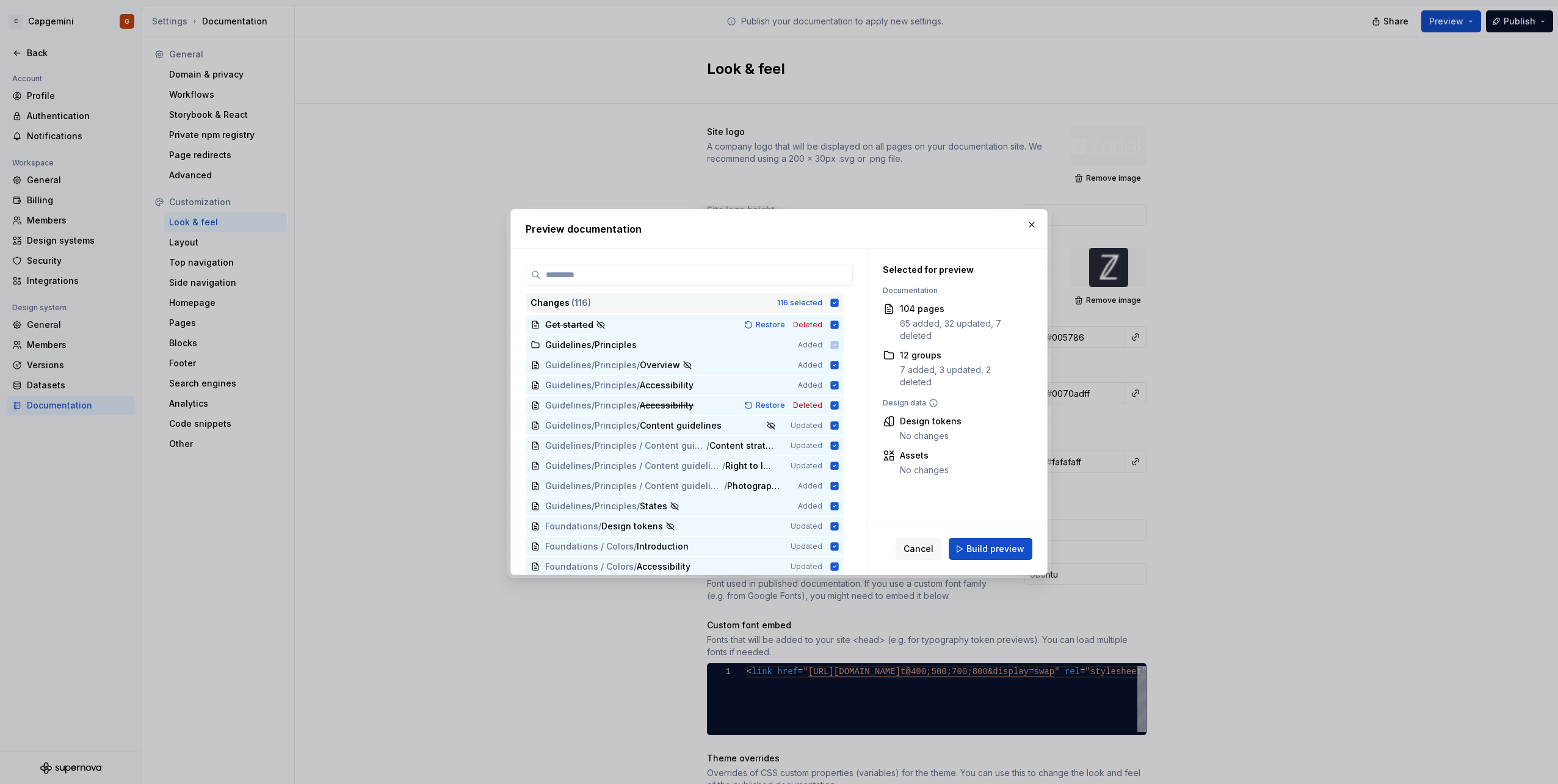
click at [832, 296] on div "Changes ( 116 ) 116 selected" at bounding box center [685, 303] width 319 height 19
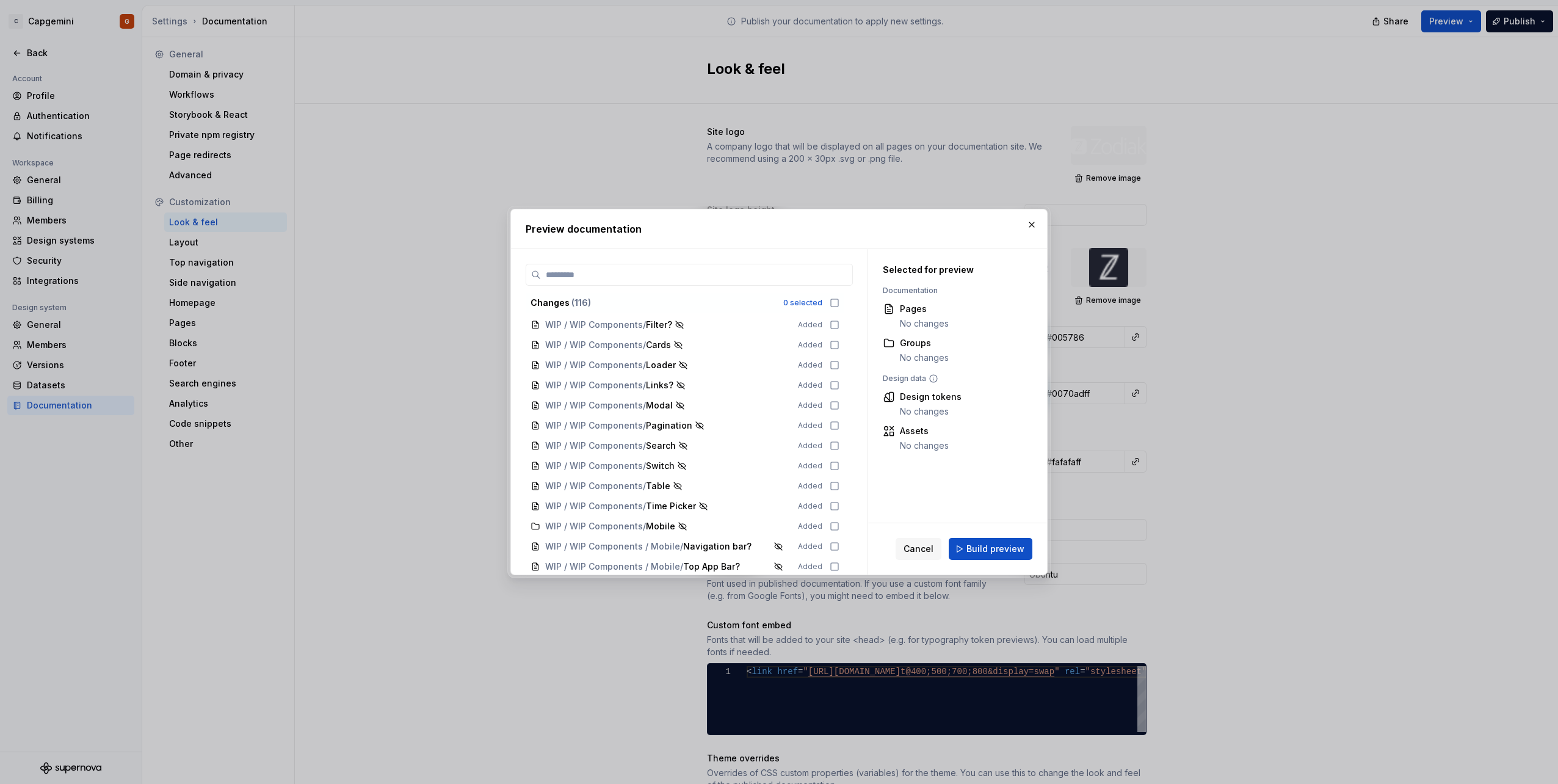
scroll to position [2077, 0]
click at [1006, 541] on button "Build preview" at bounding box center [990, 549] width 84 height 22
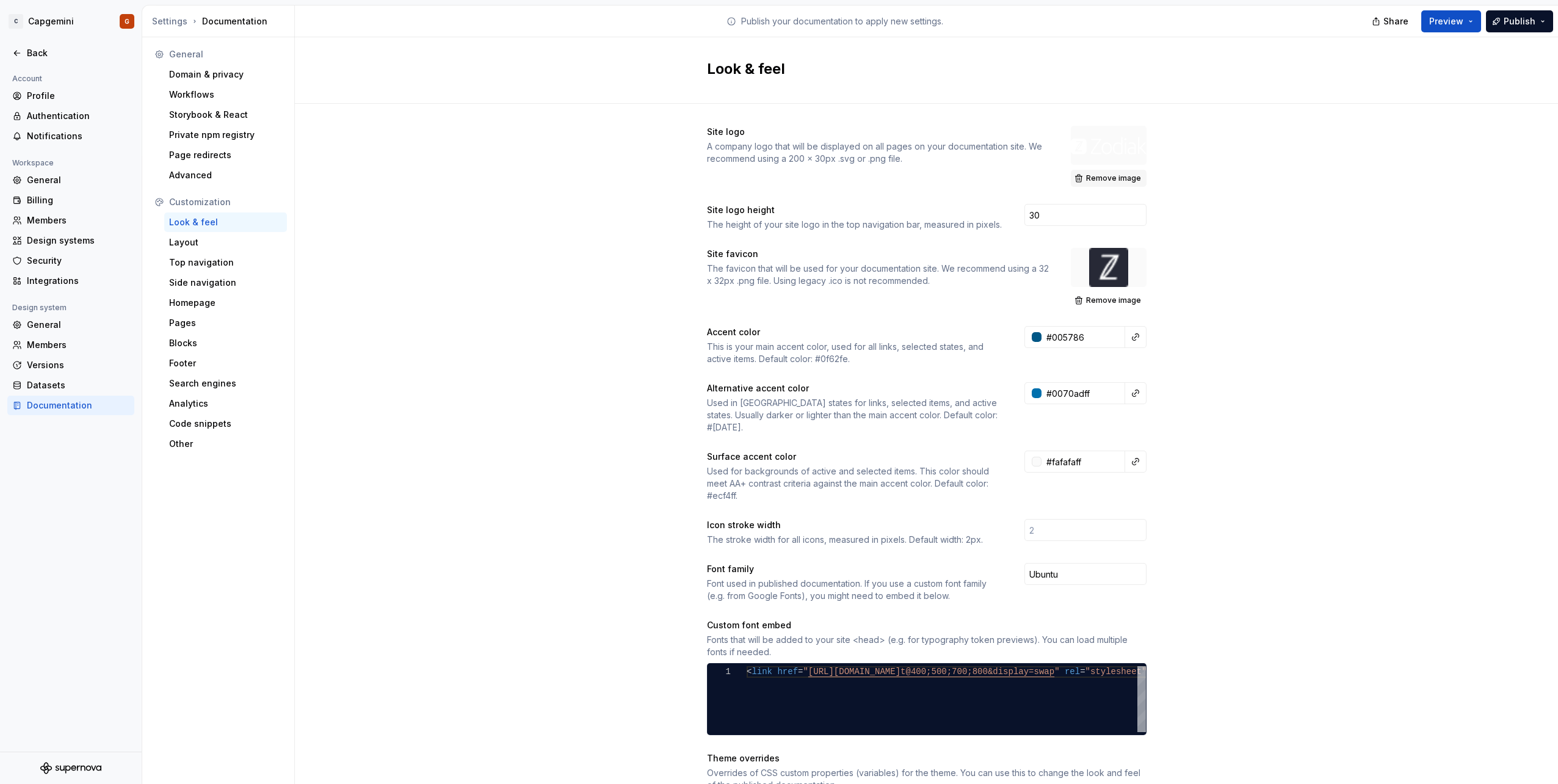
click at [1103, 177] on span "Remove image" at bounding box center [1113, 178] width 55 height 10
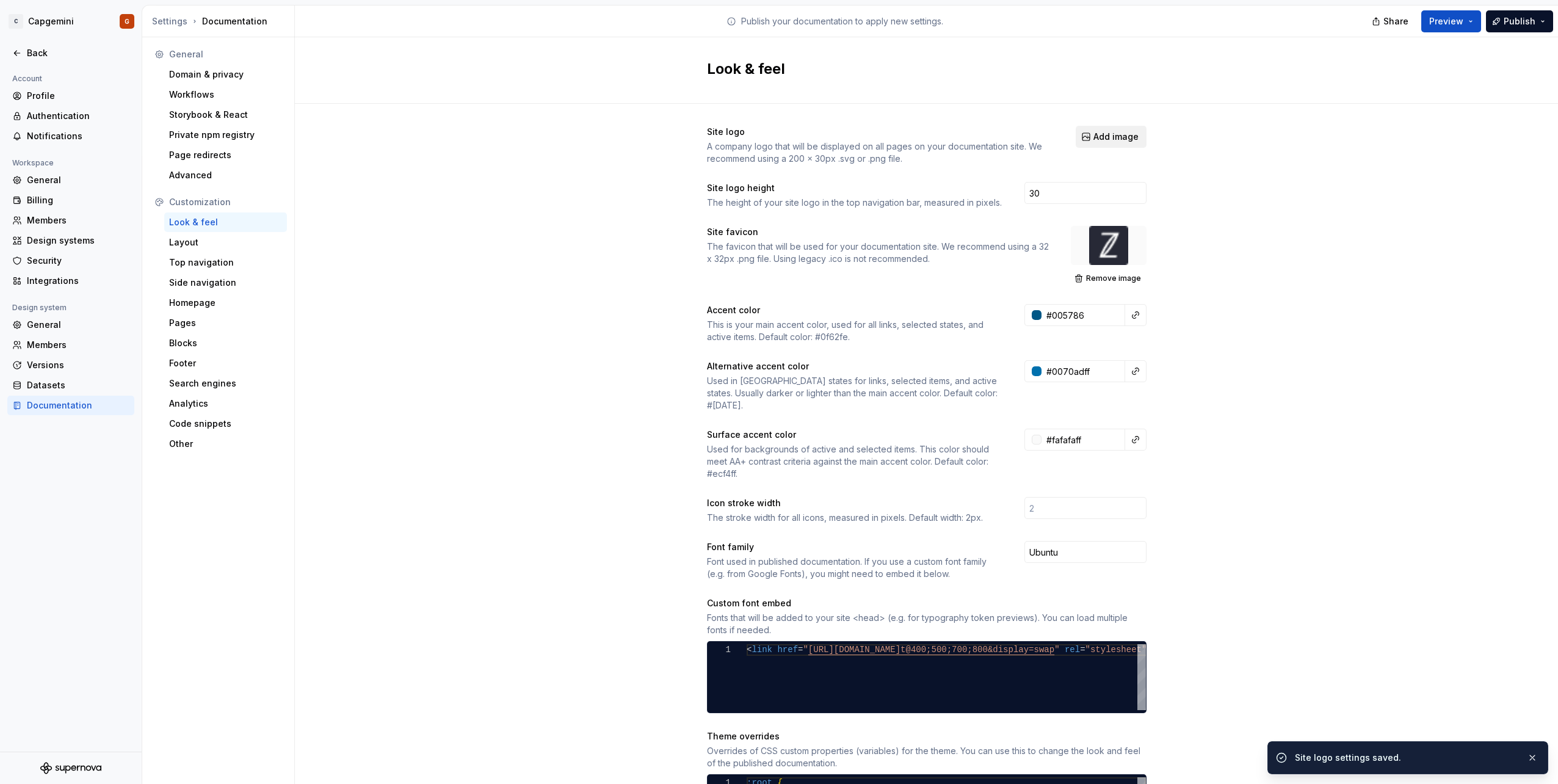
click at [1106, 136] on span "Add image" at bounding box center [1116, 137] width 45 height 12
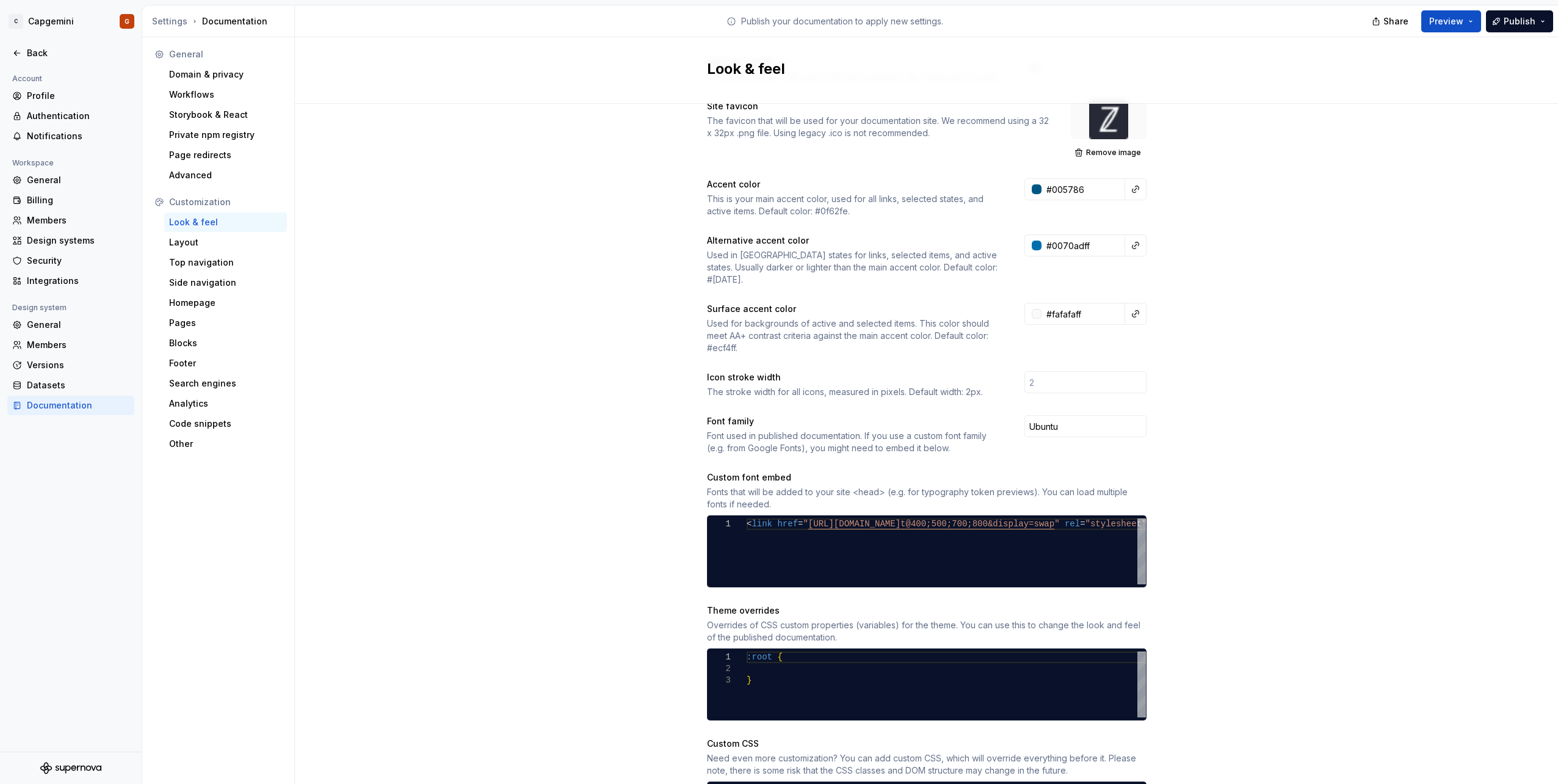
scroll to position [41, 0]
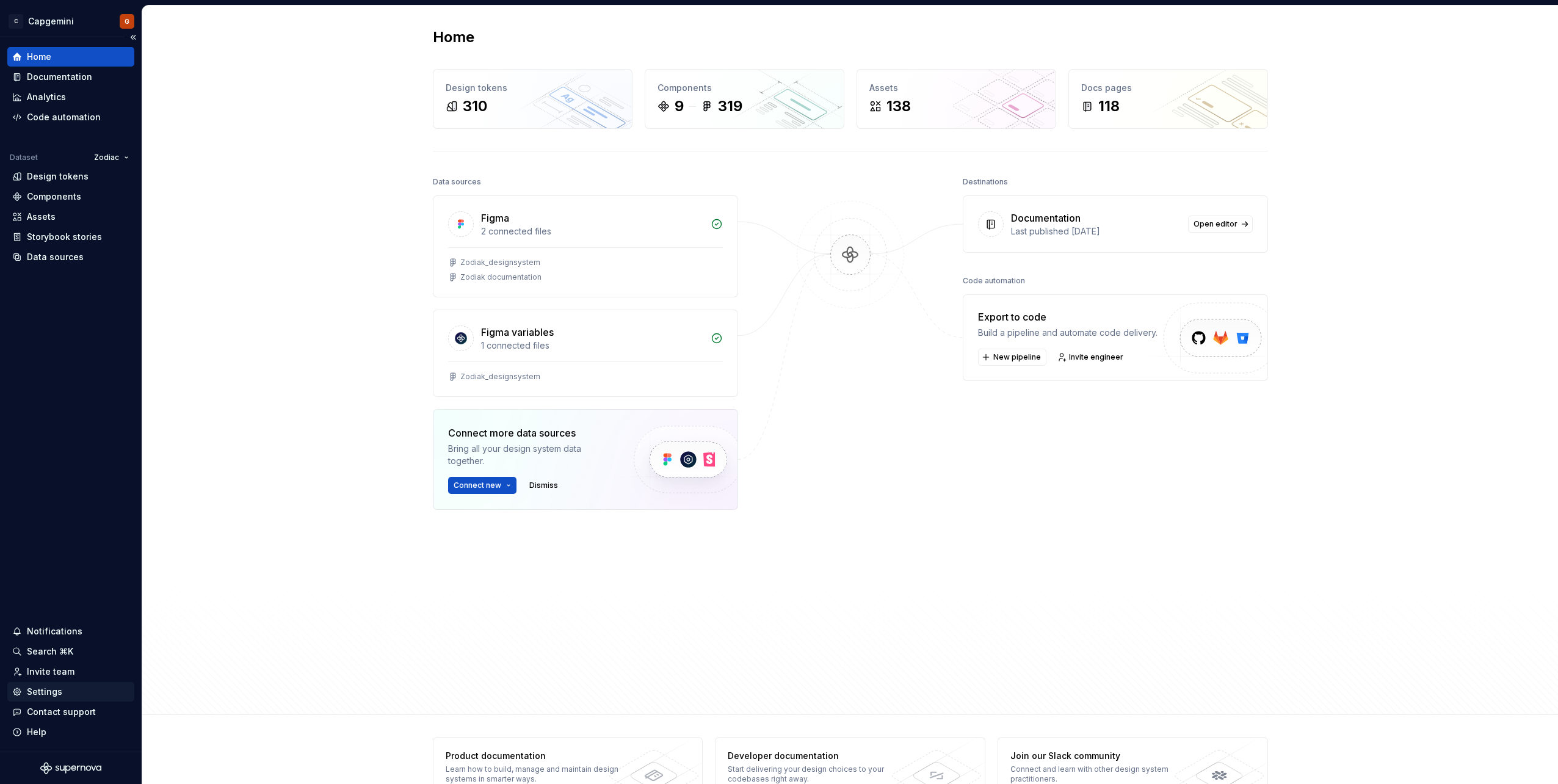
click at [73, 693] on div "Settings" at bounding box center [71, 691] width 117 height 12
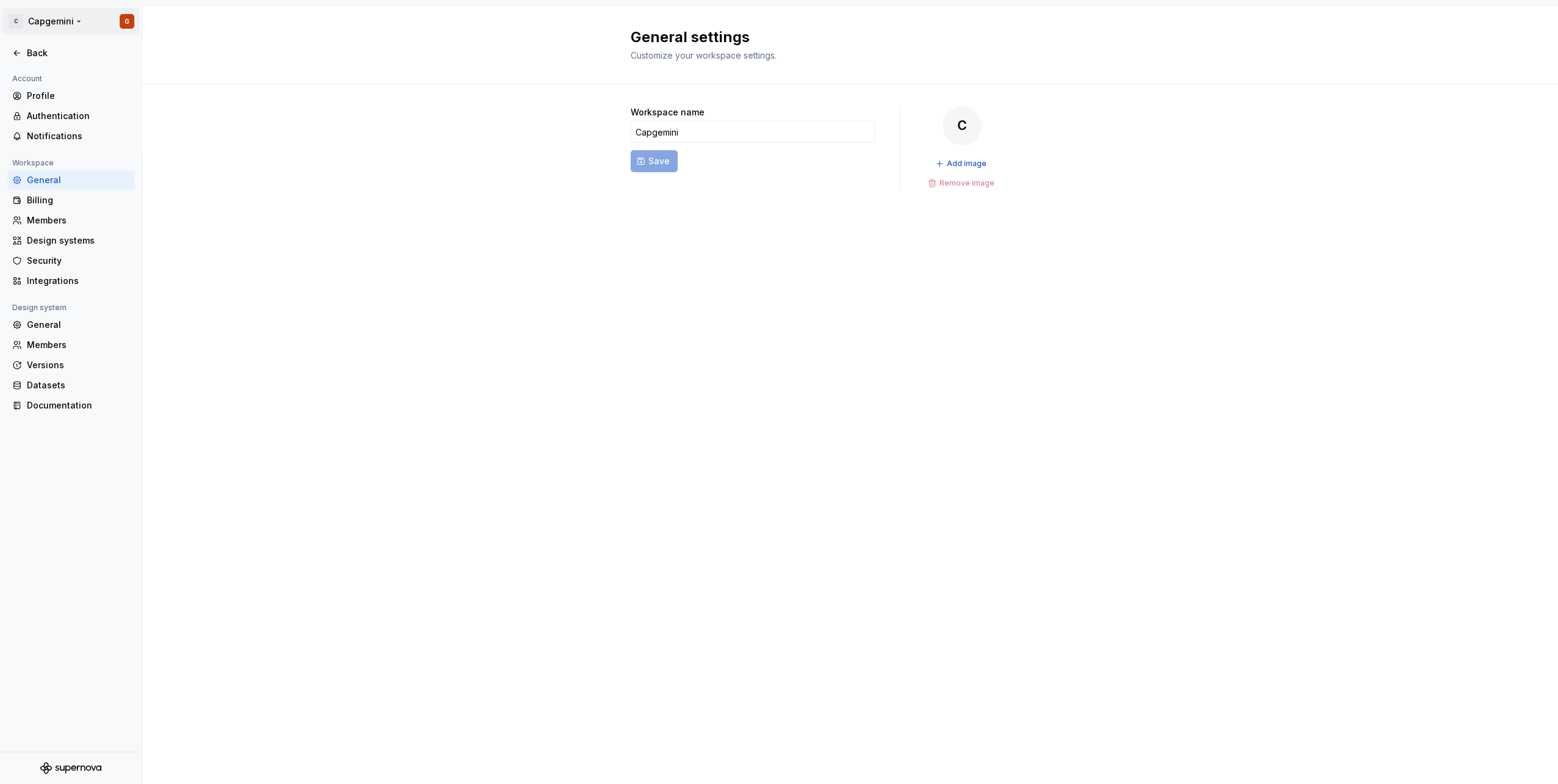
click at [13, 19] on html "C Capgemini G Back Account Profile Authentication Notifications Workspace Gener…" at bounding box center [779, 392] width 1558 height 784
click at [345, 136] on html "C Capgemini G Back Account Profile Authentication Notifications Workspace Gener…" at bounding box center [779, 392] width 1558 height 784
click at [17, 52] on icon at bounding box center [17, 52] width 10 height 10
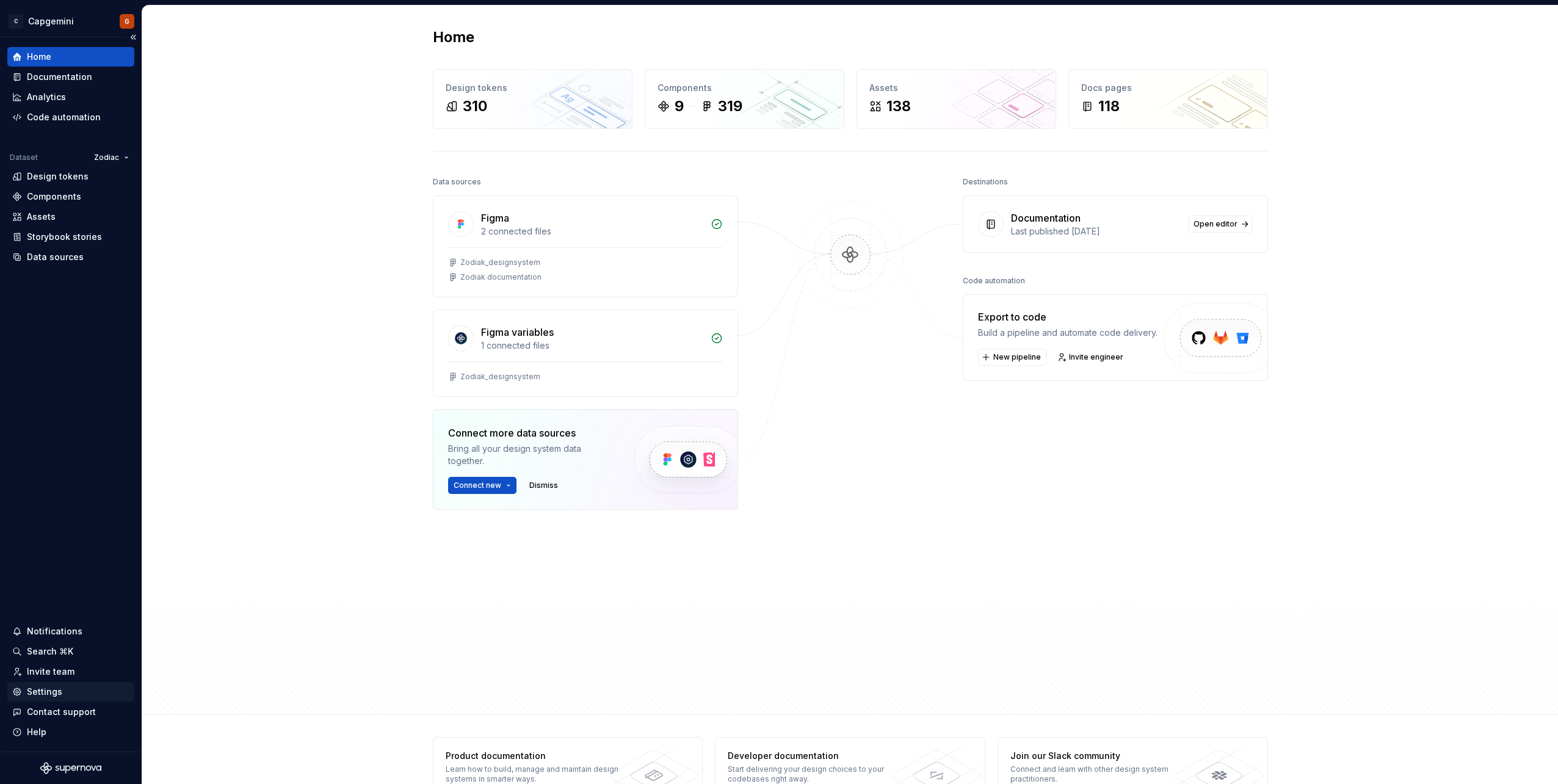
click at [62, 689] on div "Settings" at bounding box center [71, 691] width 117 height 12
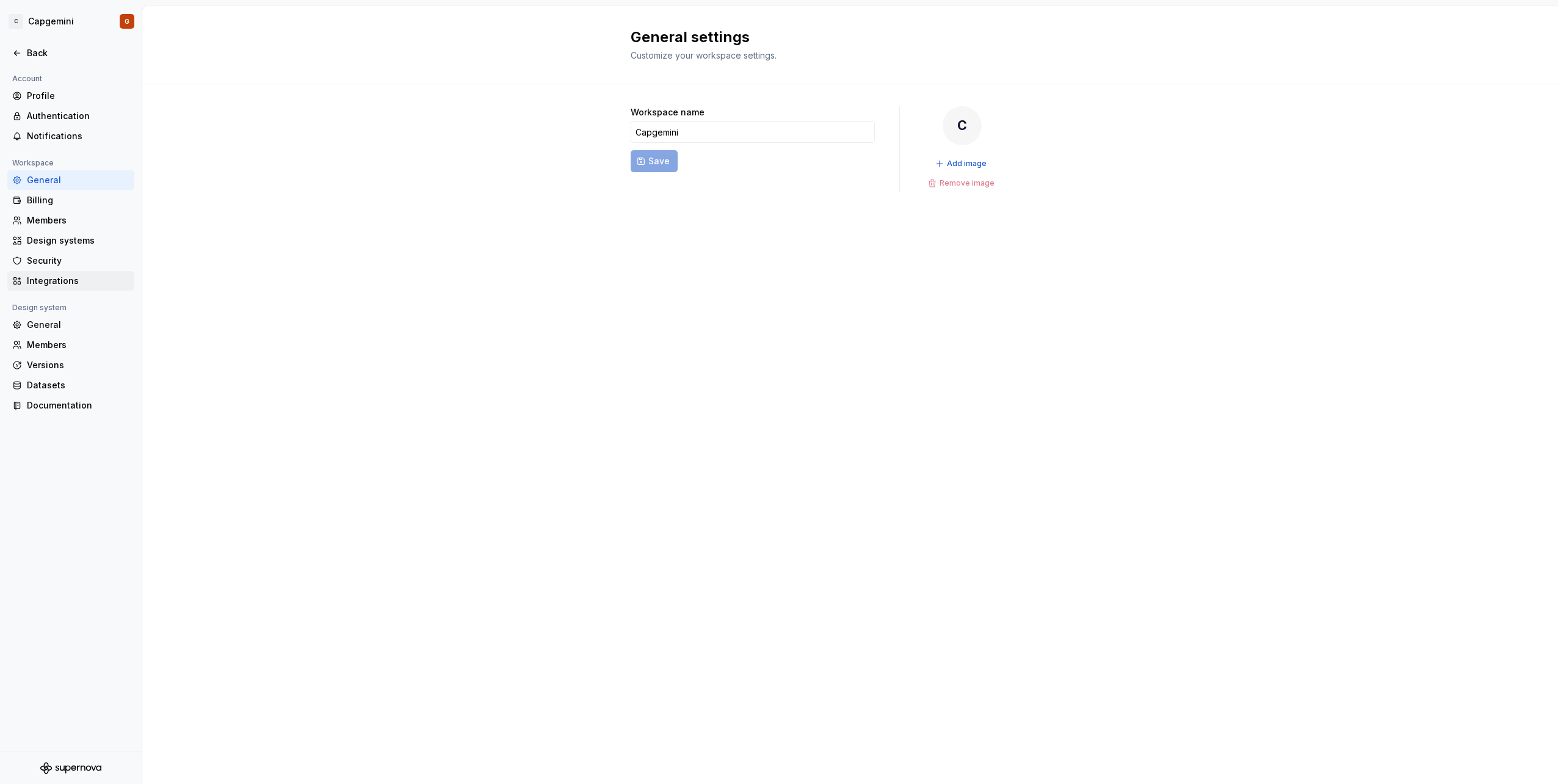
click at [89, 276] on div "Integrations" at bounding box center [78, 280] width 102 height 12
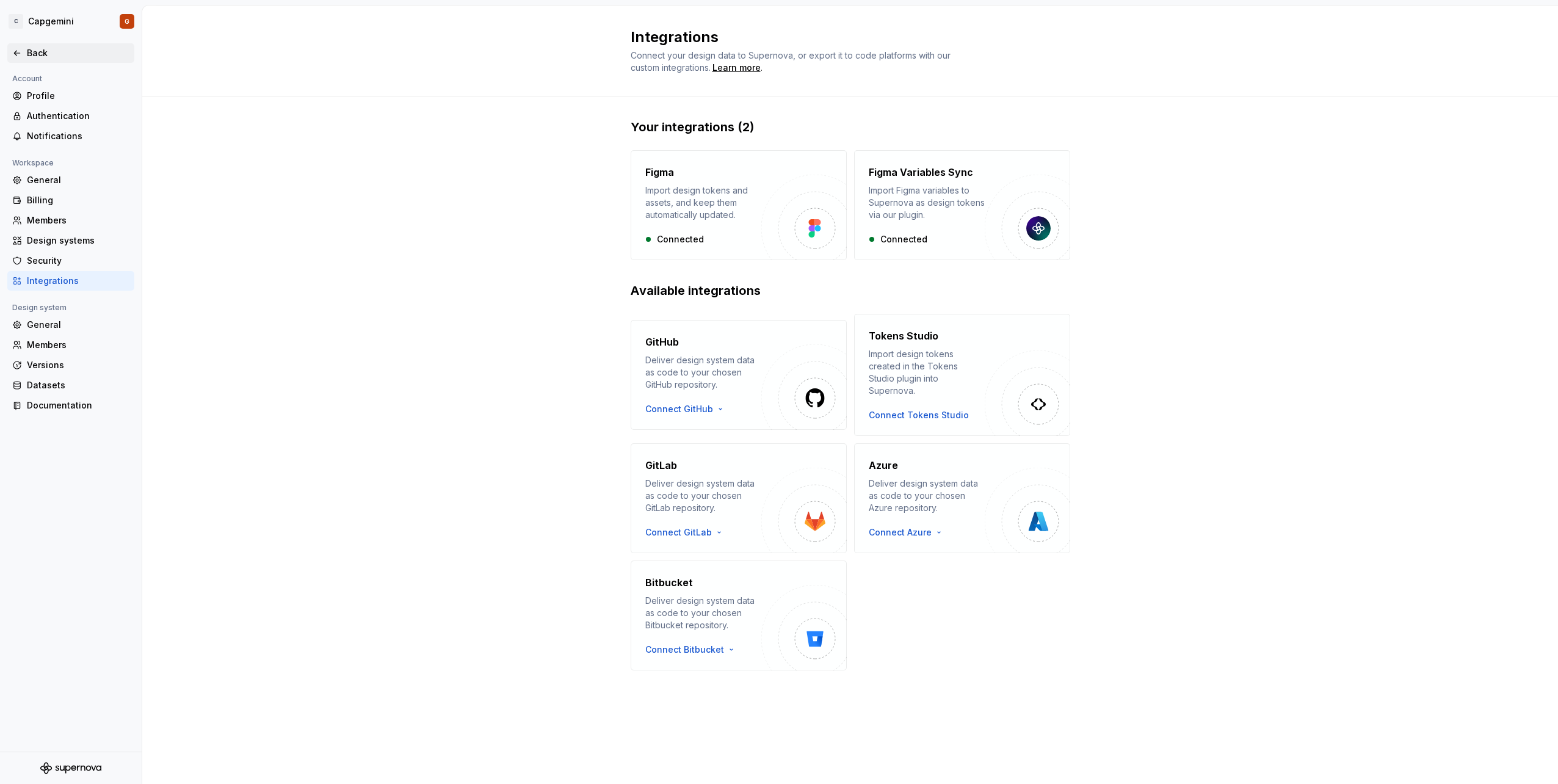
click at [25, 49] on div "Back" at bounding box center [71, 53] width 117 height 12
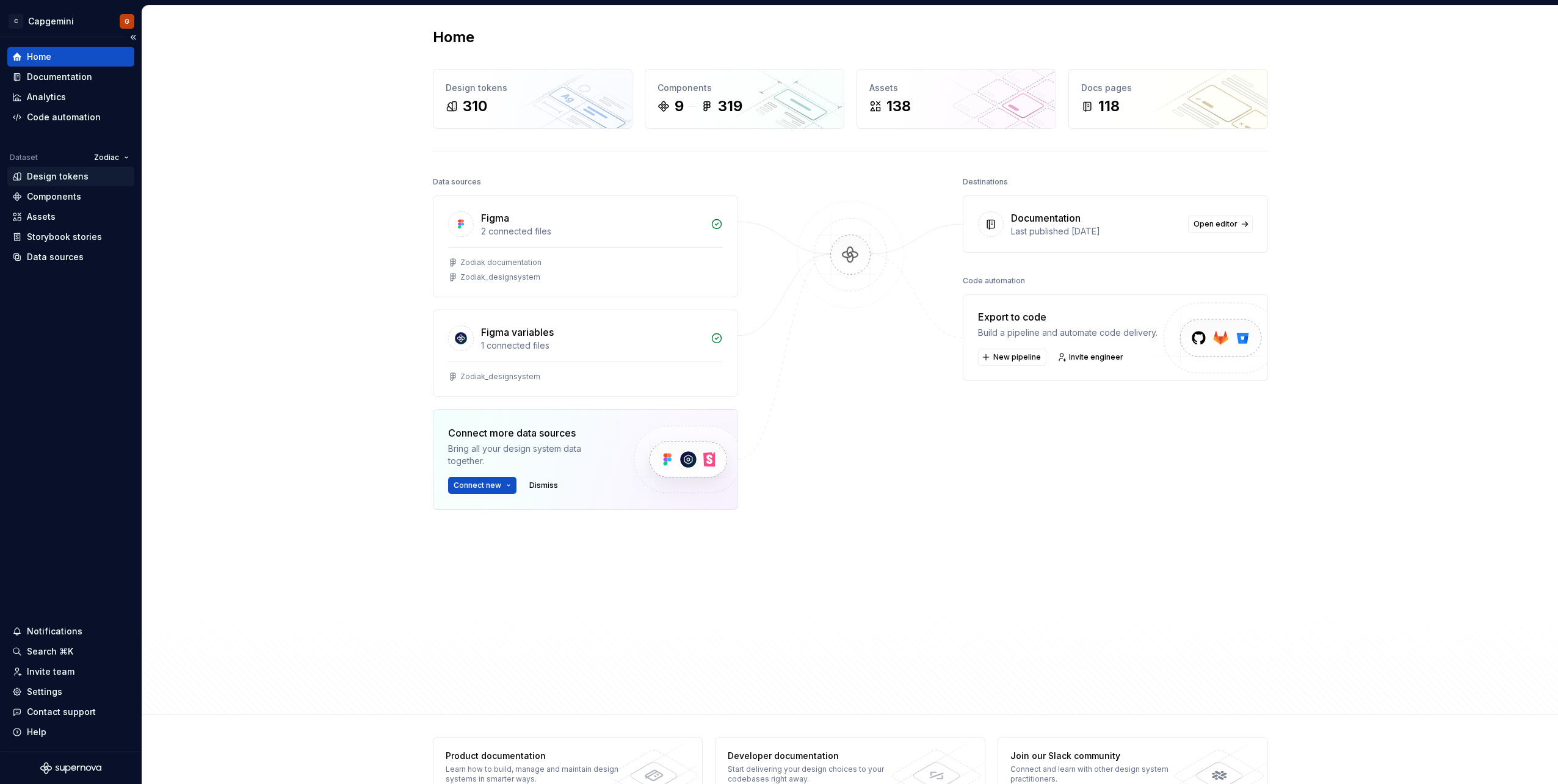
click at [64, 178] on div "Design tokens" at bounding box center [57, 176] width 62 height 12
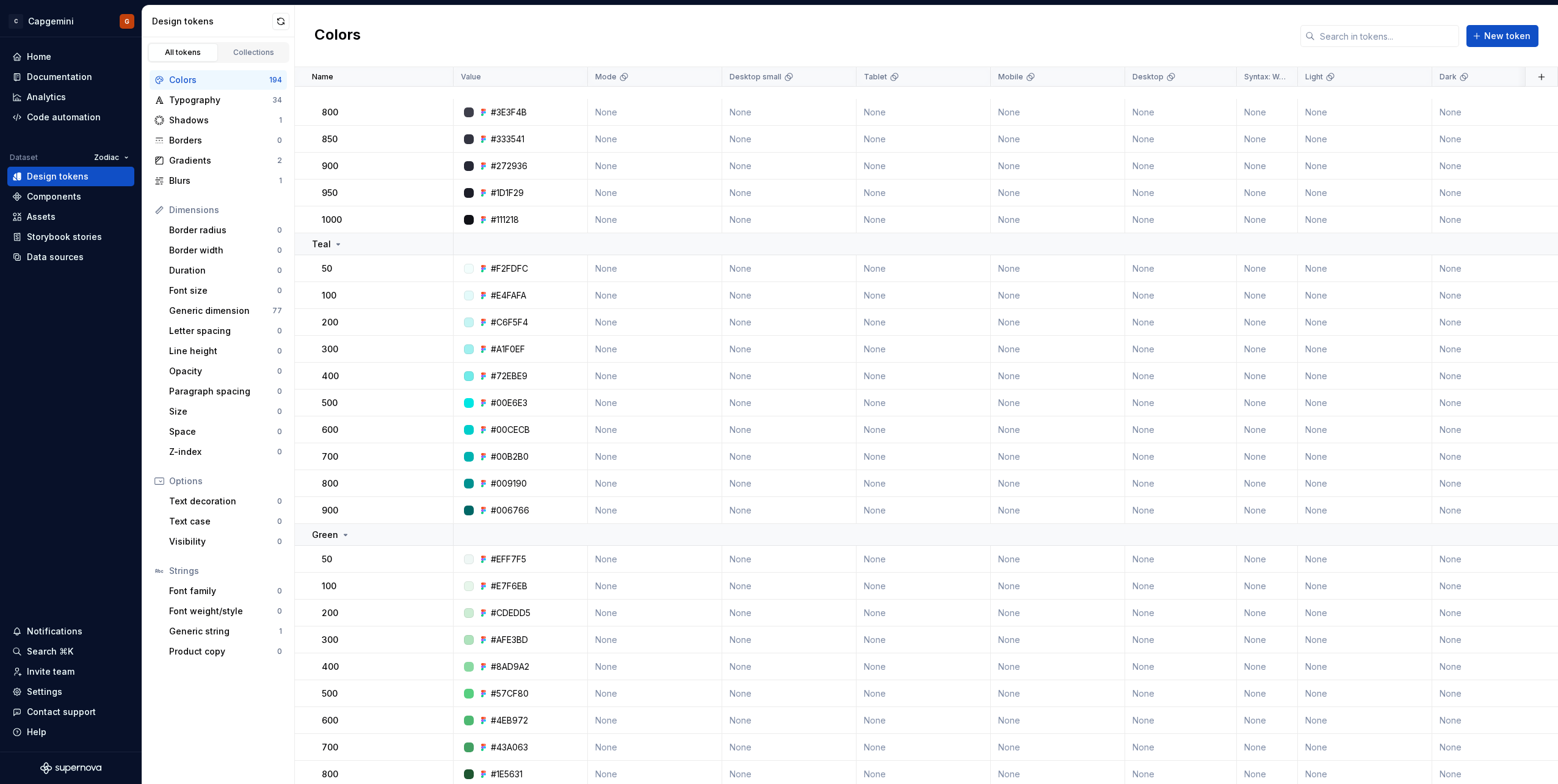
scroll to position [3601, 0]
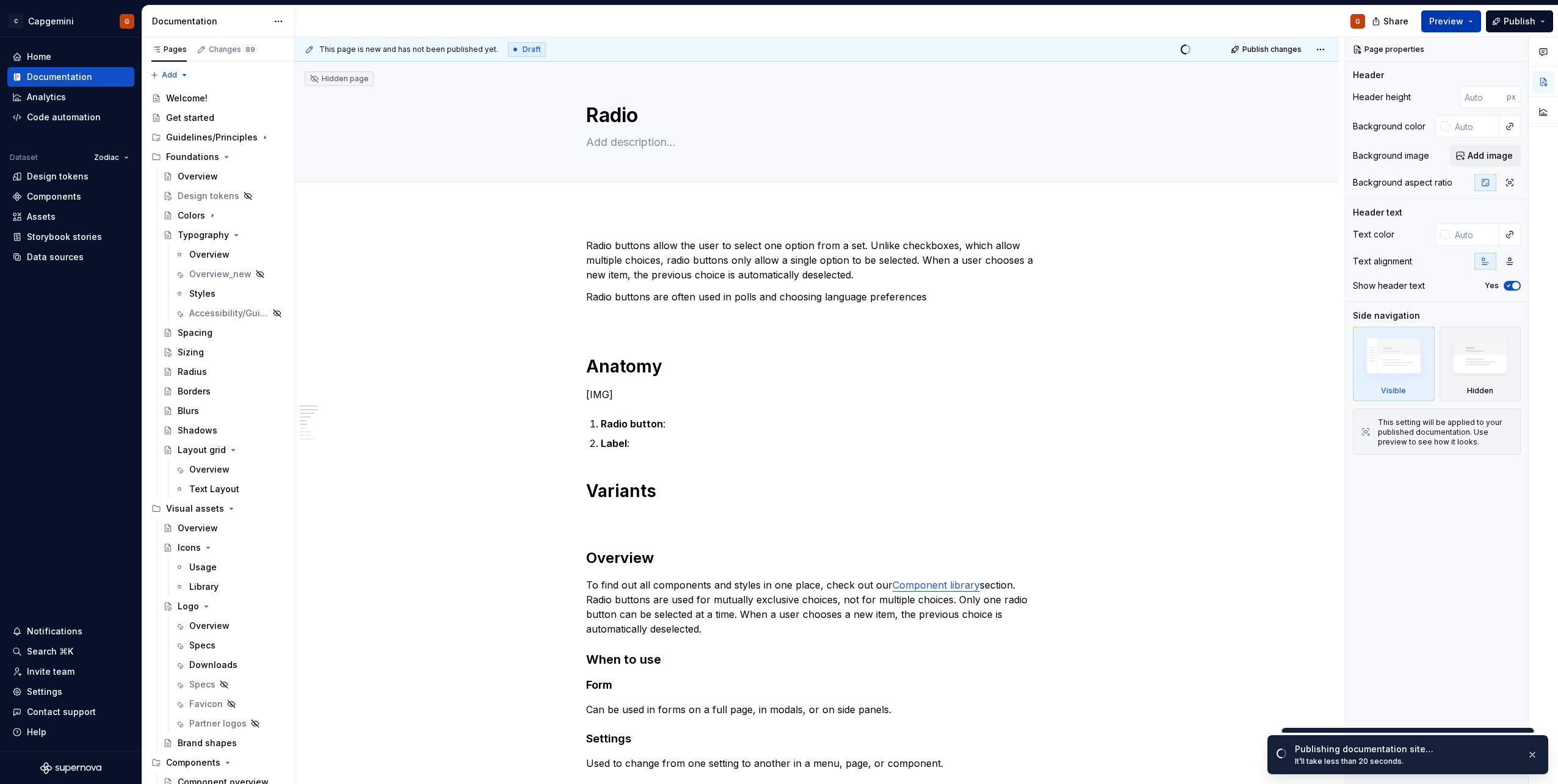
click at [1473, 21] on button "Preview" at bounding box center [1451, 21] width 60 height 22
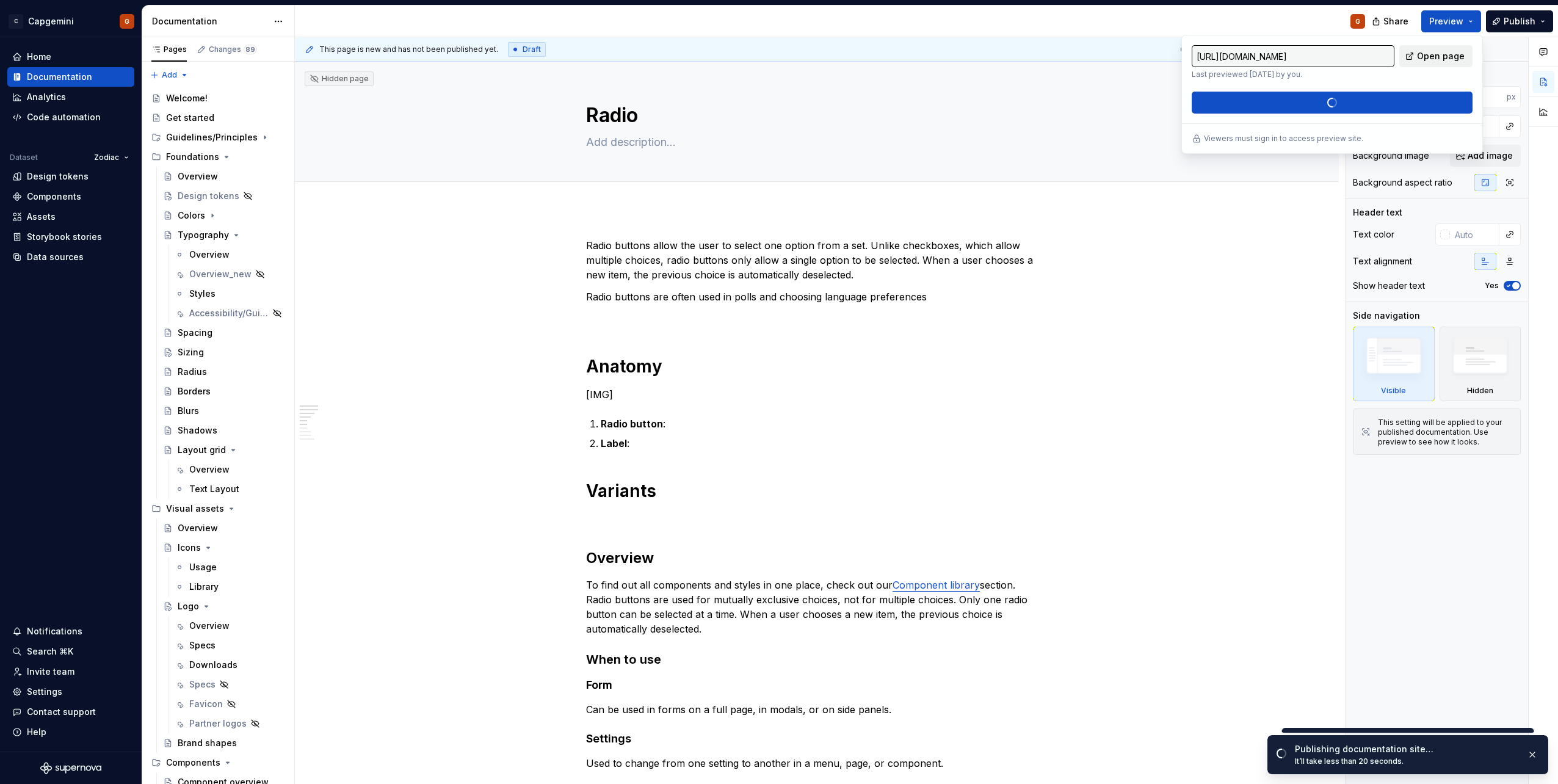
drag, startPoint x: 1473, startPoint y: 21, endPoint x: 1418, endPoint y: 54, distance: 64.1
click at [1418, 54] on link "Open page" at bounding box center [1436, 56] width 73 height 22
click at [1550, 19] on button "Publish" at bounding box center [1520, 21] width 67 height 22
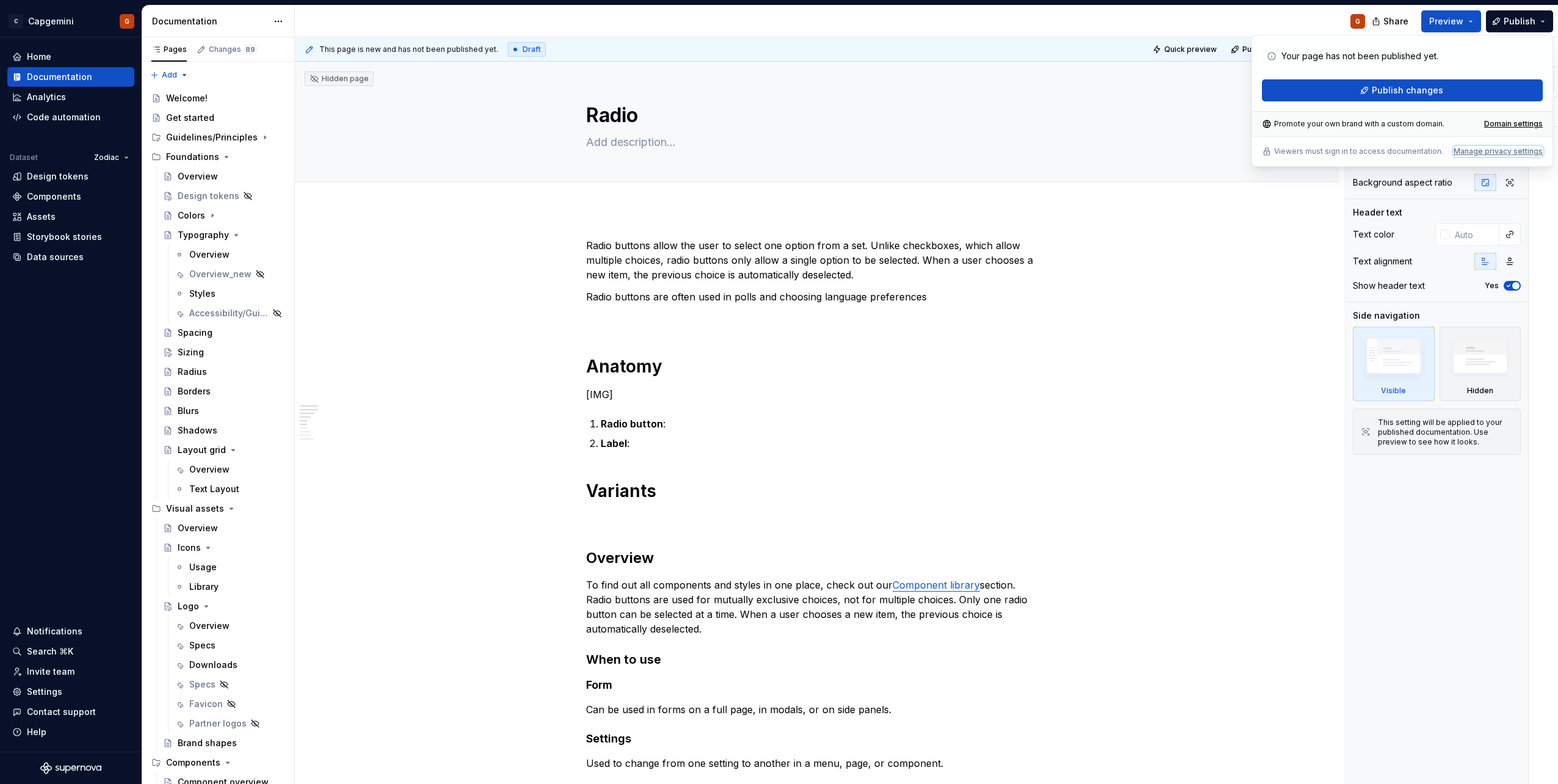
type textarea "*"
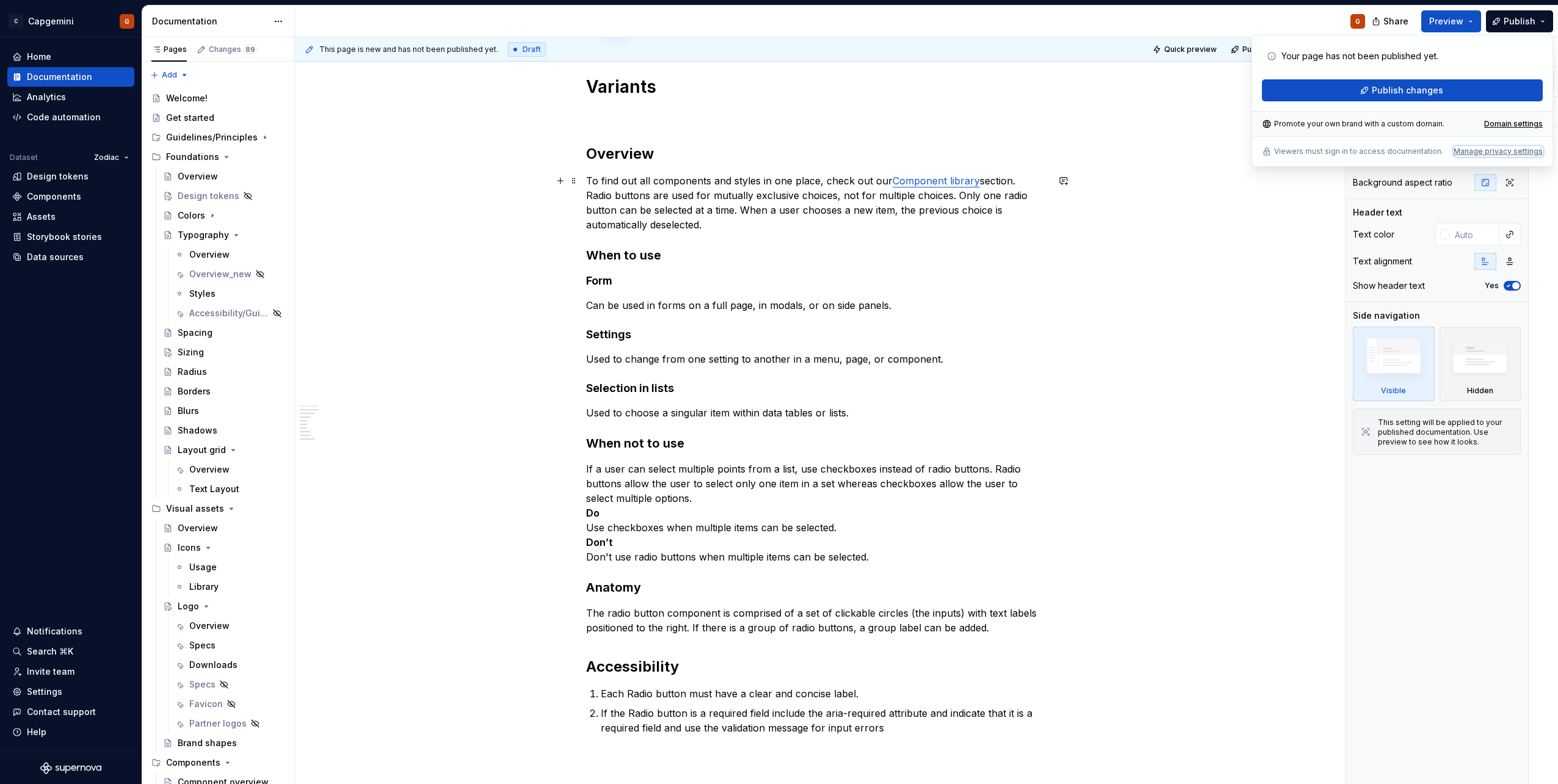
scroll to position [160, 0]
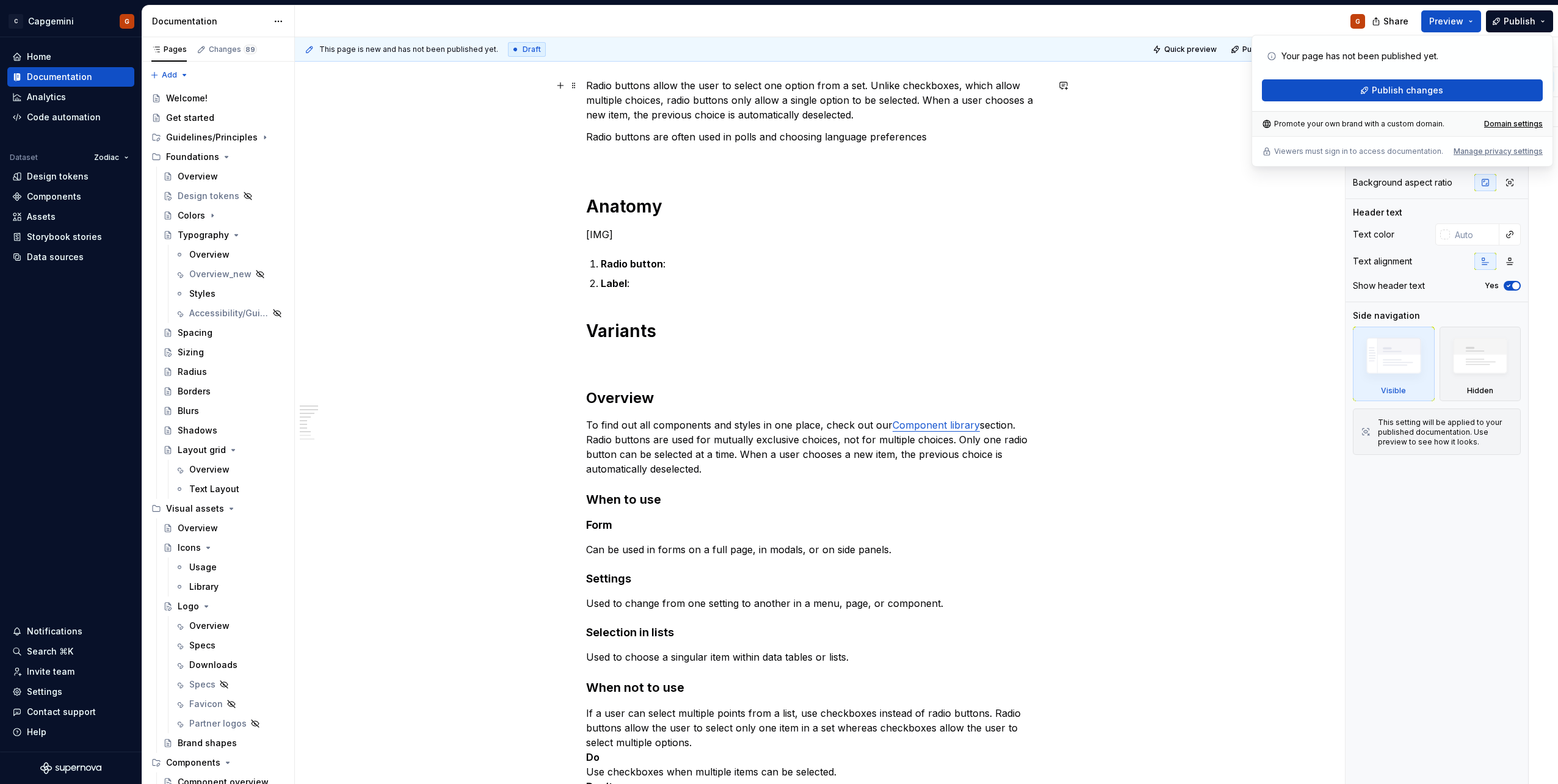
click at [1208, 103] on div "Radio buttons allow the user to select one option from a set. Unlike checkboxes…" at bounding box center [817, 660] width 1044 height 1224
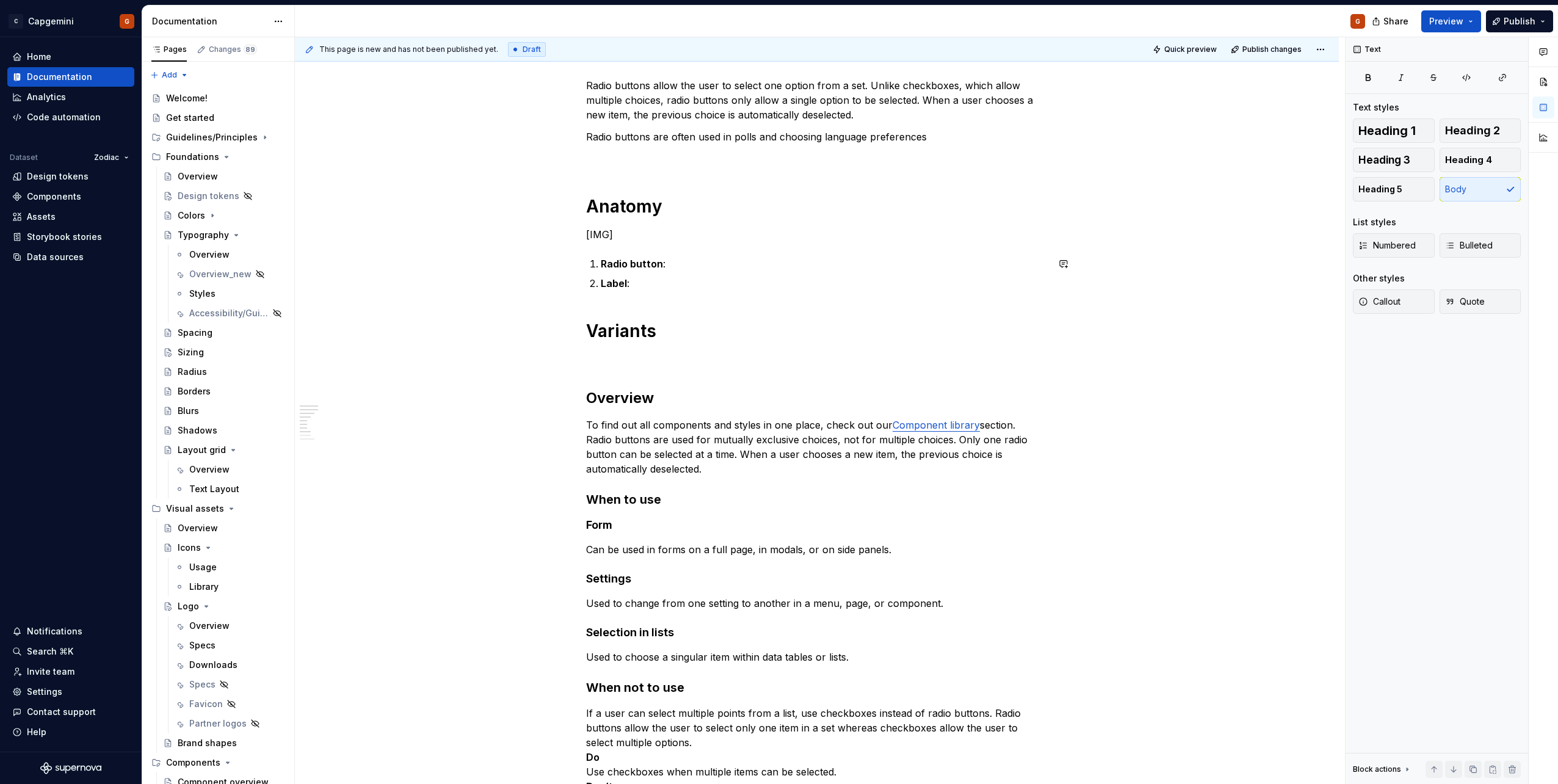
click at [1228, 295] on div "Radio buttons allow the user to select one option from a set. Unlike checkboxes…" at bounding box center [817, 660] width 1044 height 1224
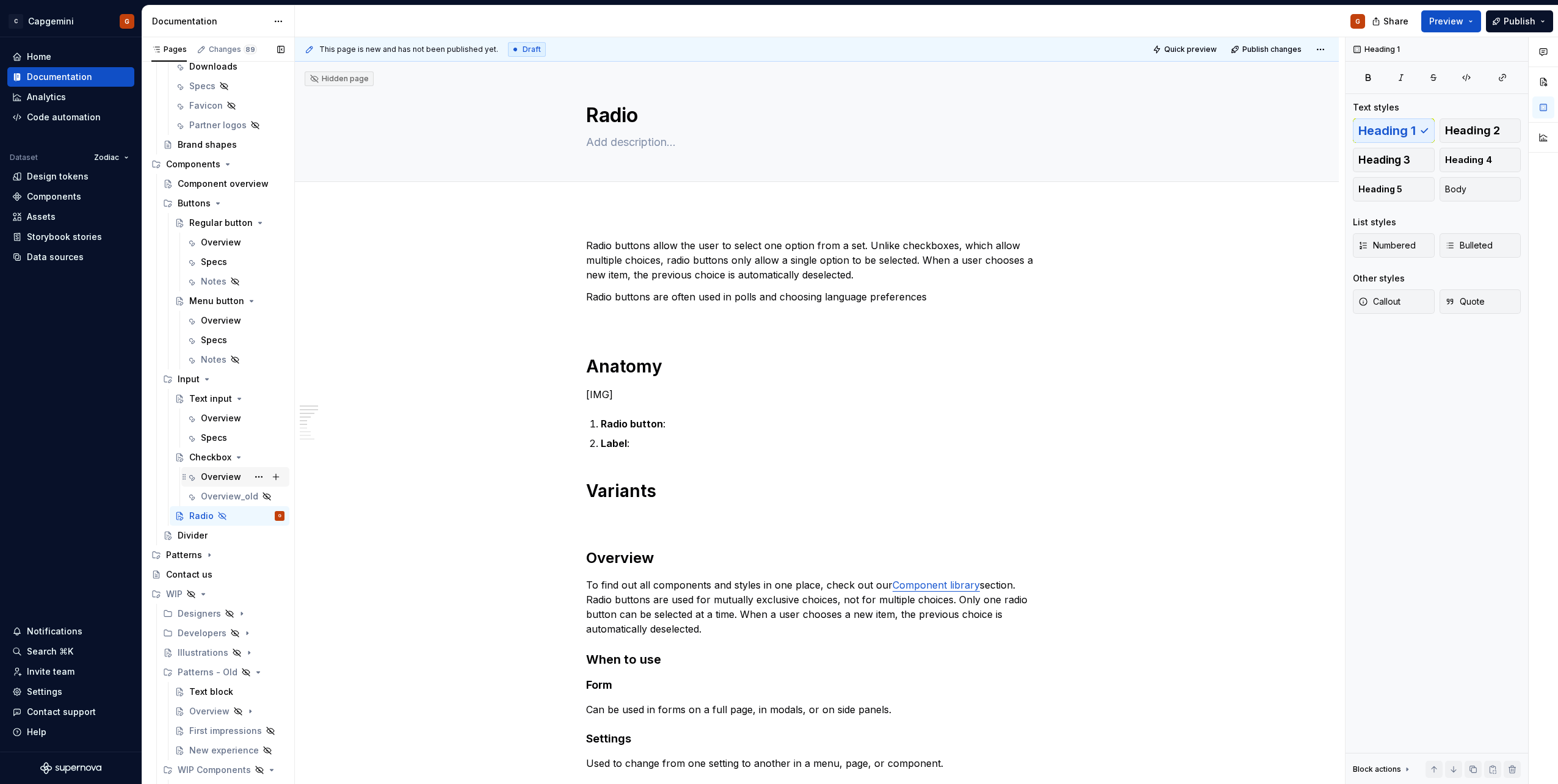
scroll to position [610, 0]
click at [220, 460] on div "Overview" at bounding box center [221, 464] width 40 height 12
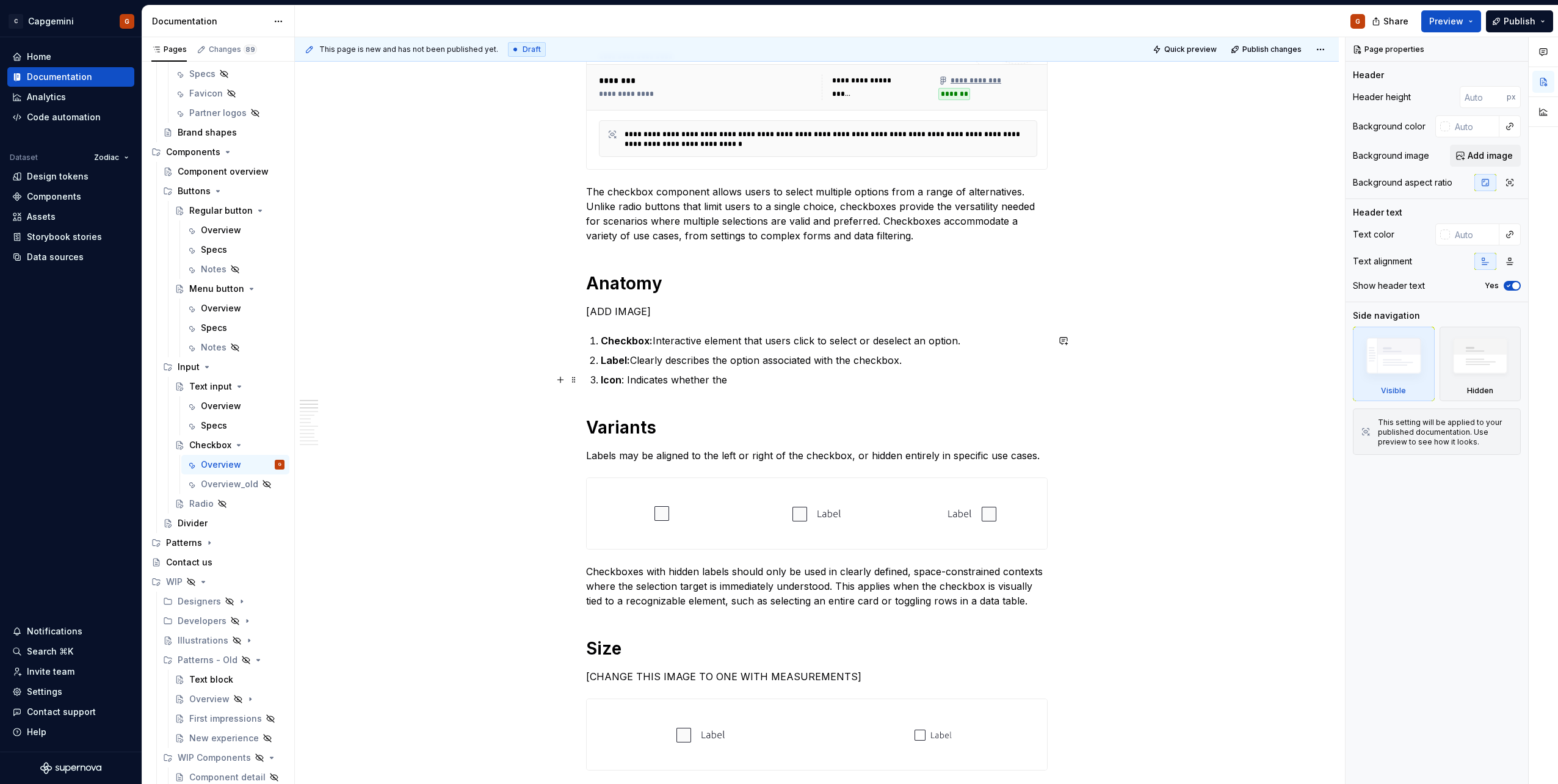
scroll to position [244, 0]
click at [774, 373] on p "Icon : Indicates whether the" at bounding box center [824, 379] width 447 height 15
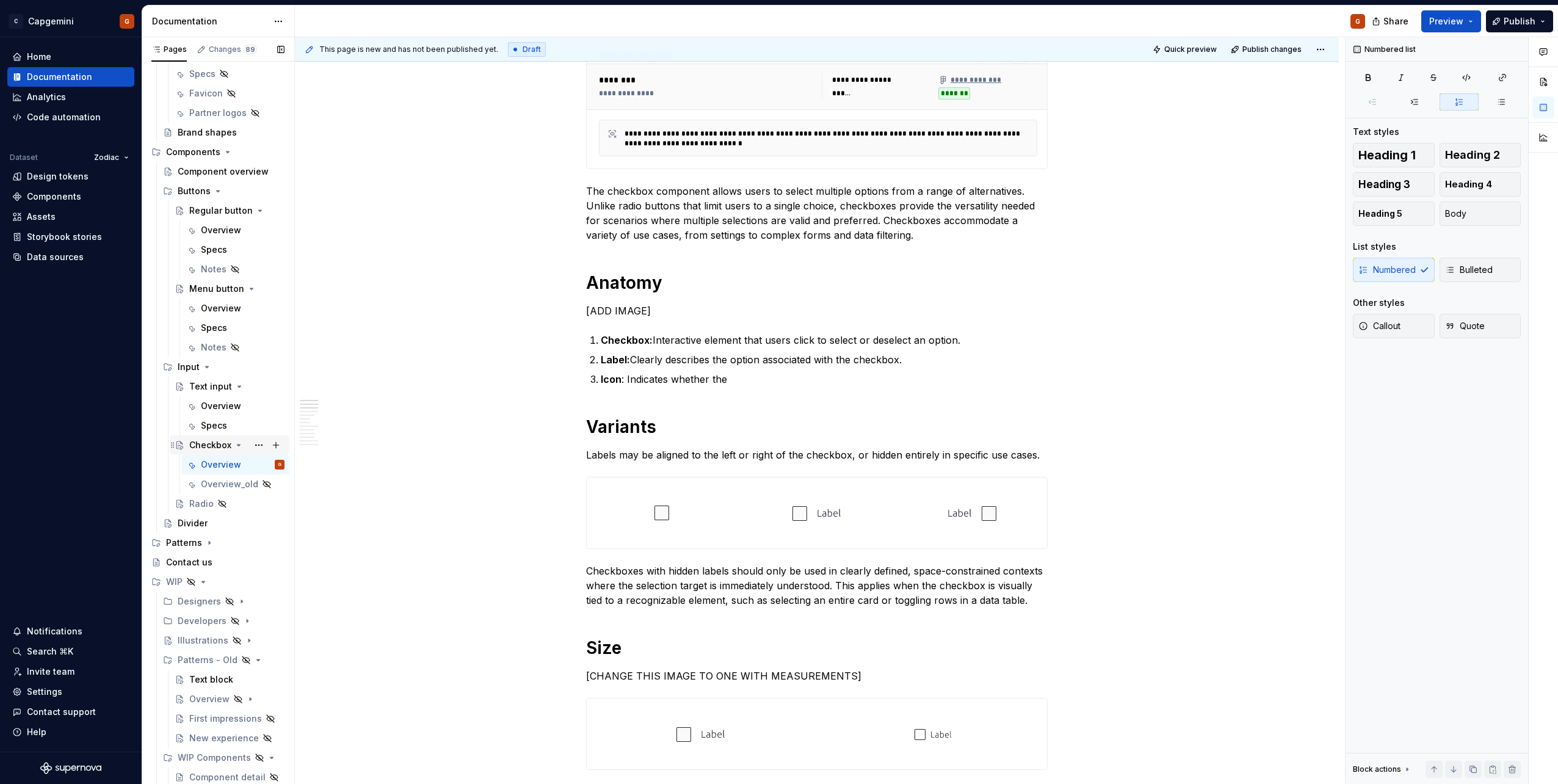
click at [234, 445] on icon "Page tree" at bounding box center [238, 445] width 10 height 10
click at [236, 391] on div "Text input" at bounding box center [236, 386] width 95 height 17
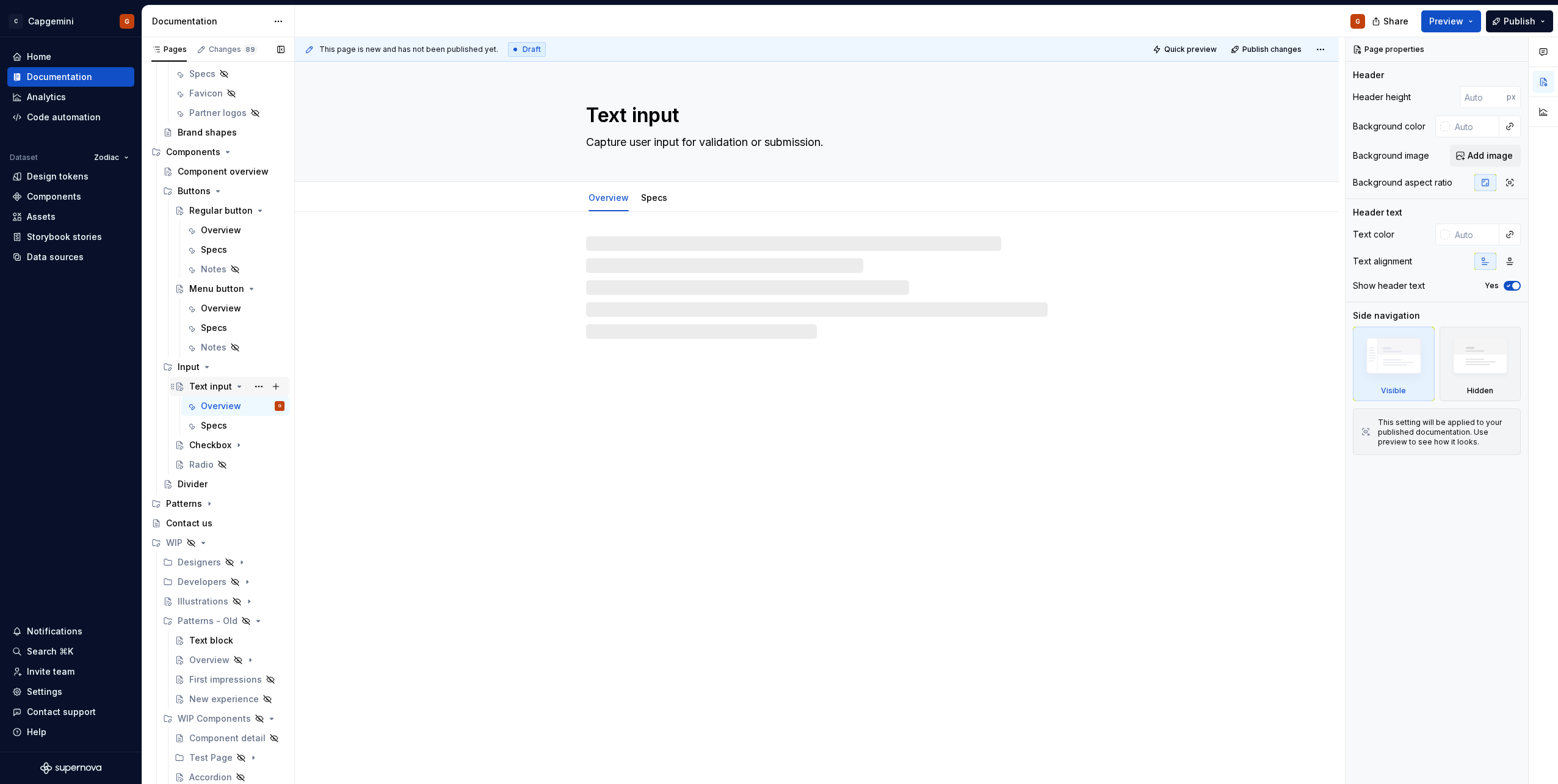
click at [238, 386] on icon "Page tree" at bounding box center [240, 386] width 3 height 1
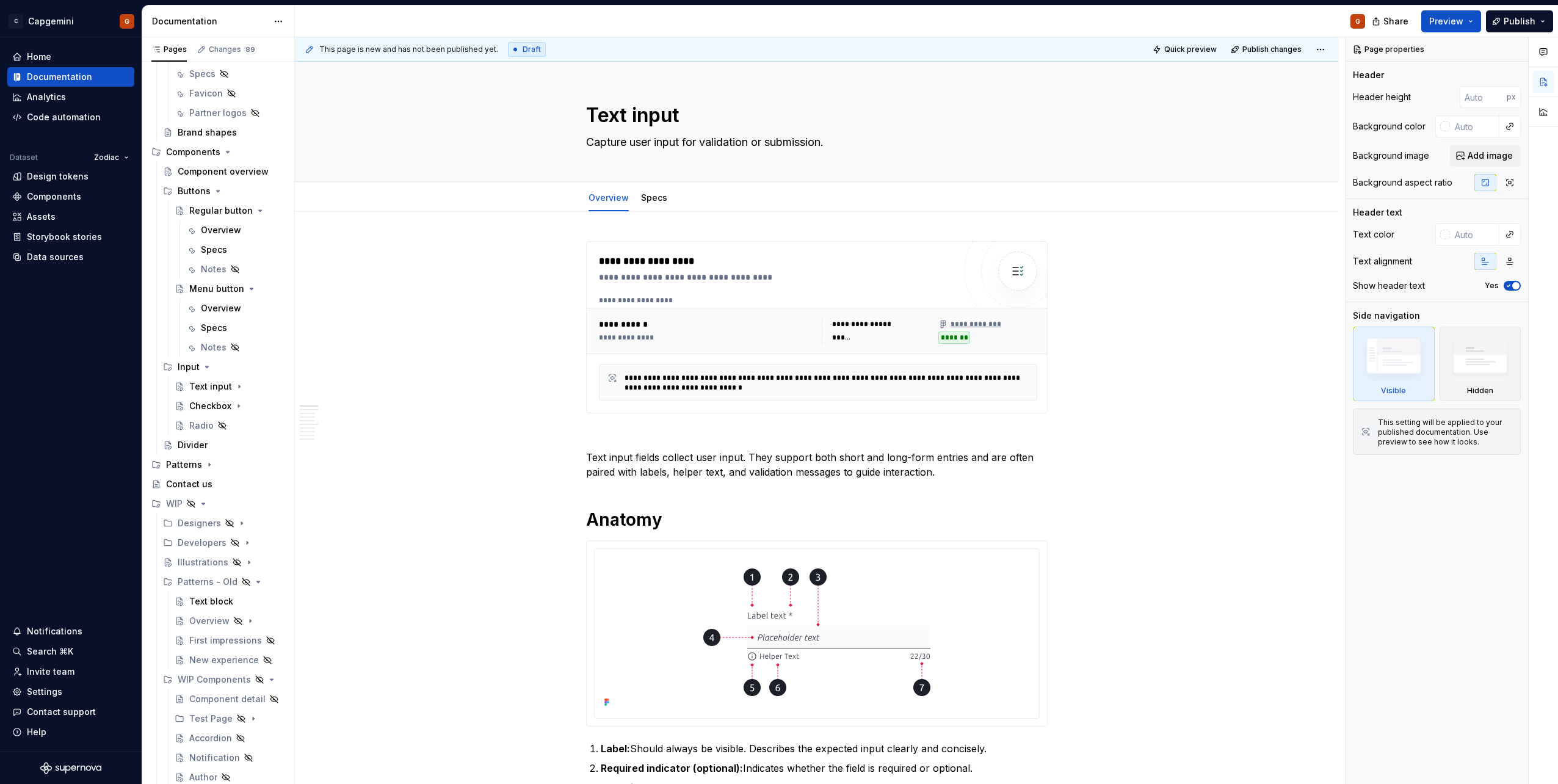
type textarea "*"
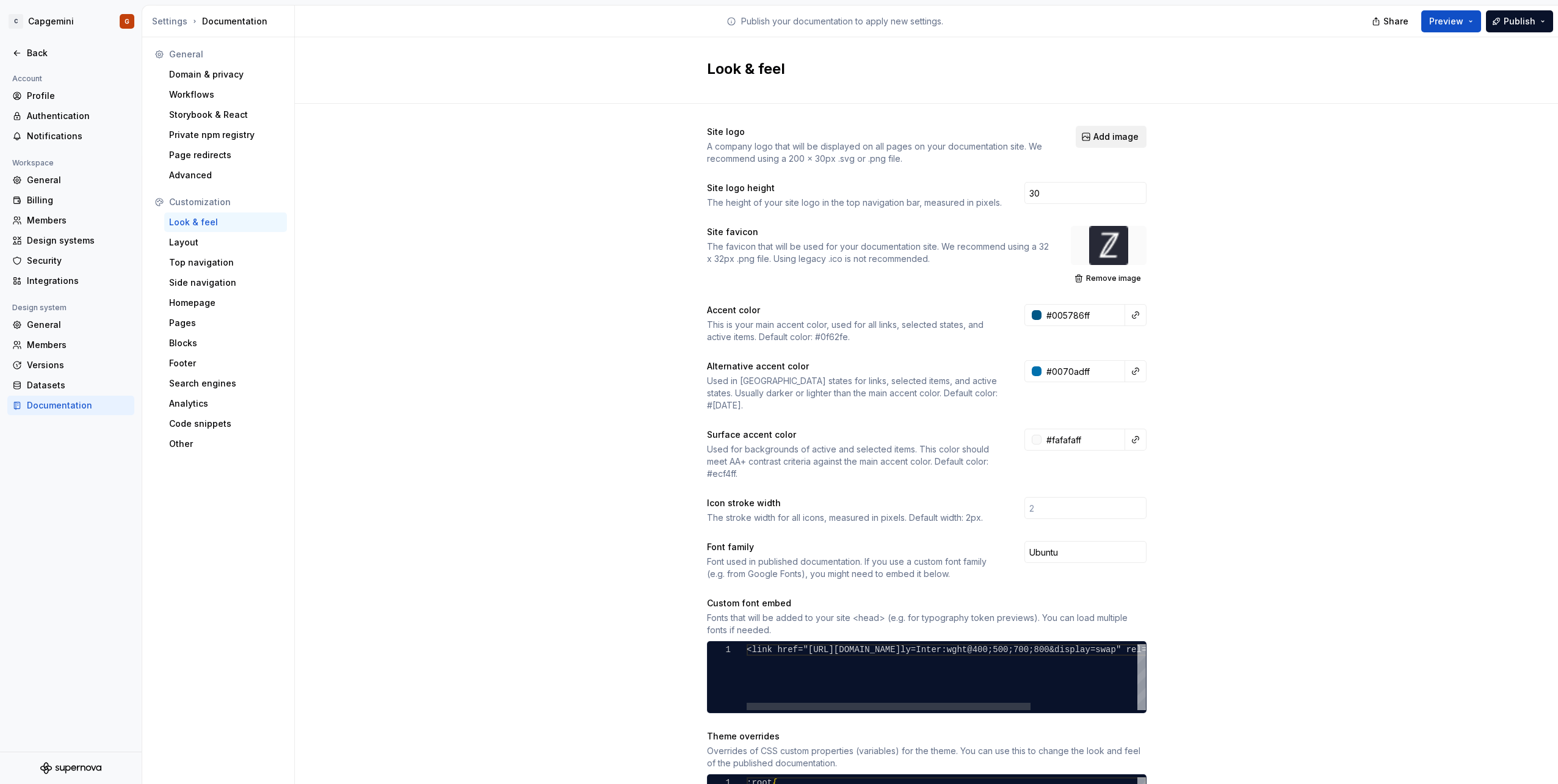
click at [1095, 137] on span "Add image" at bounding box center [1116, 137] width 45 height 12
click at [1101, 134] on span "Add image" at bounding box center [1116, 137] width 45 height 12
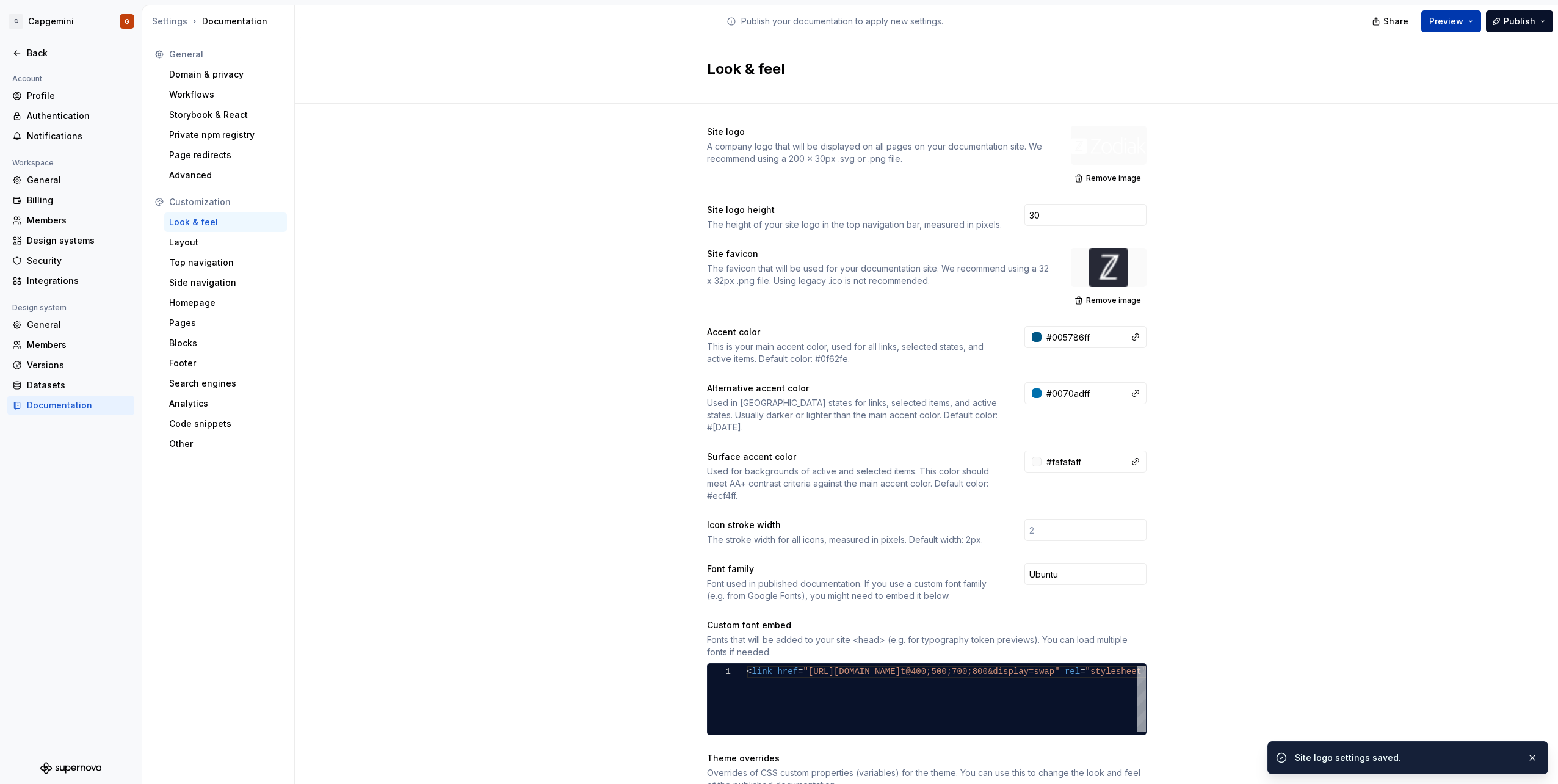
click at [1471, 28] on button "Preview" at bounding box center [1451, 21] width 60 height 22
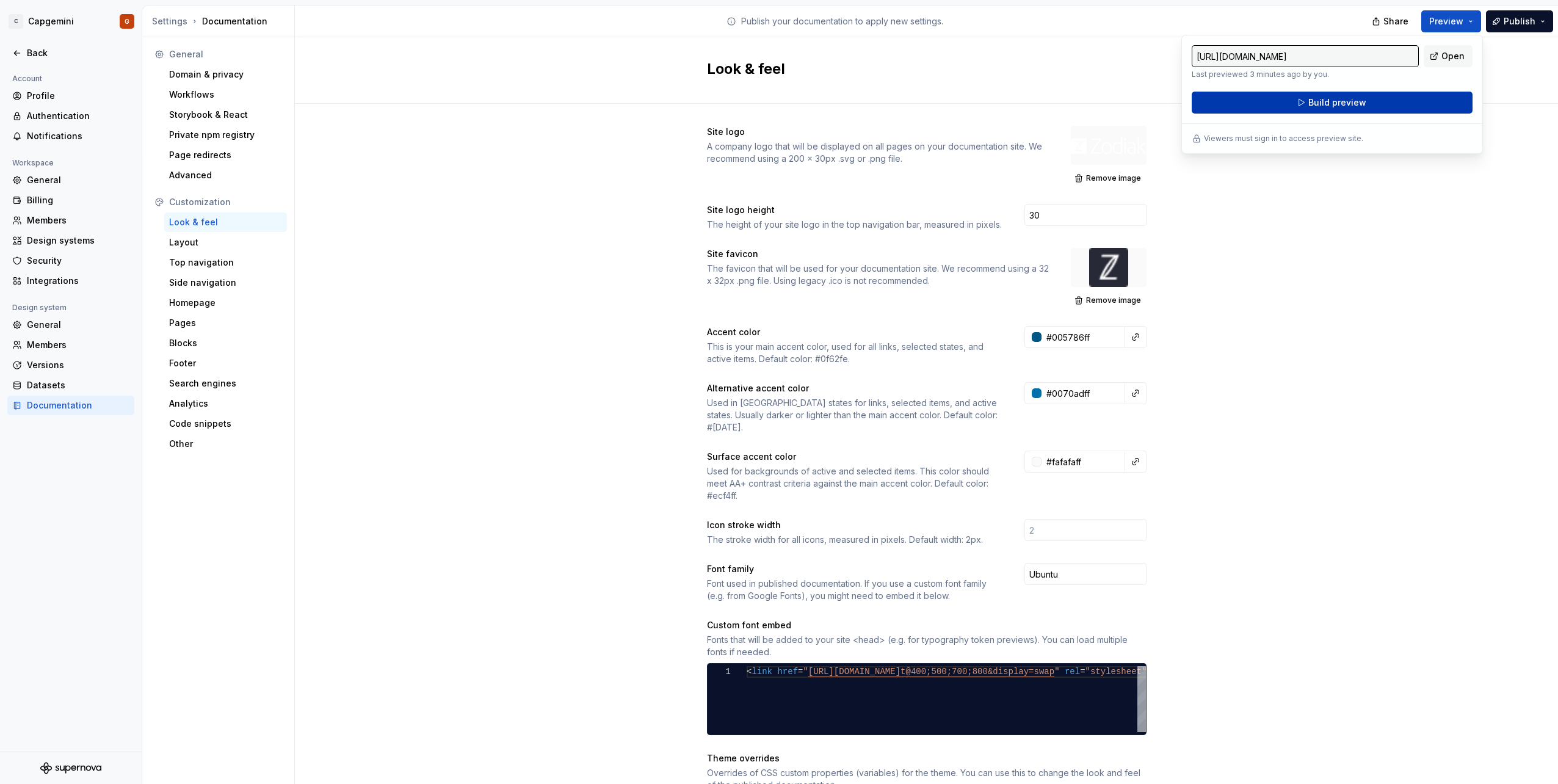
click at [1333, 110] on button "Build preview" at bounding box center [1332, 102] width 281 height 22
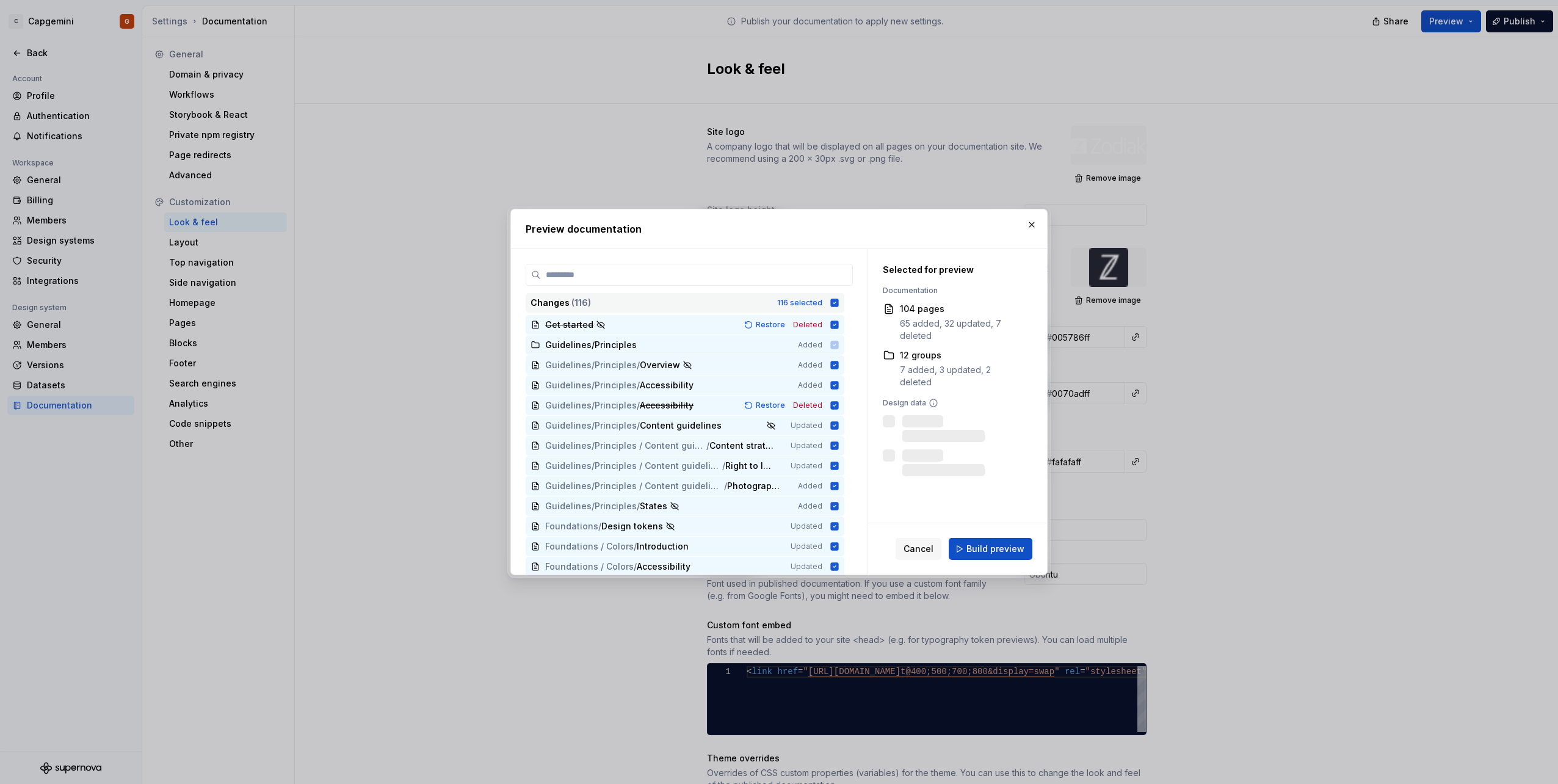
click at [834, 293] on div "Changes ( 116 ) 116 selected" at bounding box center [685, 303] width 319 height 19
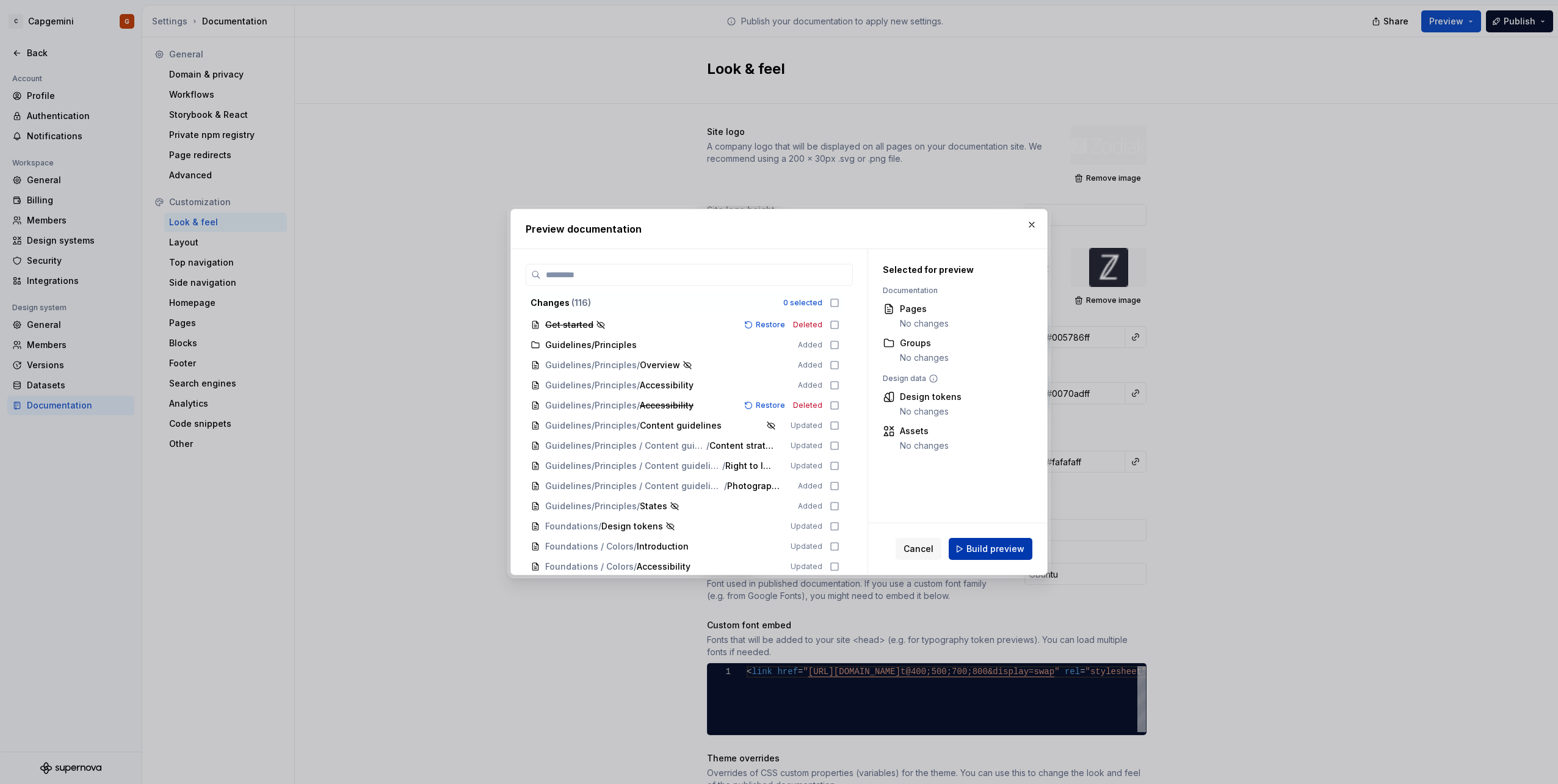
click at [1010, 554] on span "Build preview" at bounding box center [995, 548] width 58 height 12
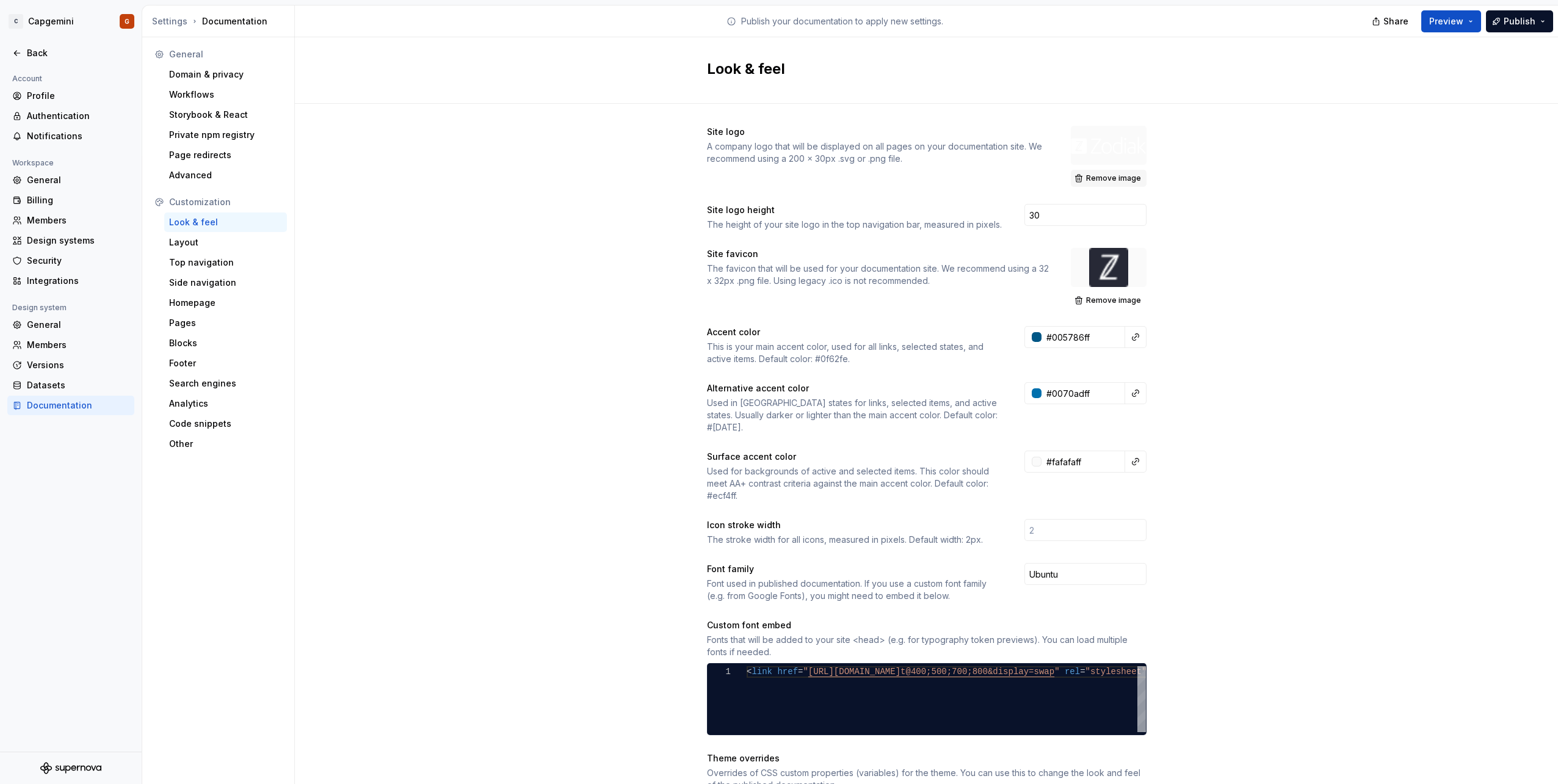
click at [1107, 180] on span "Remove image" at bounding box center [1113, 178] width 55 height 10
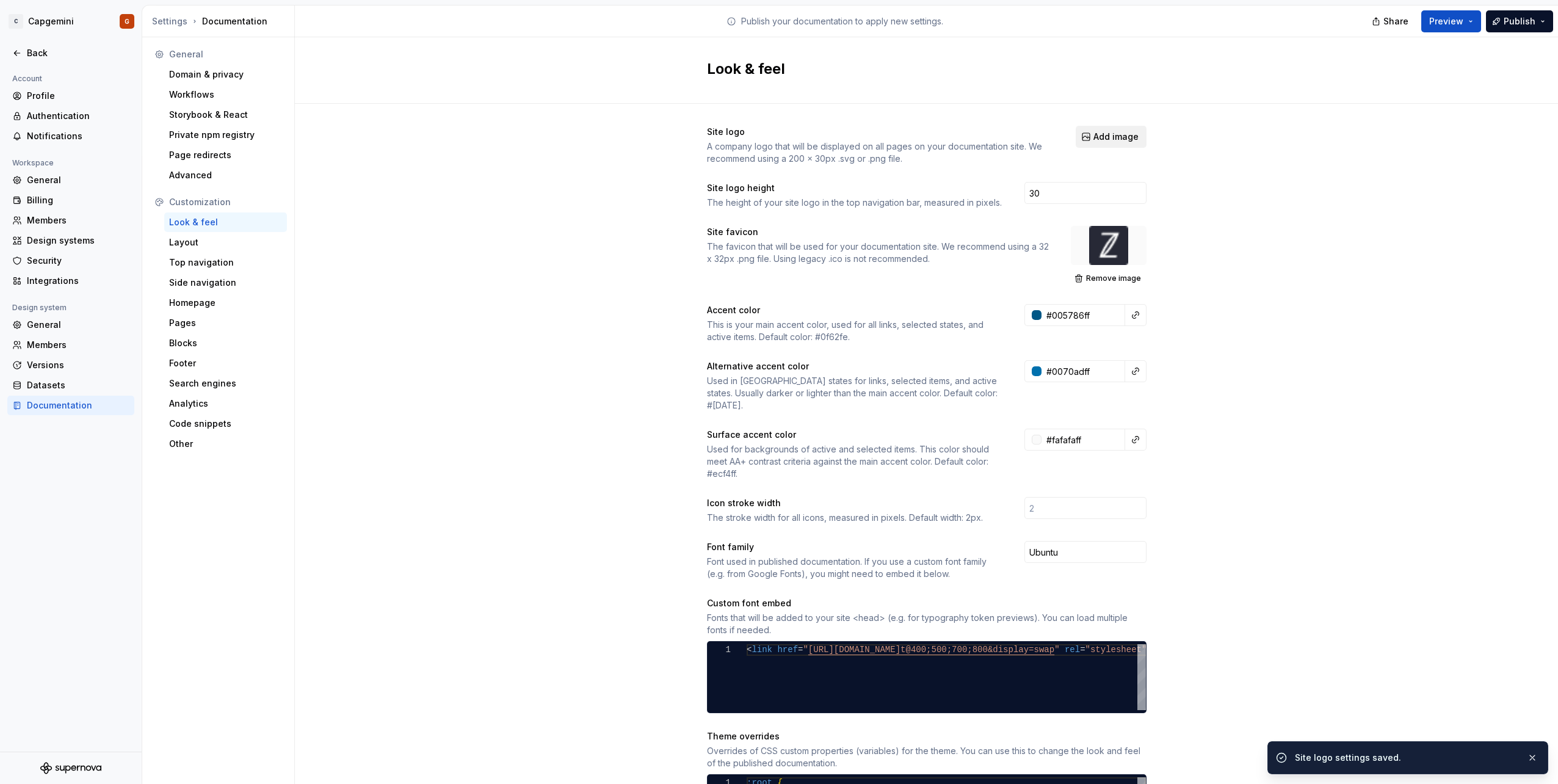
click at [1107, 144] on button "Add image" at bounding box center [1111, 137] width 71 height 22
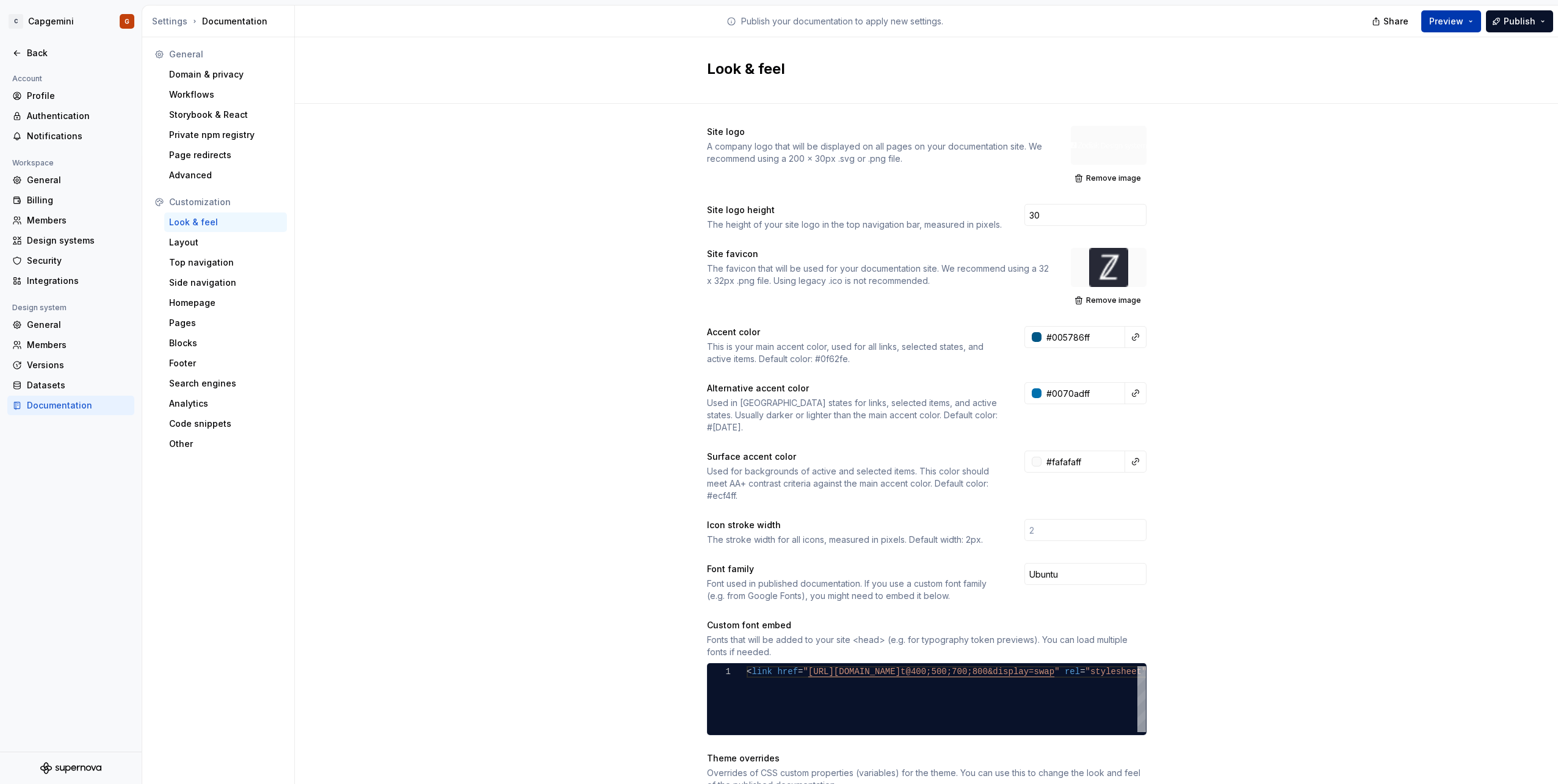
click at [1469, 23] on button "Preview" at bounding box center [1451, 21] width 60 height 22
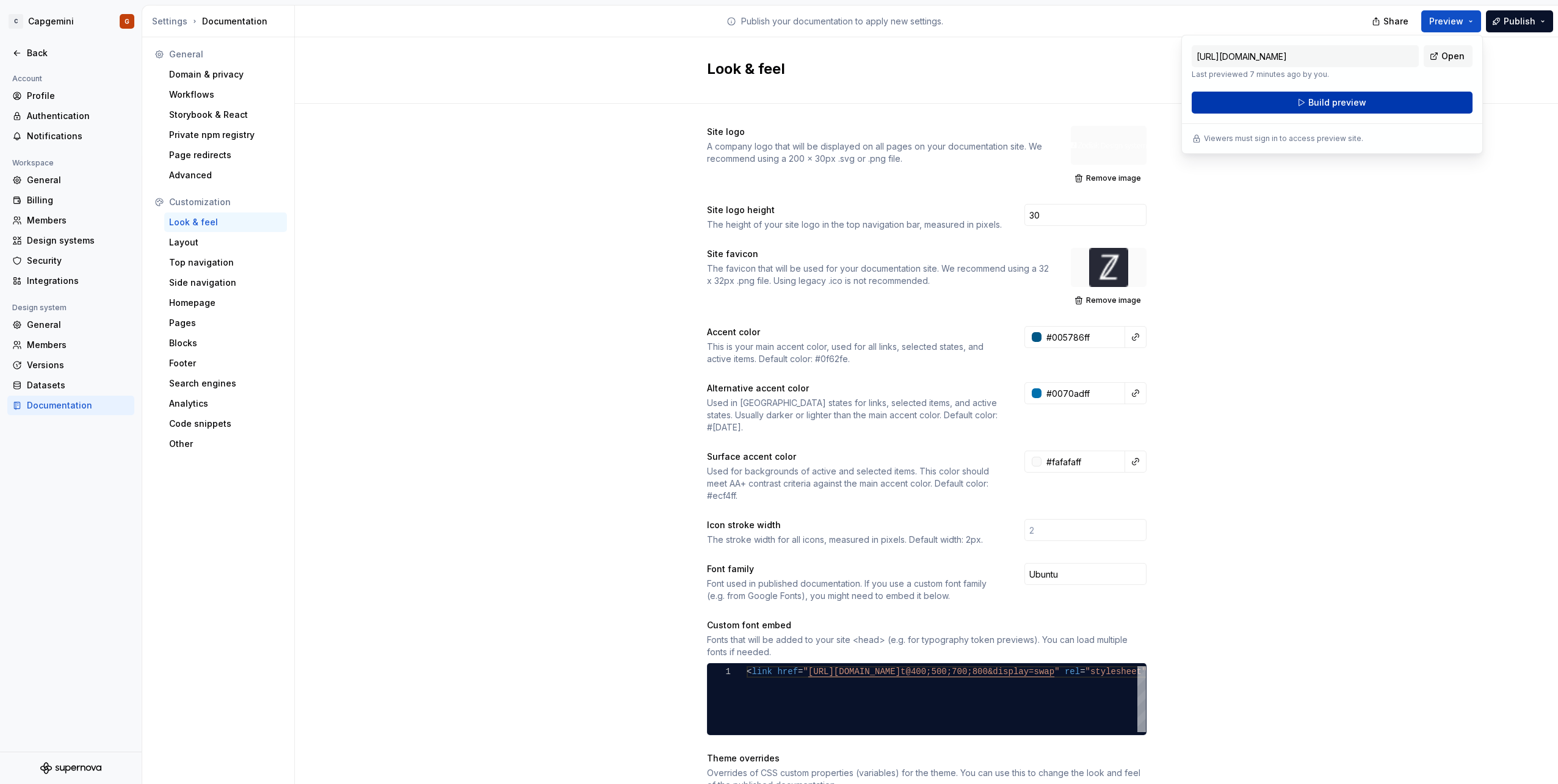
click at [1386, 108] on button "Build preview" at bounding box center [1332, 102] width 281 height 22
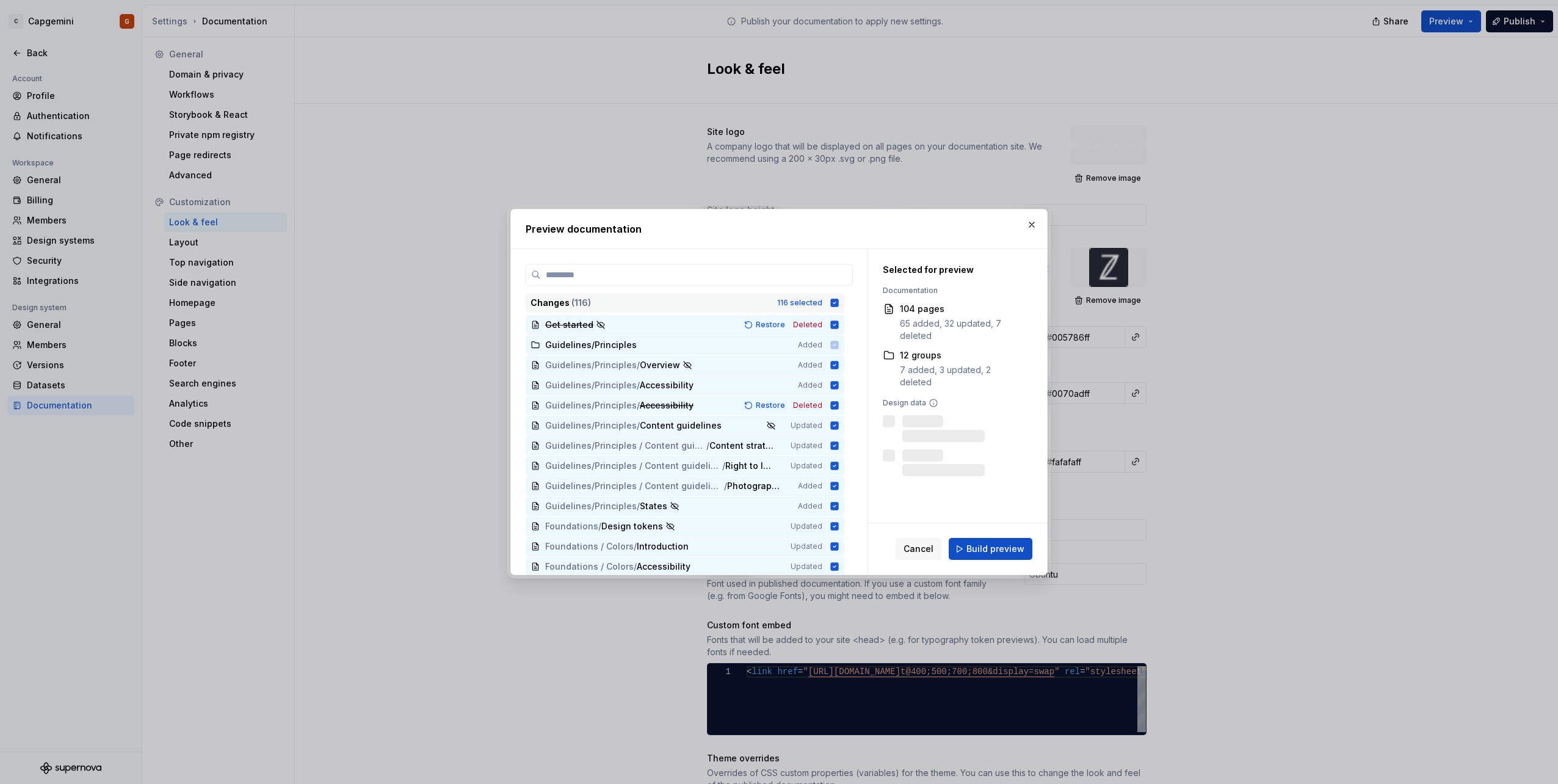
click at [831, 302] on icon at bounding box center [835, 302] width 8 height 8
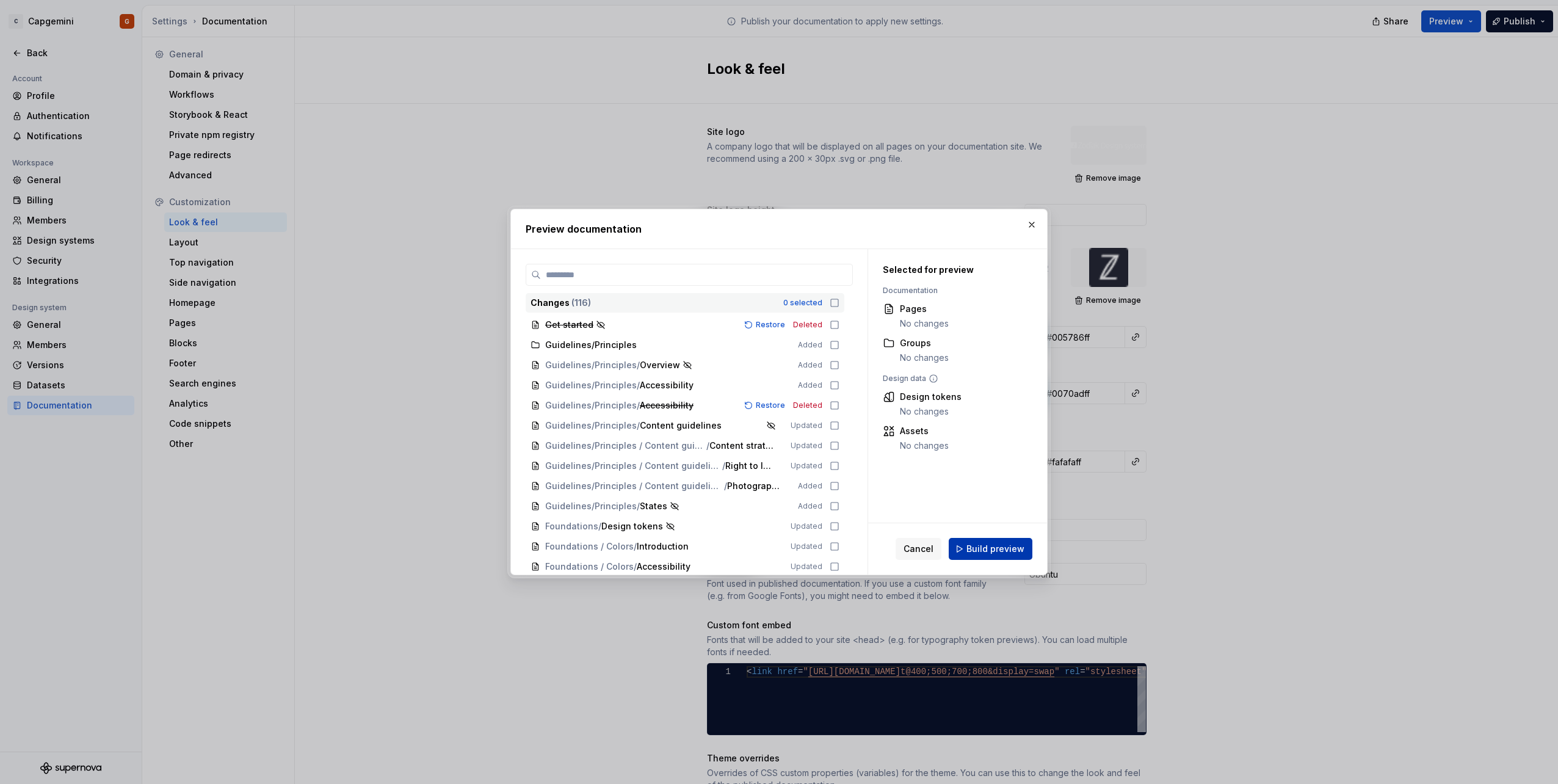
click at [989, 552] on span "Build preview" at bounding box center [995, 548] width 58 height 12
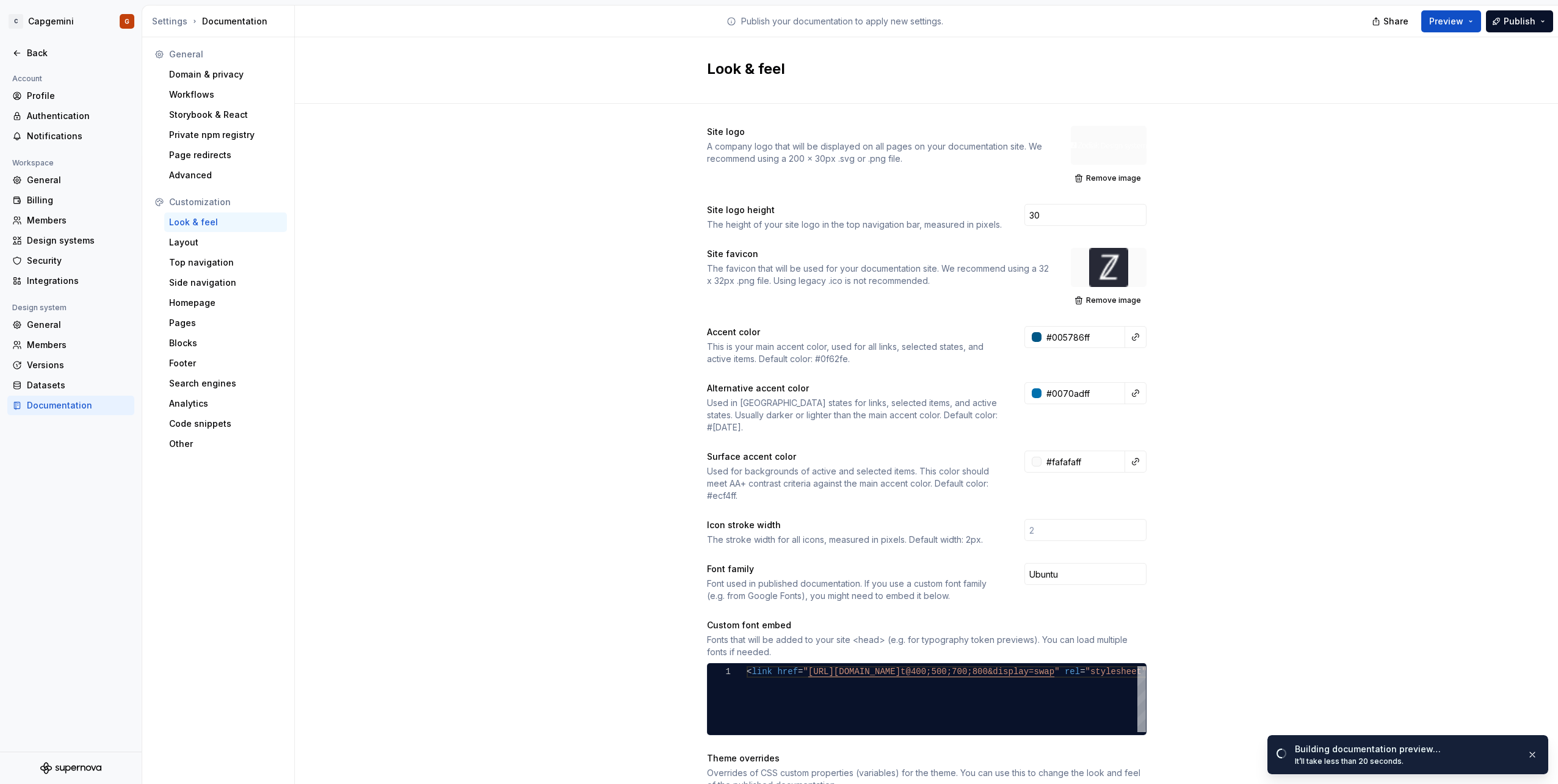
click at [634, 459] on div "Site logo A company logo that will be displayed on all pages on your documentat…" at bounding box center [926, 576] width 1263 height 944
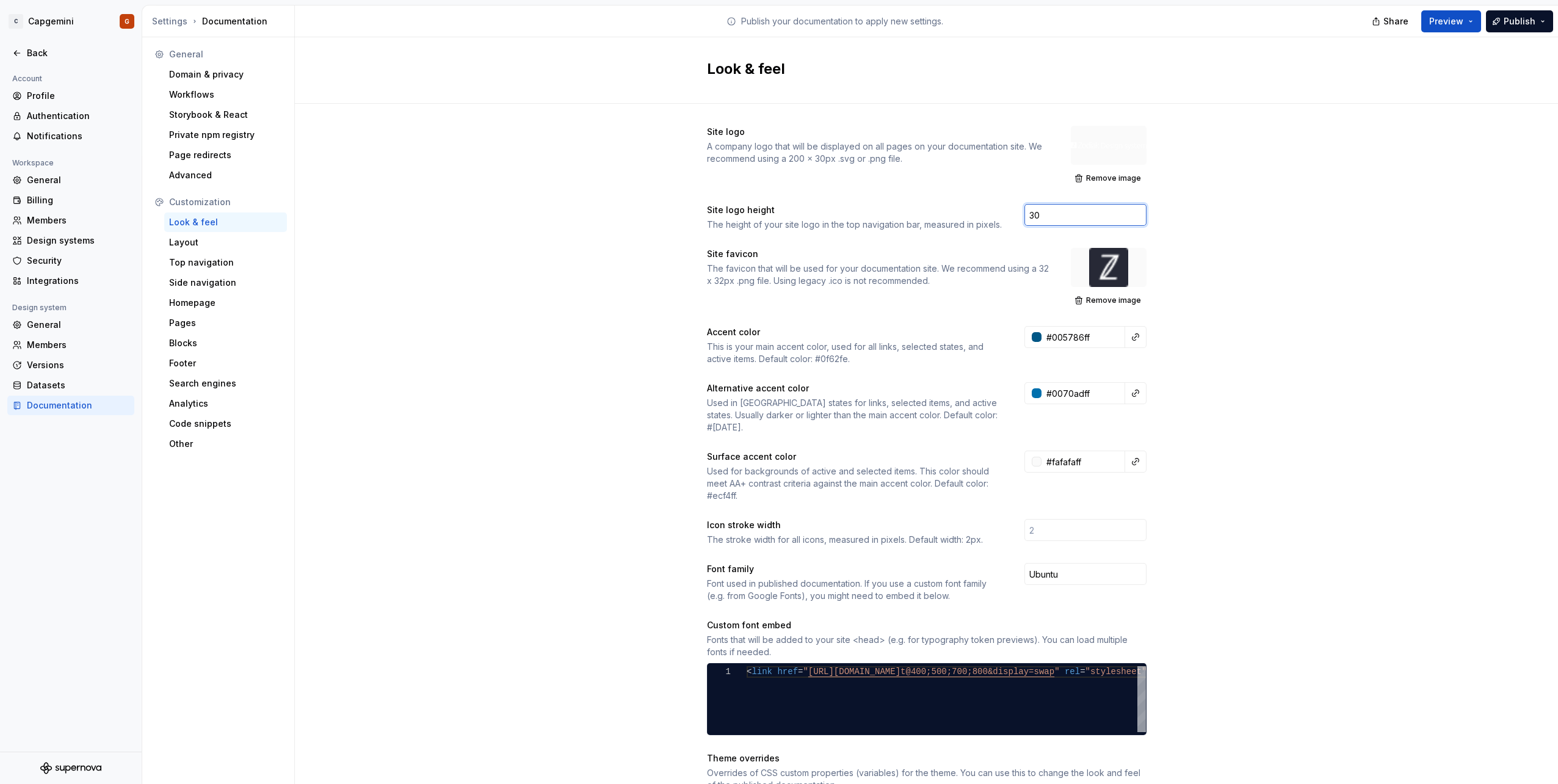
click at [1076, 214] on input "30" at bounding box center [1085, 215] width 122 height 22
type input "24"
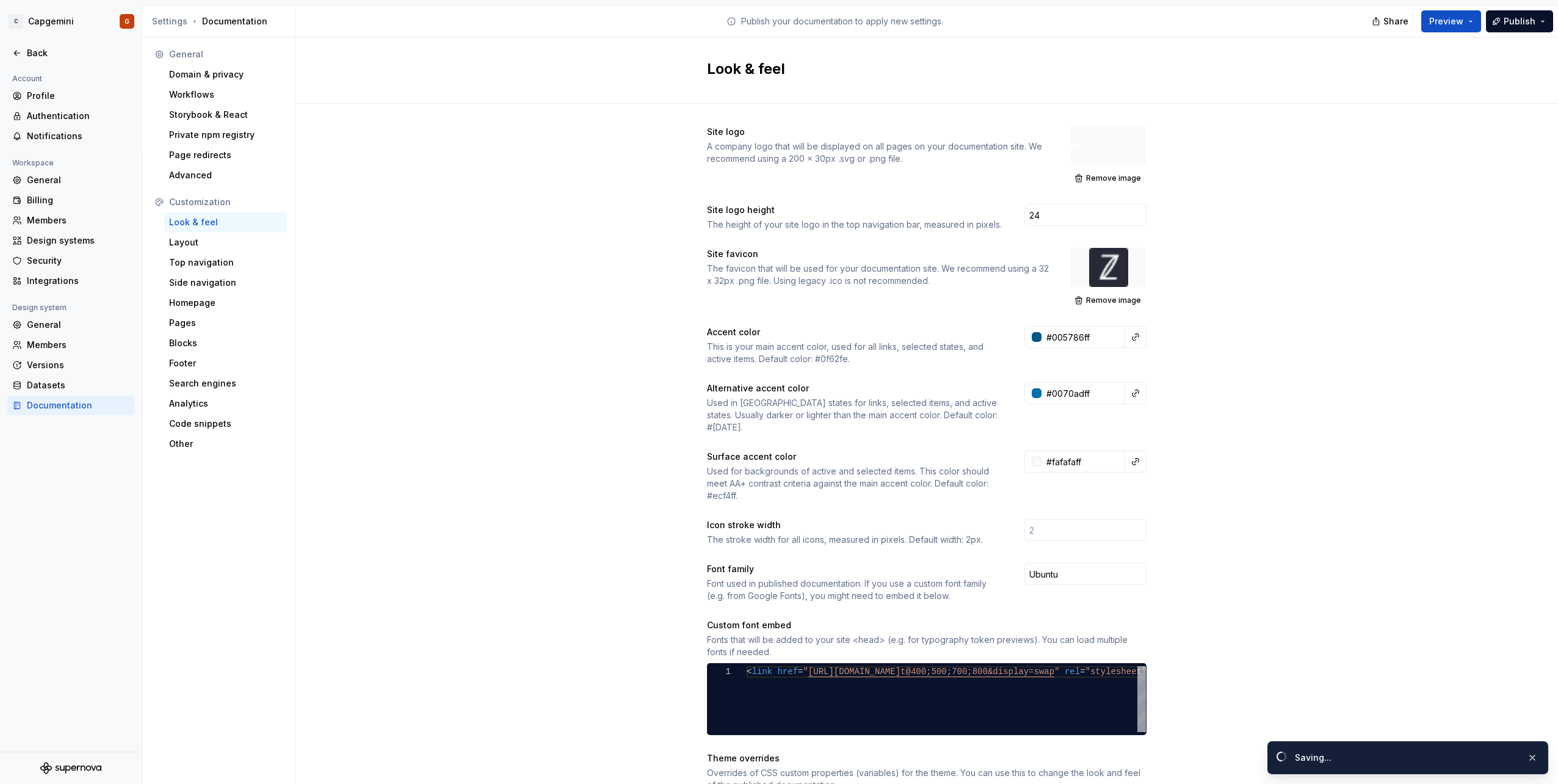
click at [1312, 154] on div "Site logo A company logo that will be displayed on all pages on your documentat…" at bounding box center [926, 576] width 1263 height 944
click at [1090, 215] on input "24" at bounding box center [1085, 215] width 122 height 22
click at [1090, 214] on input "24" at bounding box center [1085, 215] width 122 height 22
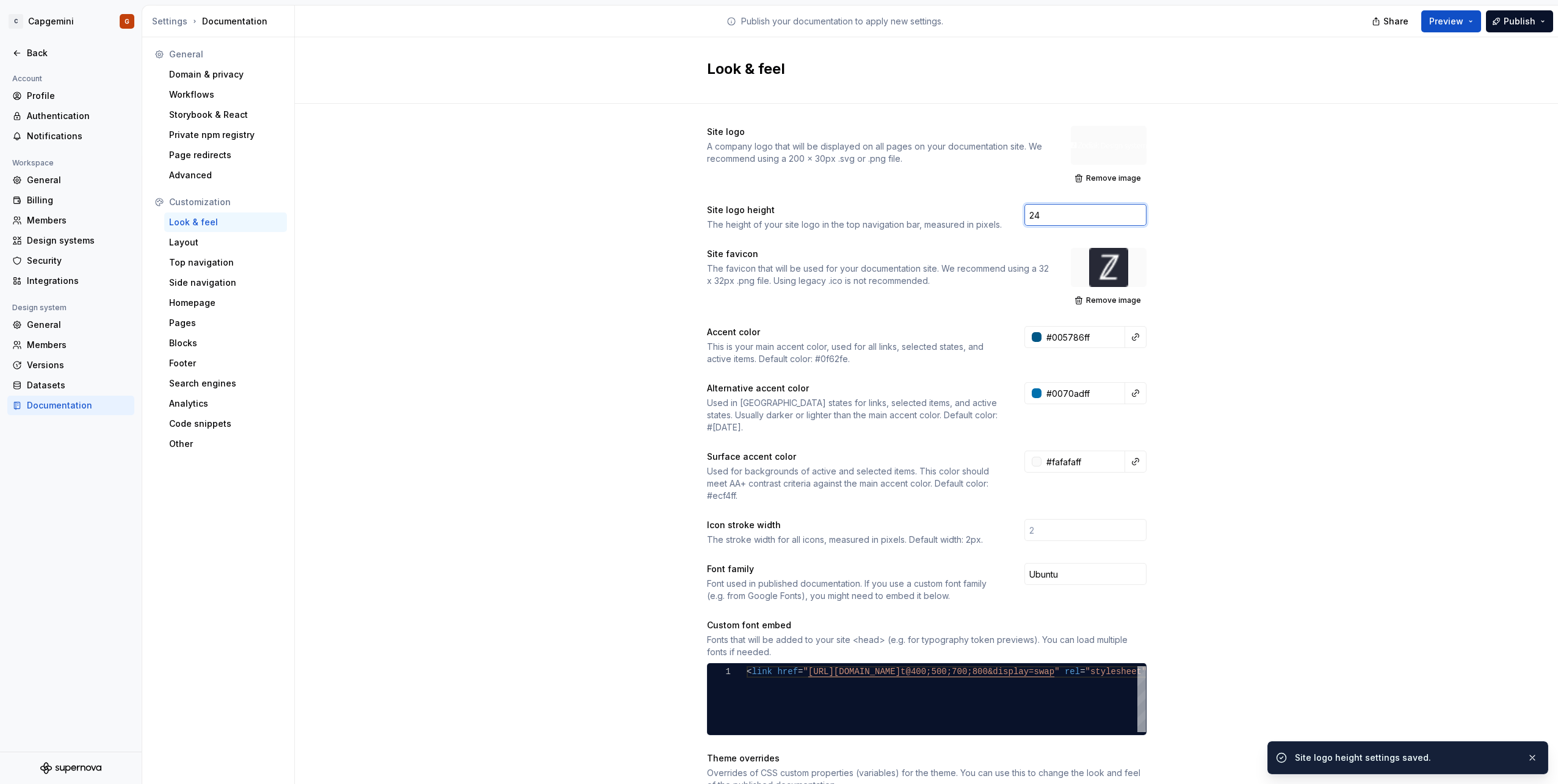
click at [1090, 214] on input "24" at bounding box center [1085, 215] width 122 height 22
drag, startPoint x: 1259, startPoint y: 198, endPoint x: 1265, endPoint y: 192, distance: 8.5
click at [1260, 198] on div "Site logo A company logo that will be displayed on all pages on your documentat…" at bounding box center [926, 576] width 1263 height 944
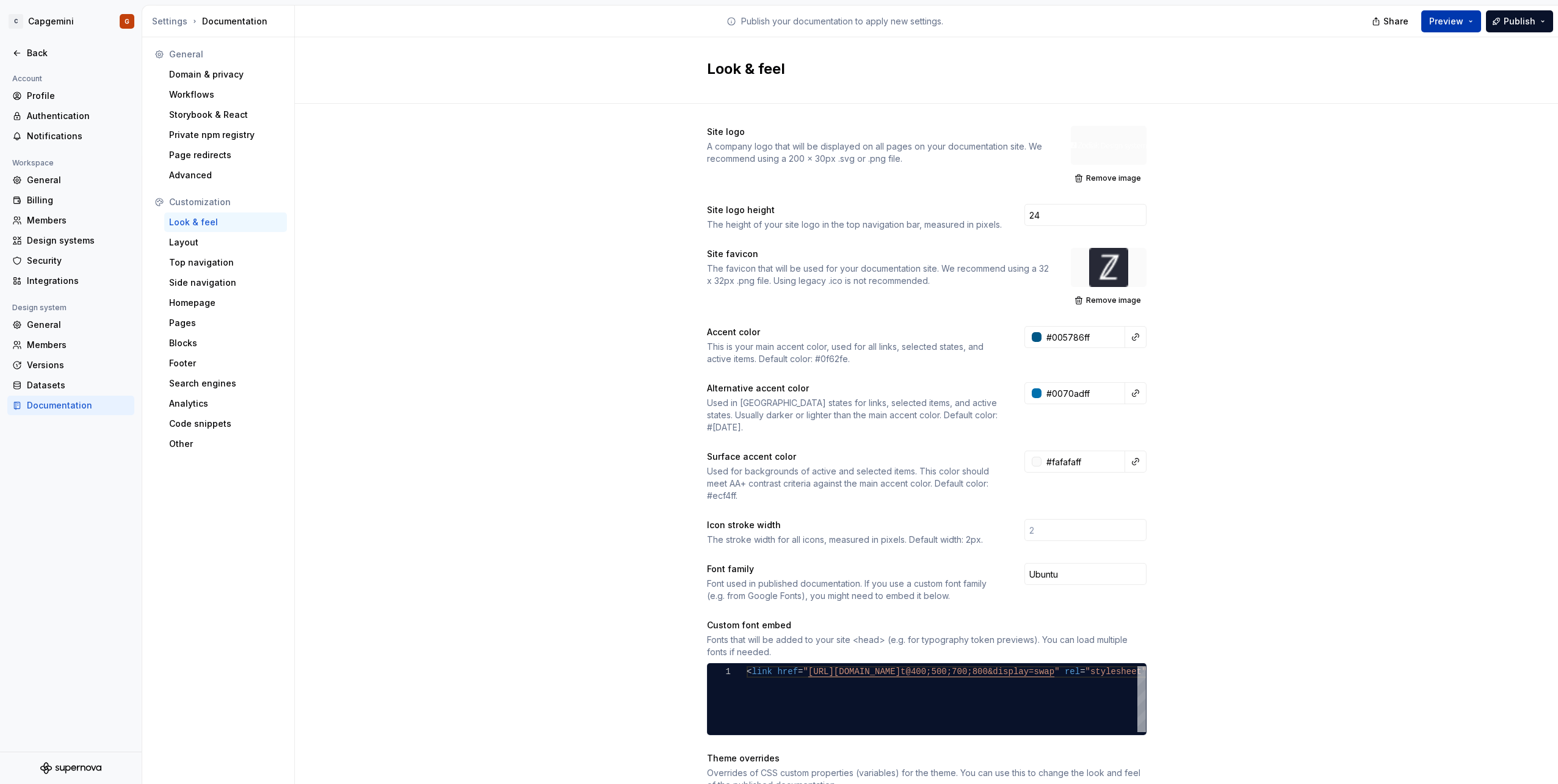
click at [1469, 27] on button "Preview" at bounding box center [1451, 21] width 60 height 22
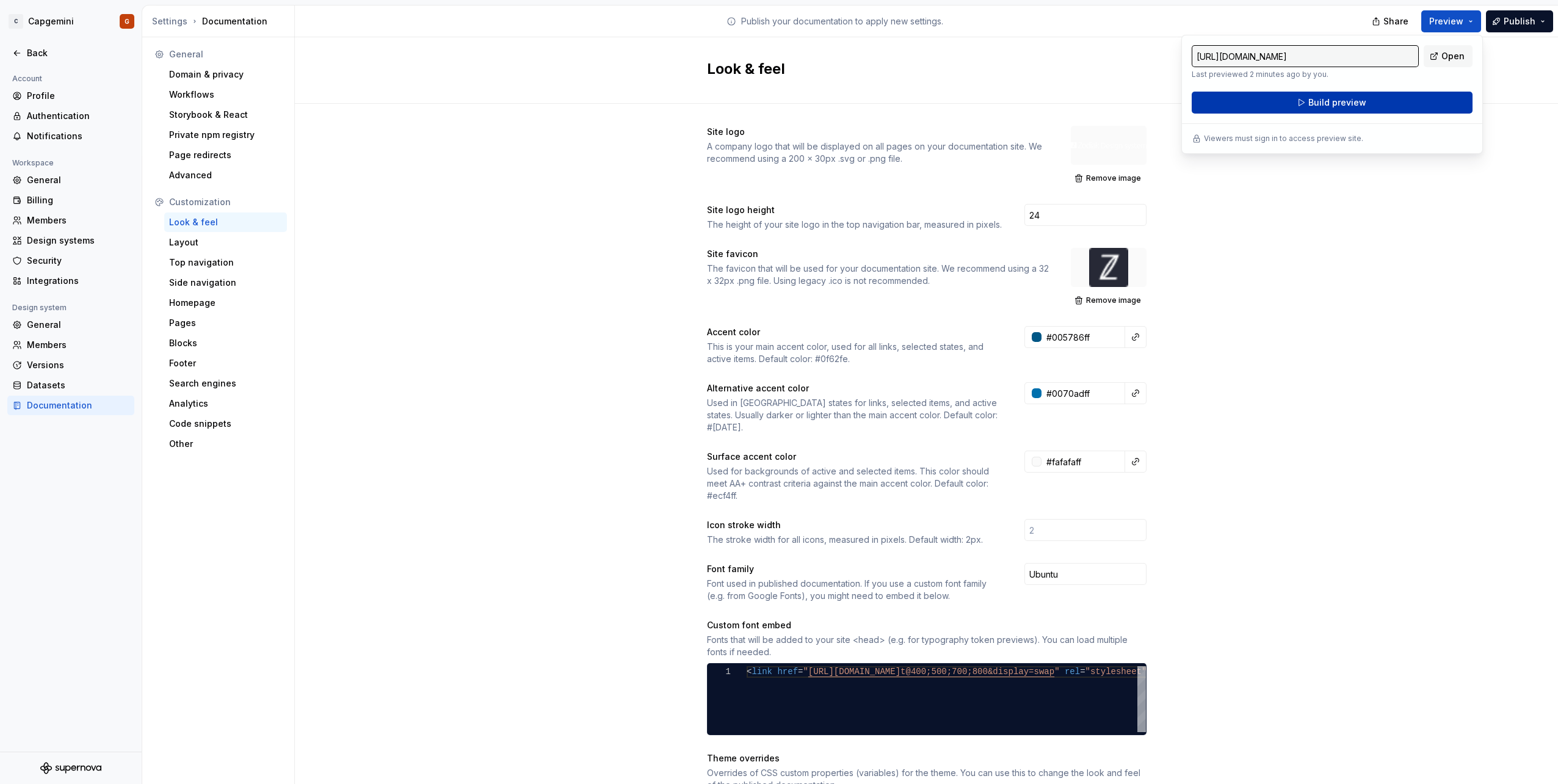
click at [1403, 102] on button "Build preview" at bounding box center [1332, 102] width 281 height 22
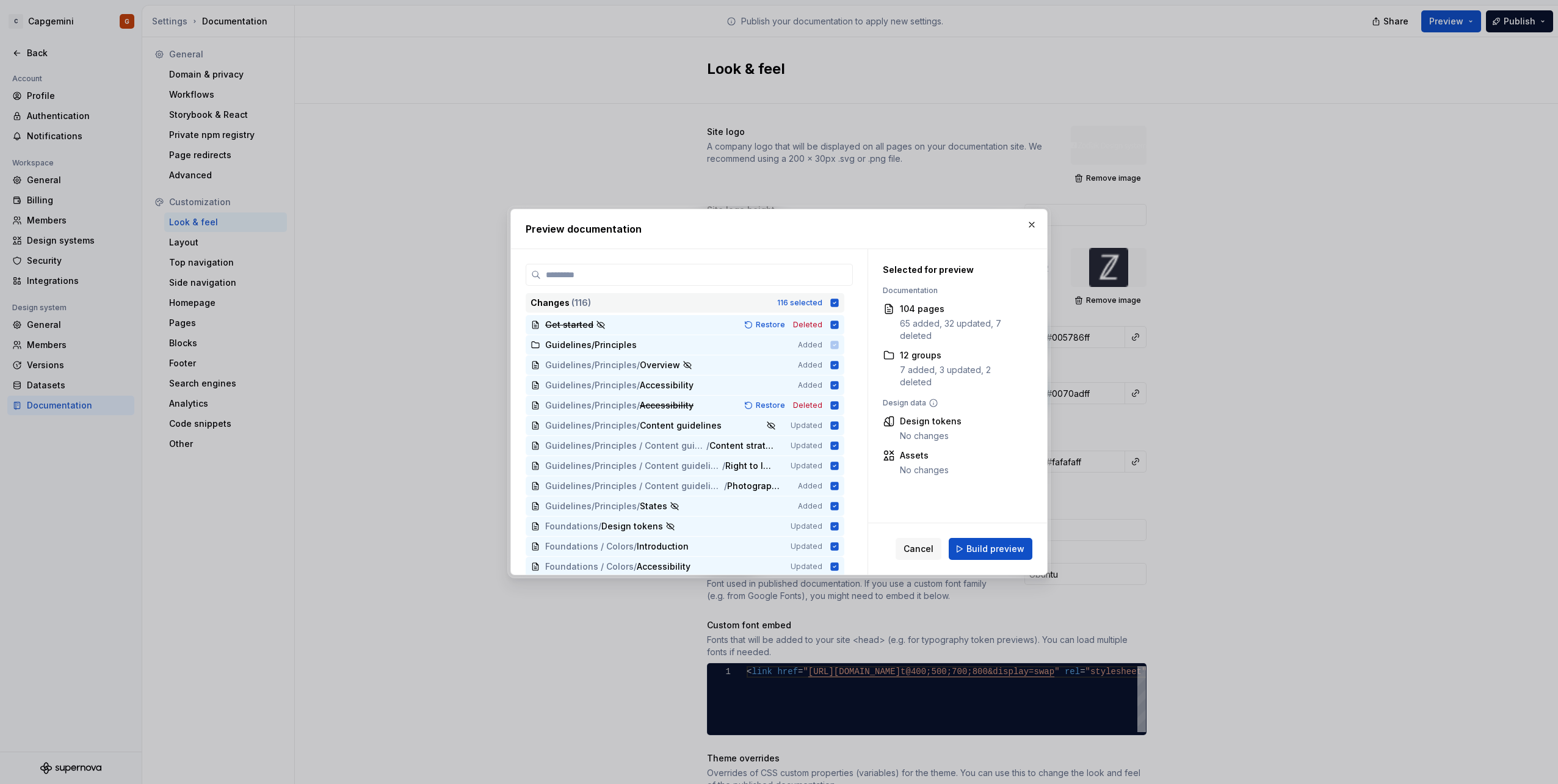
click at [833, 304] on icon at bounding box center [835, 302] width 8 height 8
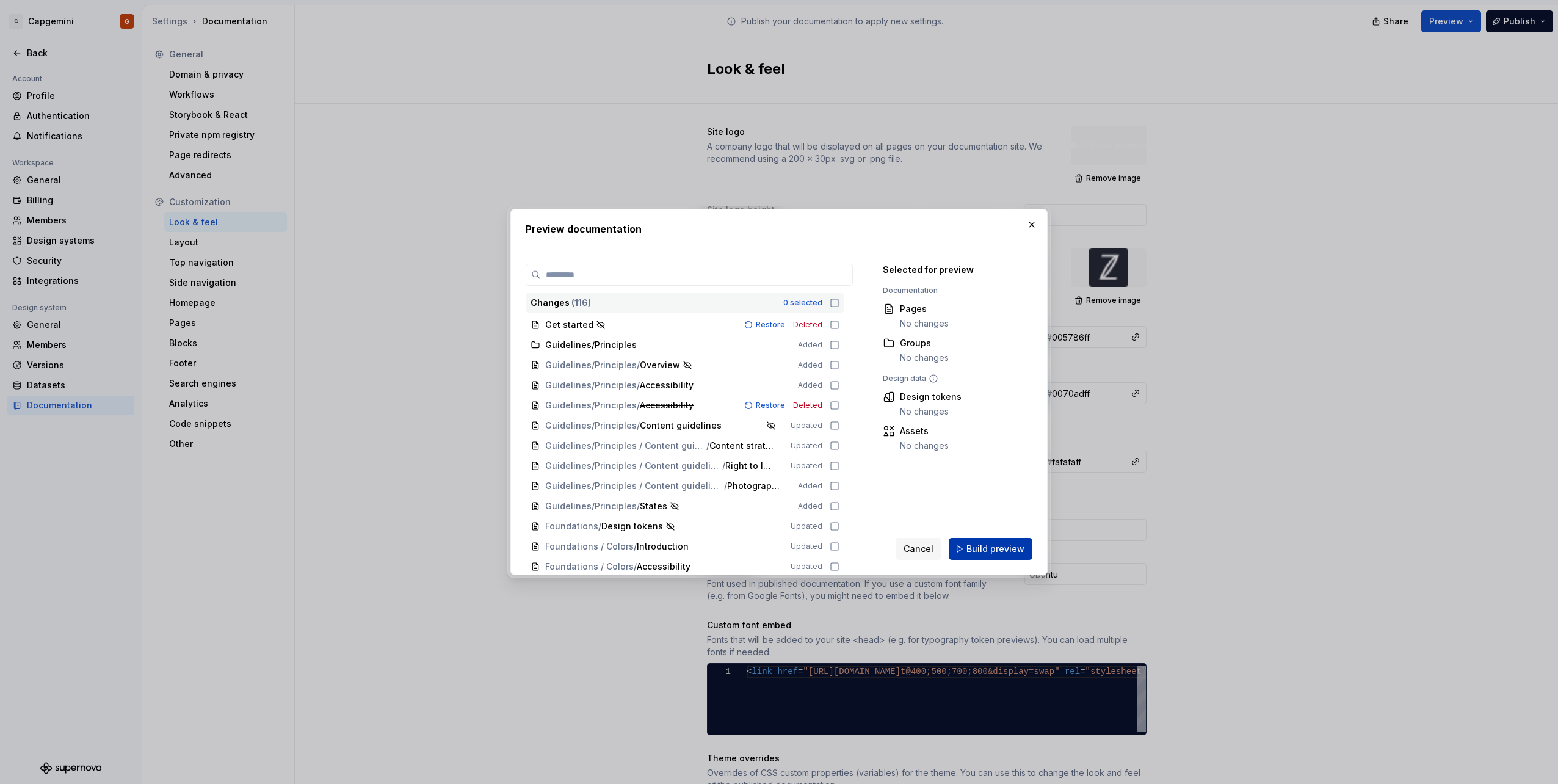
click at [982, 551] on span "Build preview" at bounding box center [995, 548] width 58 height 12
